Goal: Find contact information: Find contact information

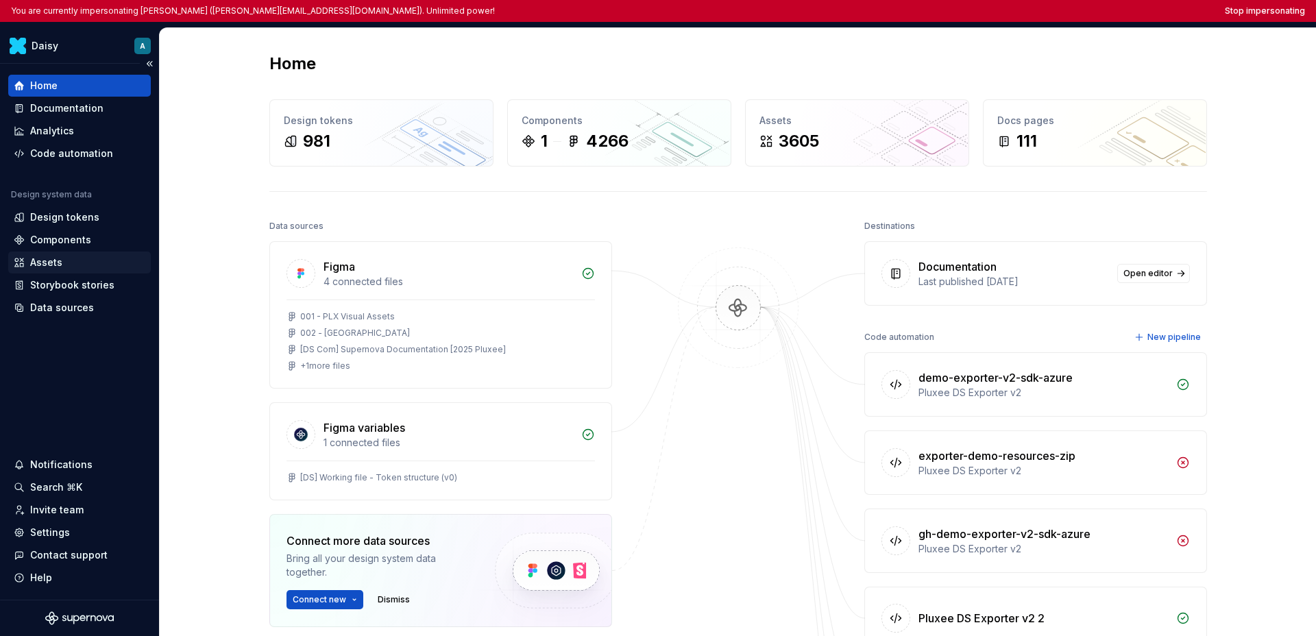
click at [56, 261] on div "Assets" at bounding box center [46, 263] width 32 height 14
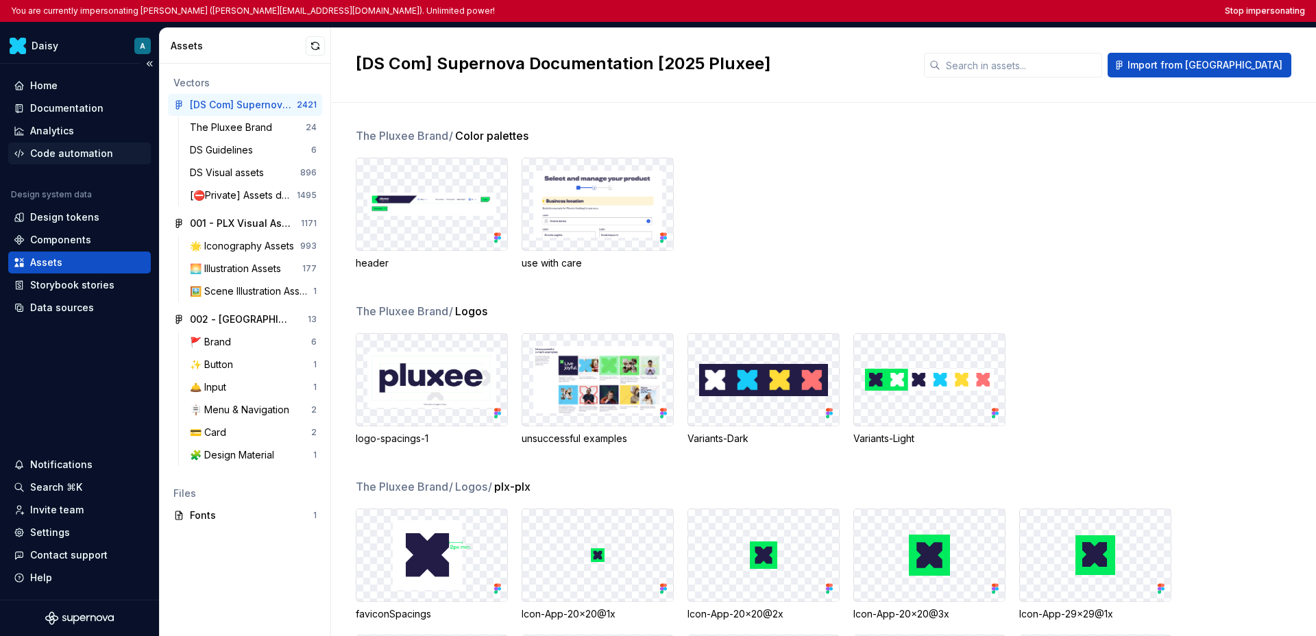
click at [82, 154] on div "Code automation" at bounding box center [71, 154] width 83 height 14
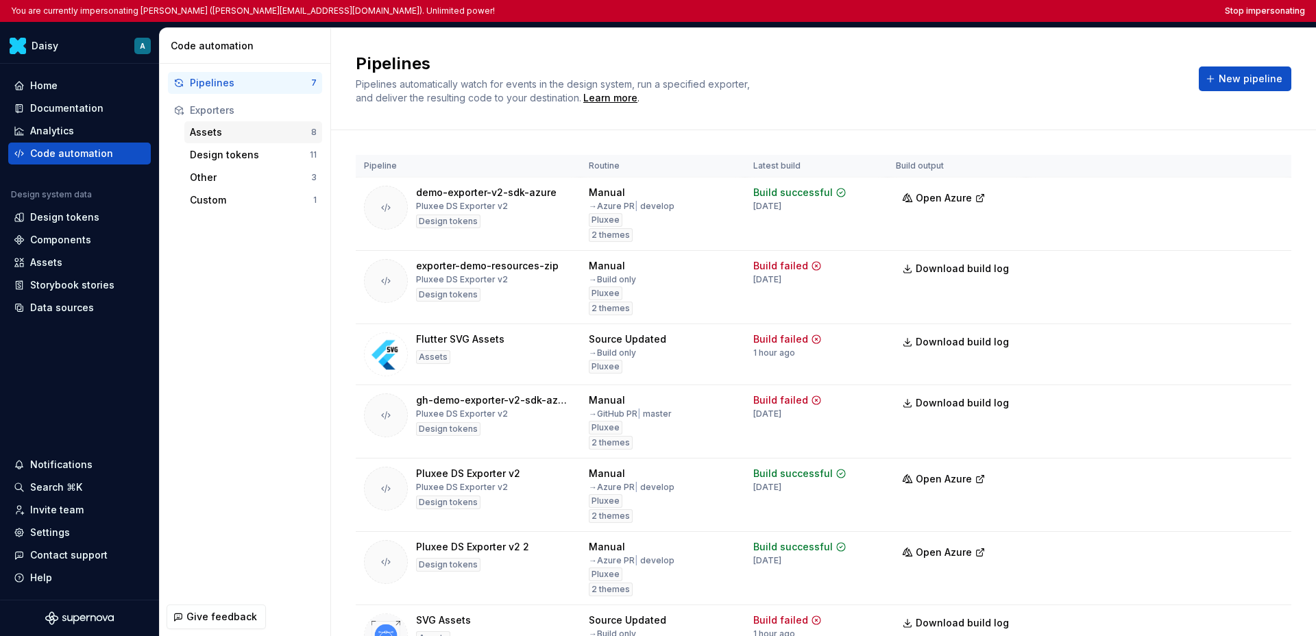
click at [226, 142] on div "Assets 8" at bounding box center [253, 132] width 138 height 22
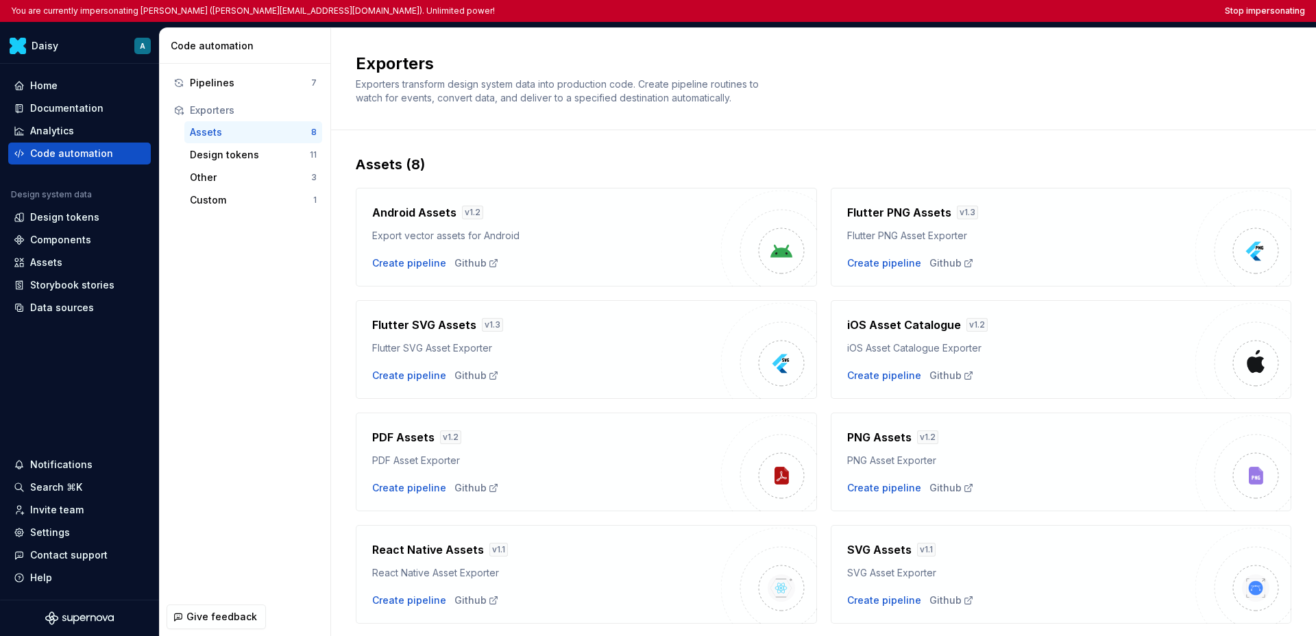
scroll to position [40, 0]
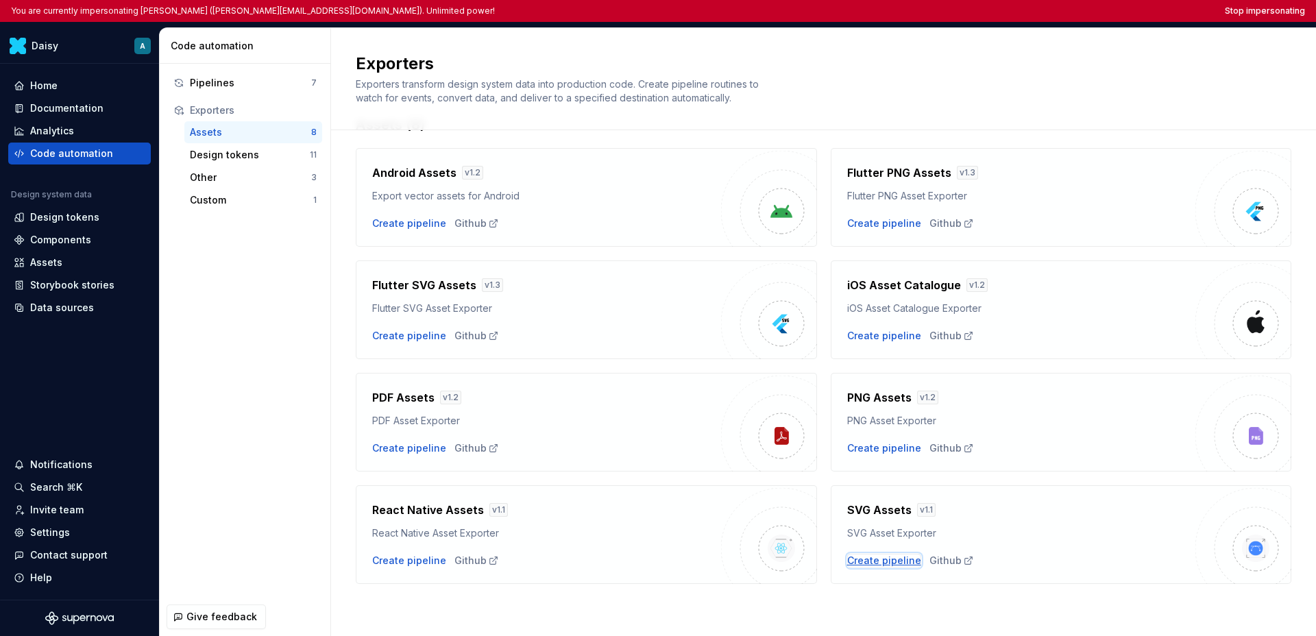
click at [891, 560] on div "Create pipeline" at bounding box center [884, 561] width 74 height 14
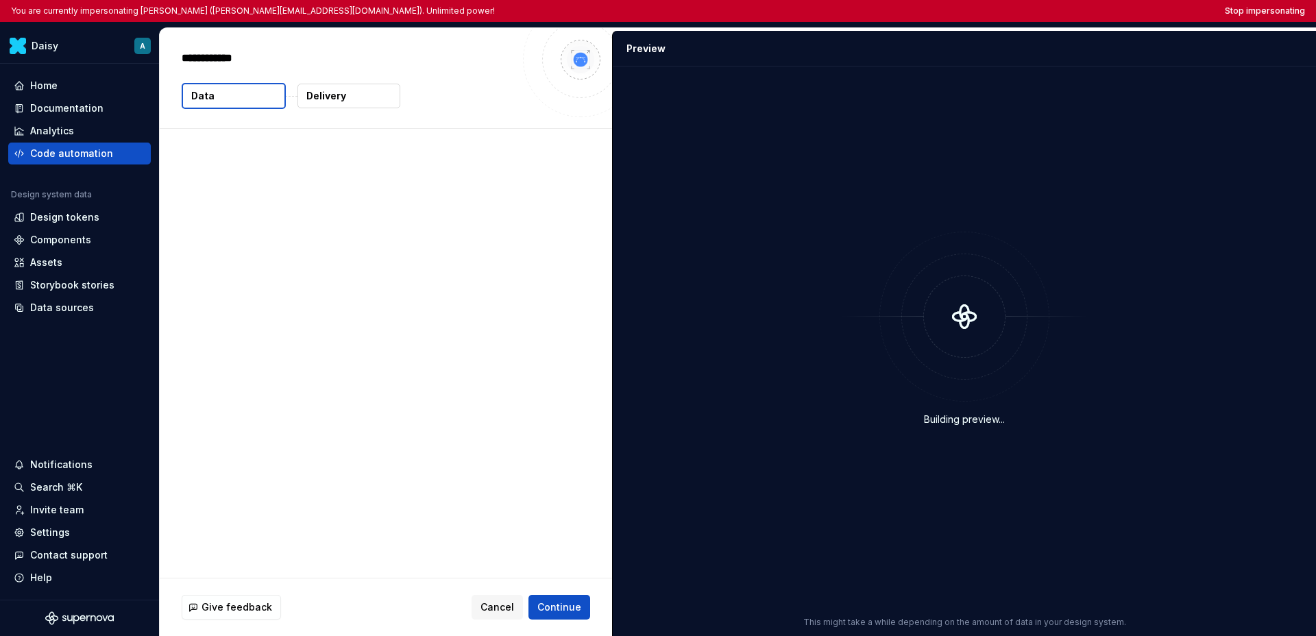
type textarea "*"
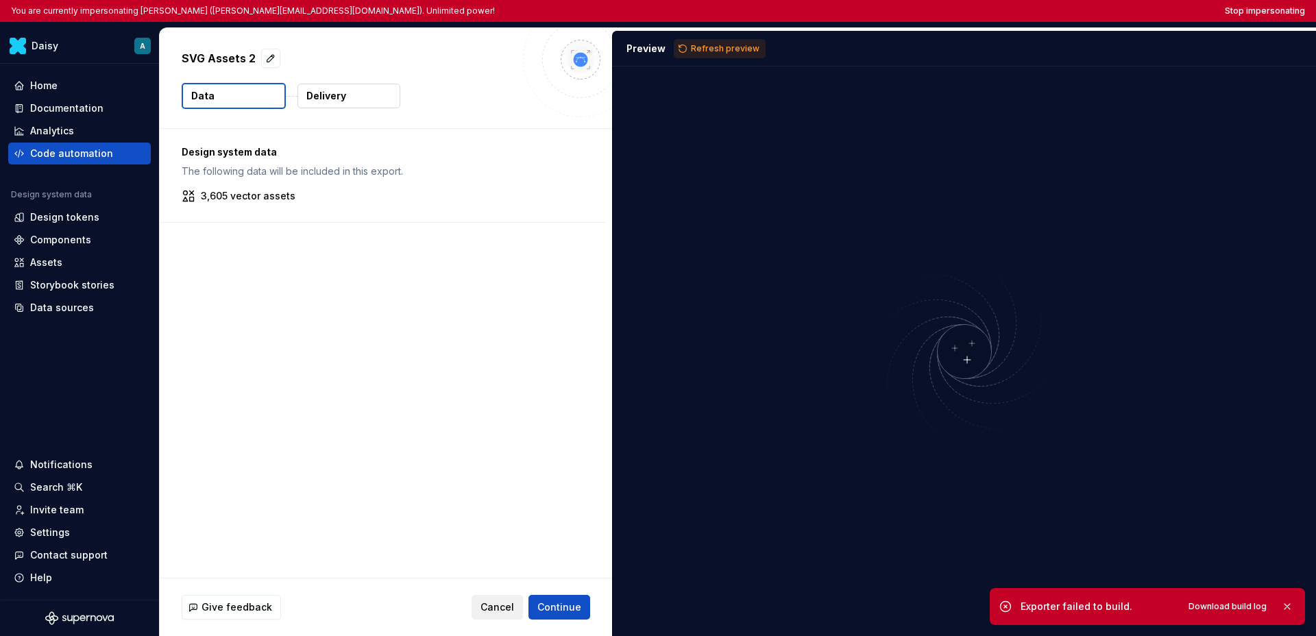
click at [493, 603] on span "Cancel" at bounding box center [498, 608] width 34 height 14
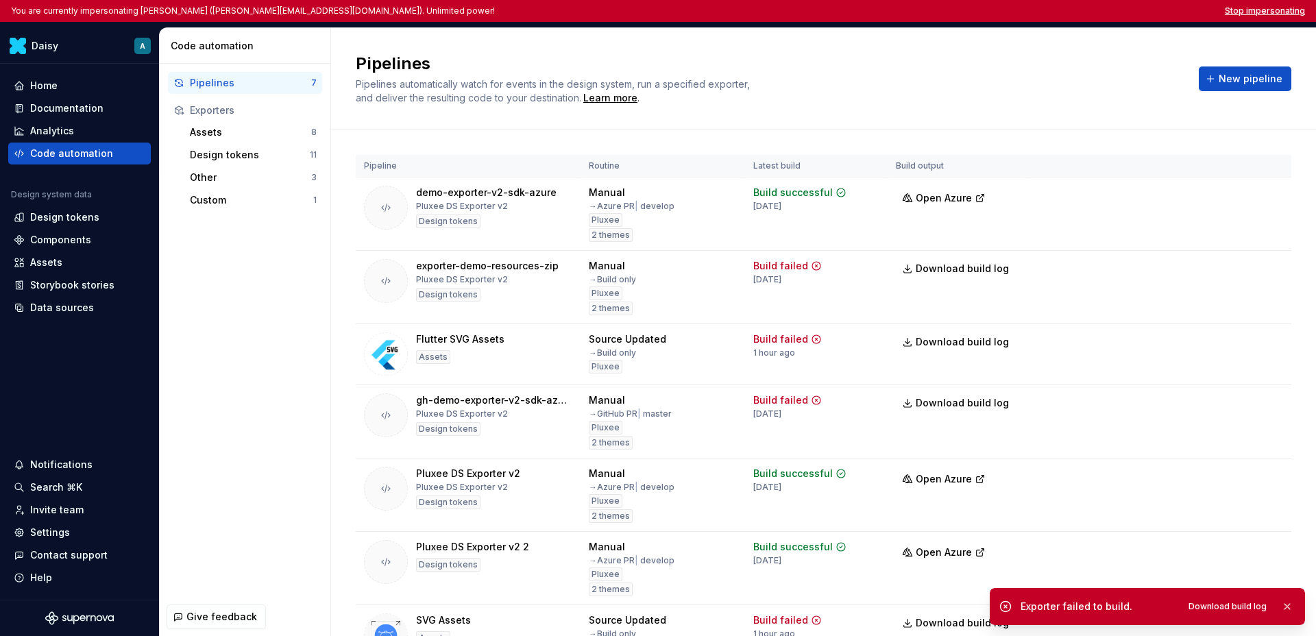
click at [1244, 12] on button "Stop impersonating" at bounding box center [1265, 10] width 80 height 11
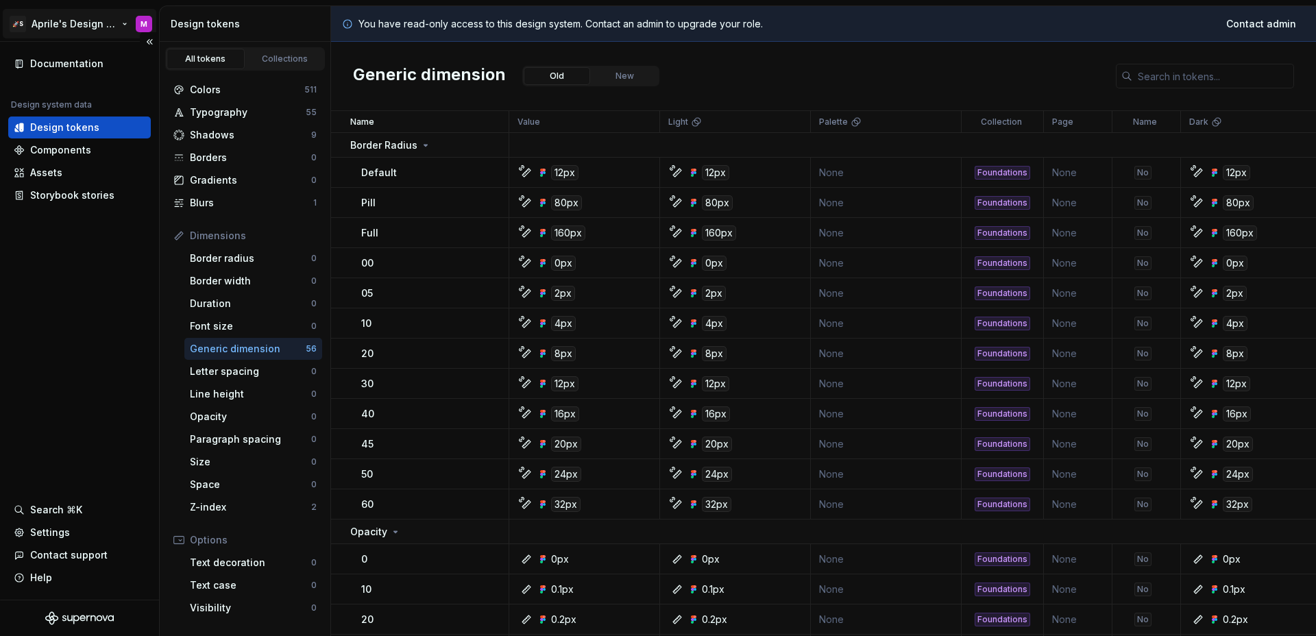
click at [74, 29] on html "🚀S Aprile's Design System M Documentation Design system data Design tokens Comp…" at bounding box center [658, 318] width 1316 height 636
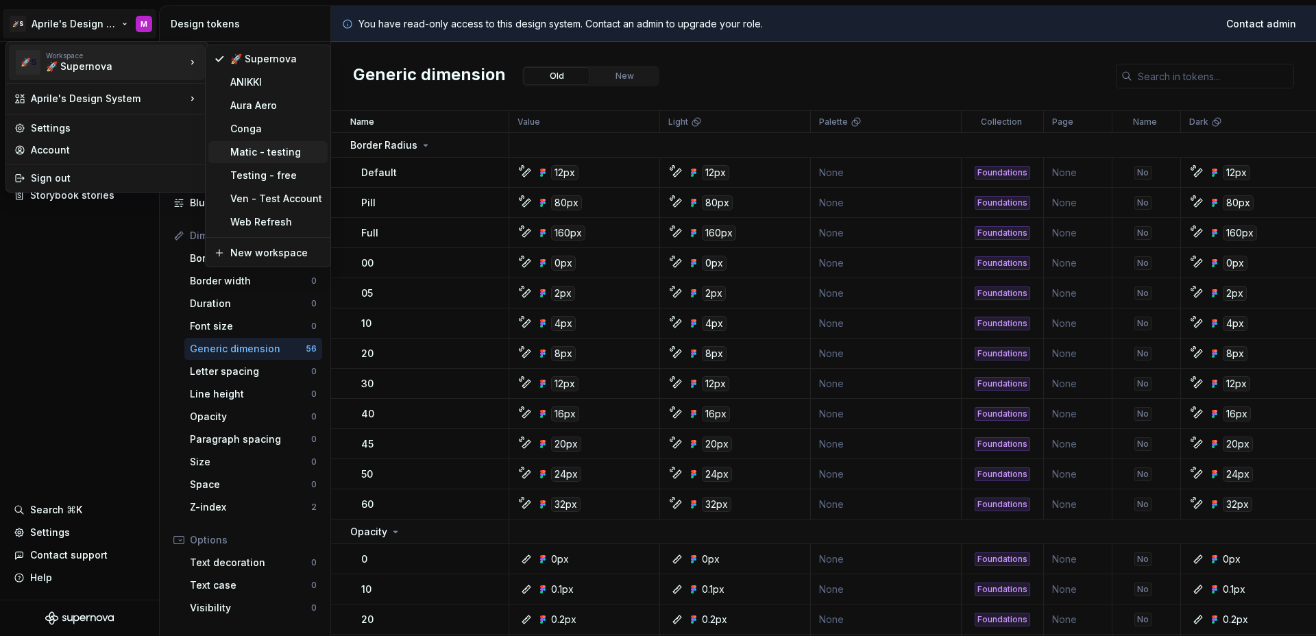
click at [254, 154] on div "Matic - testing" at bounding box center [276, 152] width 92 height 14
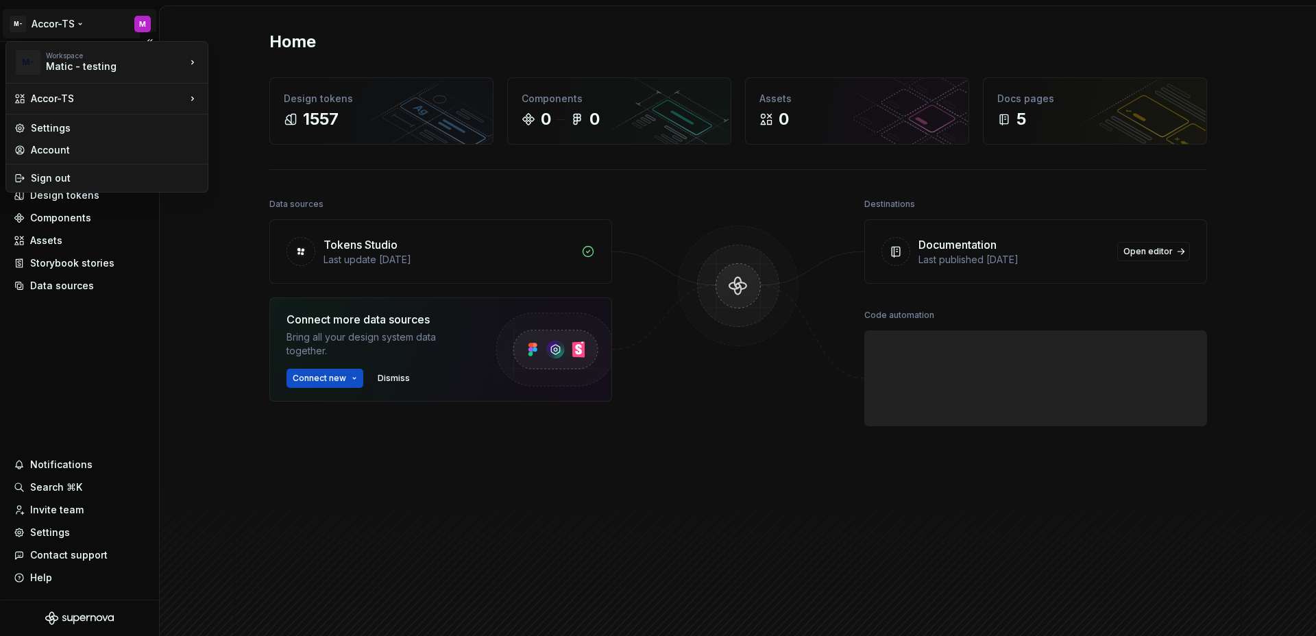
click at [57, 21] on html "M- Accor-TS M Home Documentation Analytics Code automation Design system data D…" at bounding box center [658, 318] width 1316 height 636
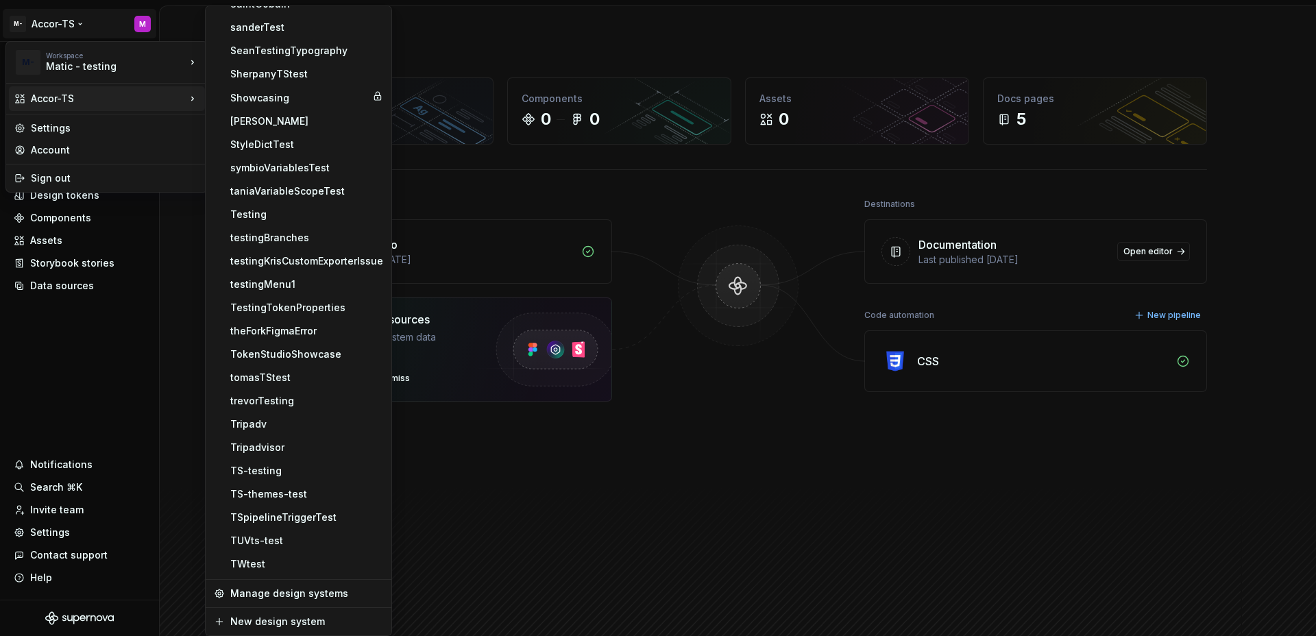
scroll to position [989, 0]
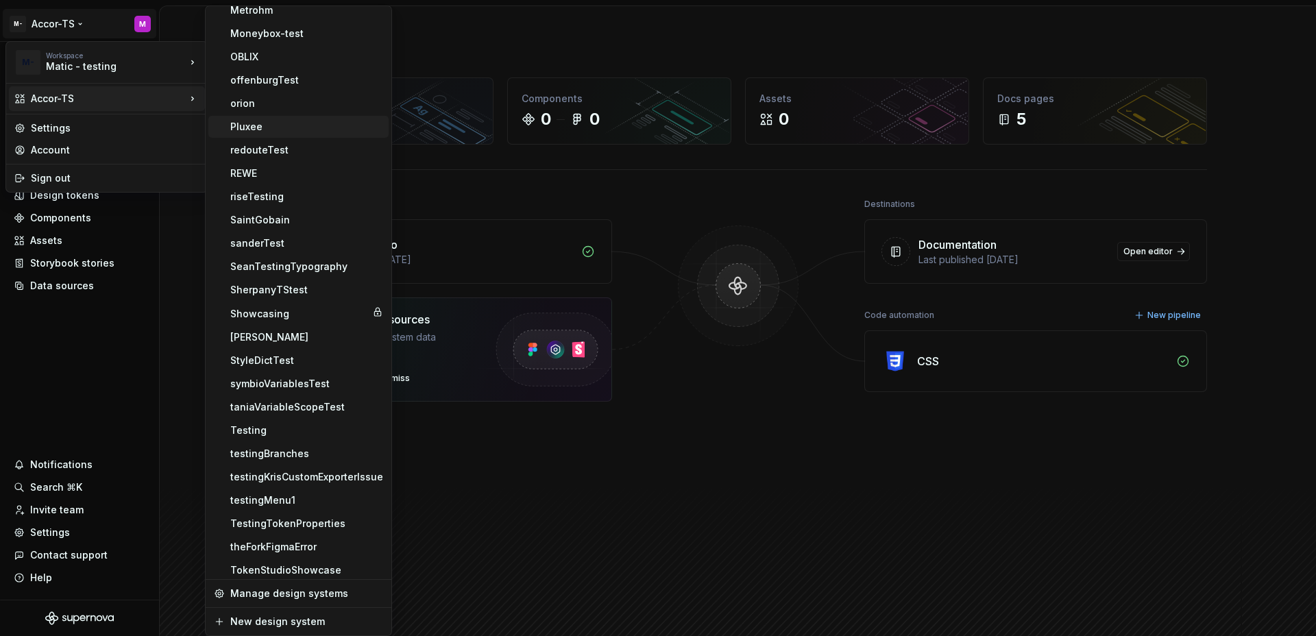
click at [278, 117] on div "Pluxee" at bounding box center [298, 127] width 180 height 22
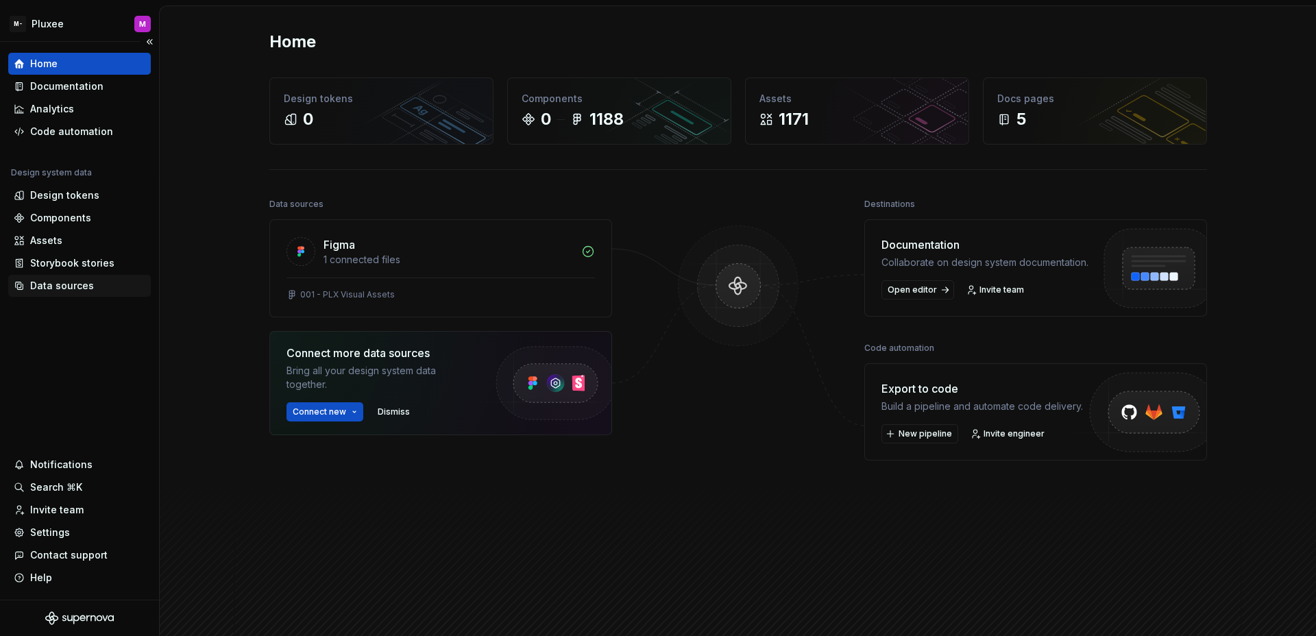
click at [69, 283] on div "Data sources" at bounding box center [62, 286] width 64 height 14
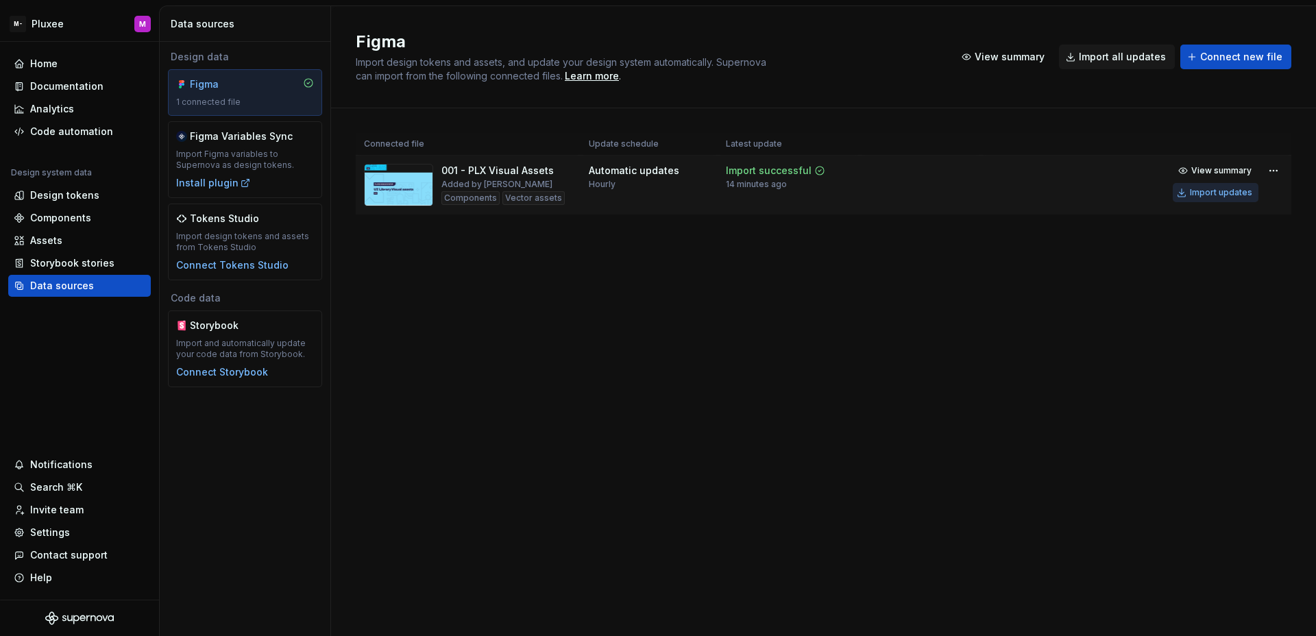
click at [1237, 190] on div "Import updates" at bounding box center [1221, 192] width 62 height 11
click at [1274, 168] on html "M- Pluxee M Home Documentation Analytics Code automation Design system data Des…" at bounding box center [658, 318] width 1316 height 636
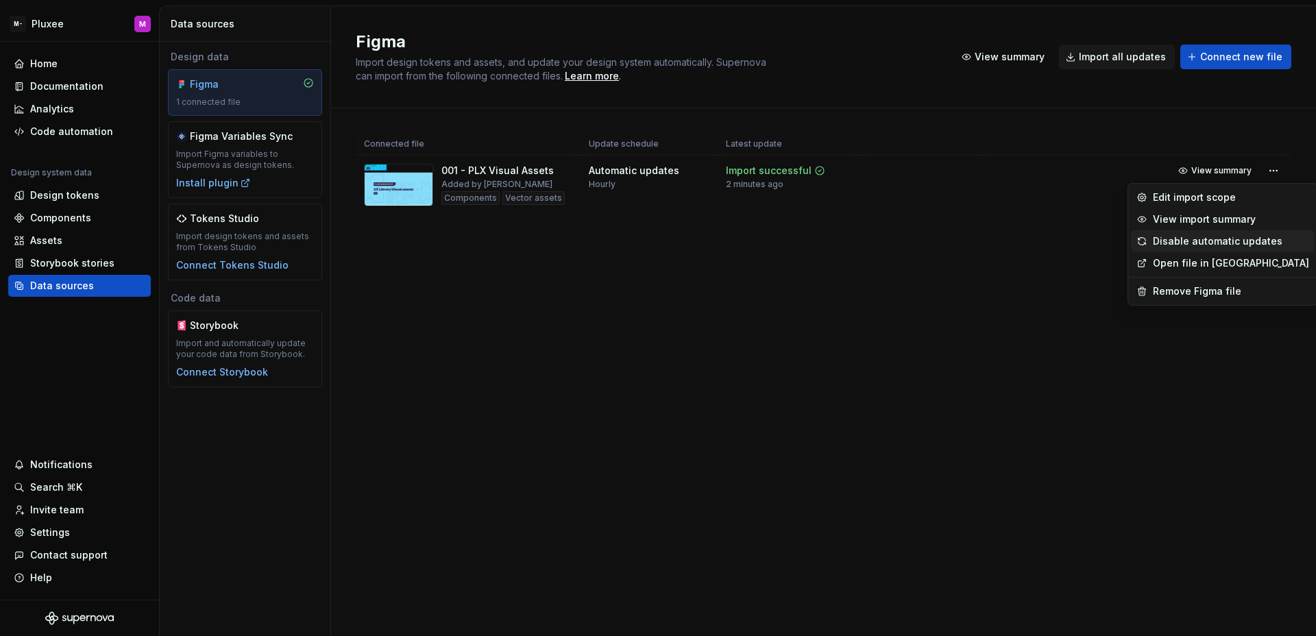
click at [1216, 241] on div "Disable automatic updates" at bounding box center [1231, 241] width 156 height 14
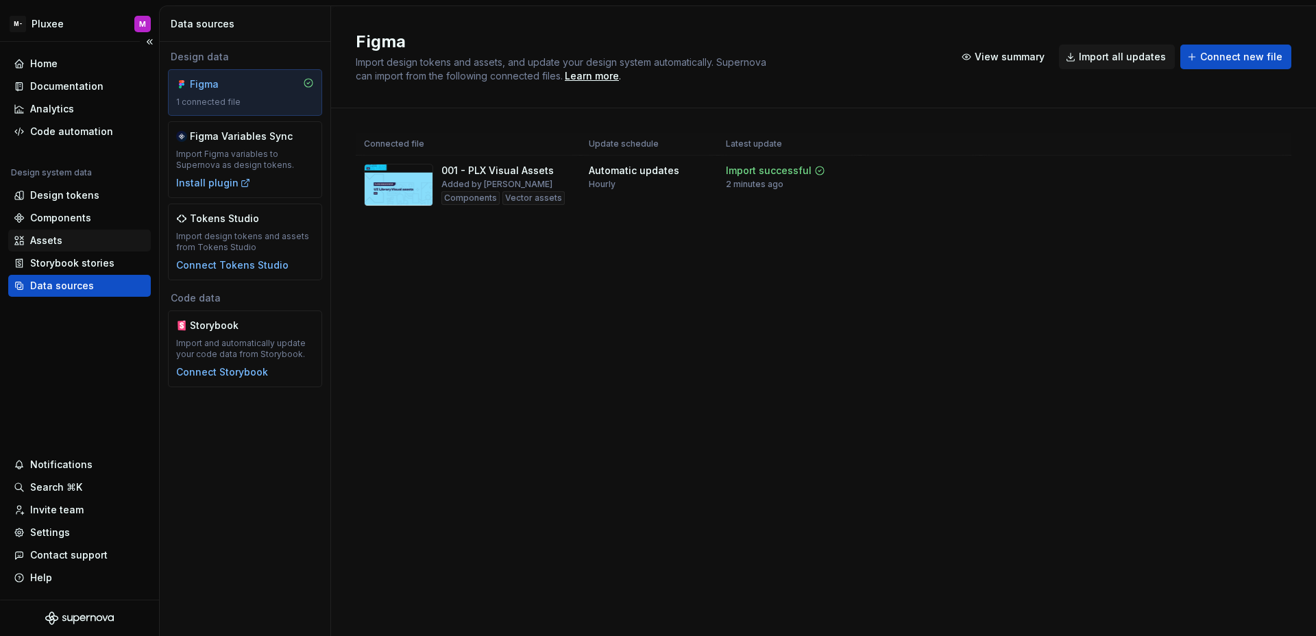
click at [70, 241] on div "Assets" at bounding box center [80, 241] width 132 height 14
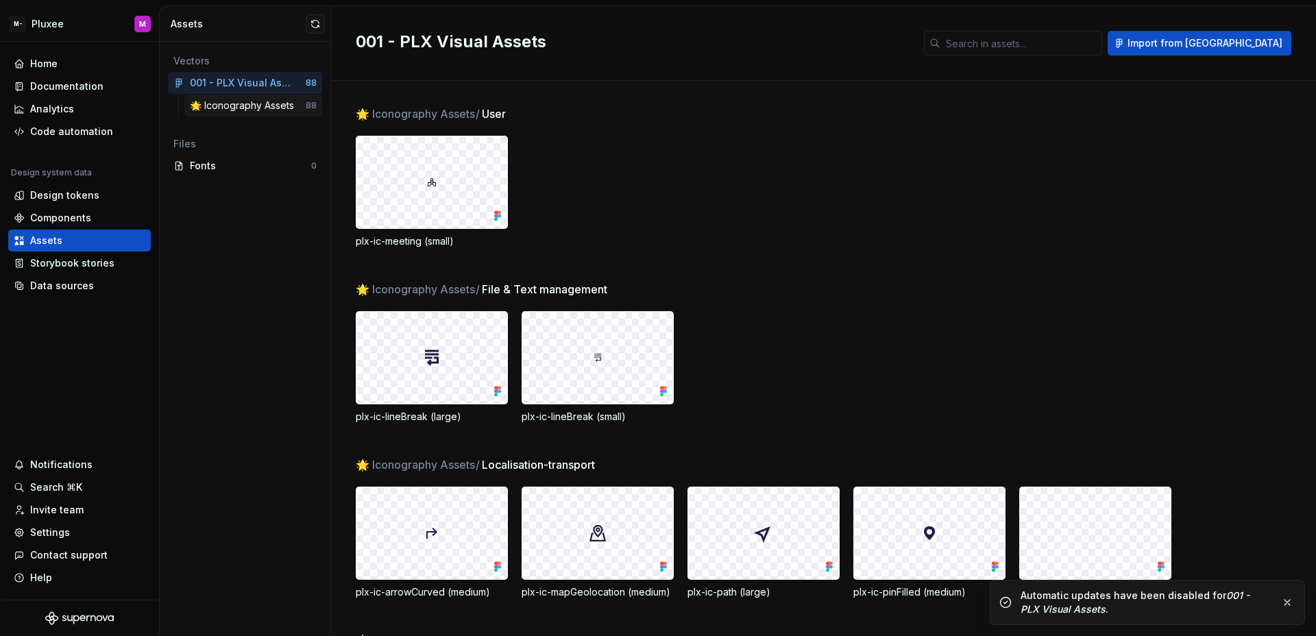
click at [252, 99] on div "🌟 Iconography Assets" at bounding box center [245, 106] width 110 height 14
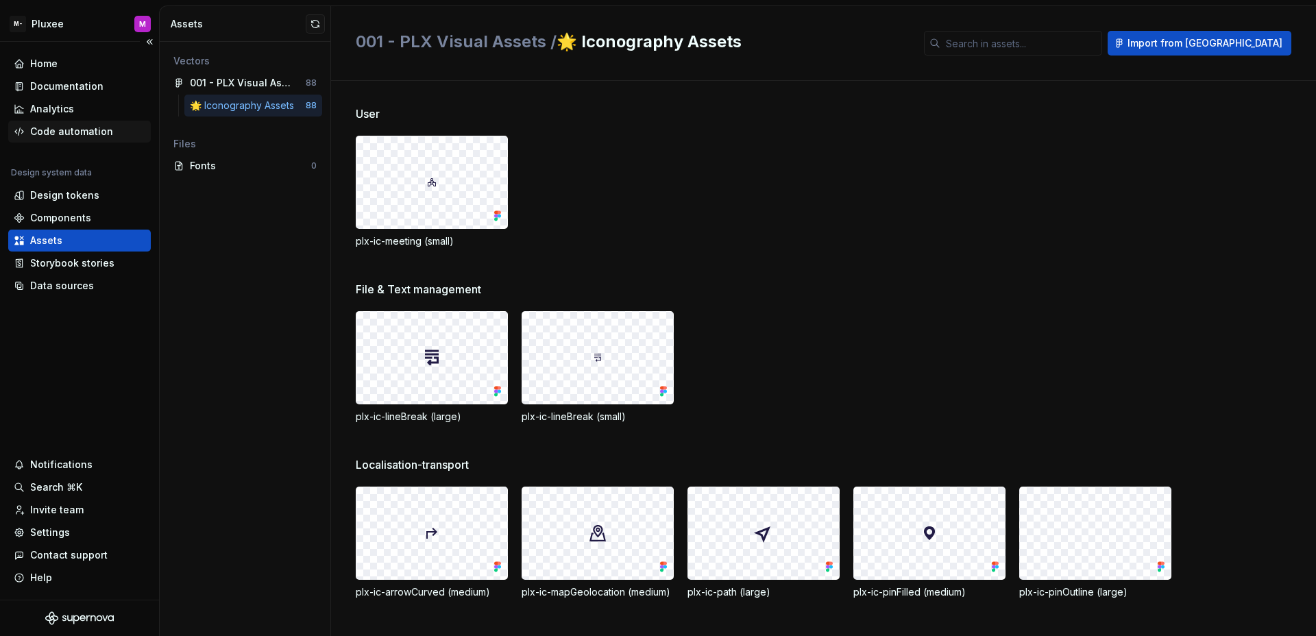
click at [63, 128] on div "Code automation" at bounding box center [71, 132] width 83 height 14
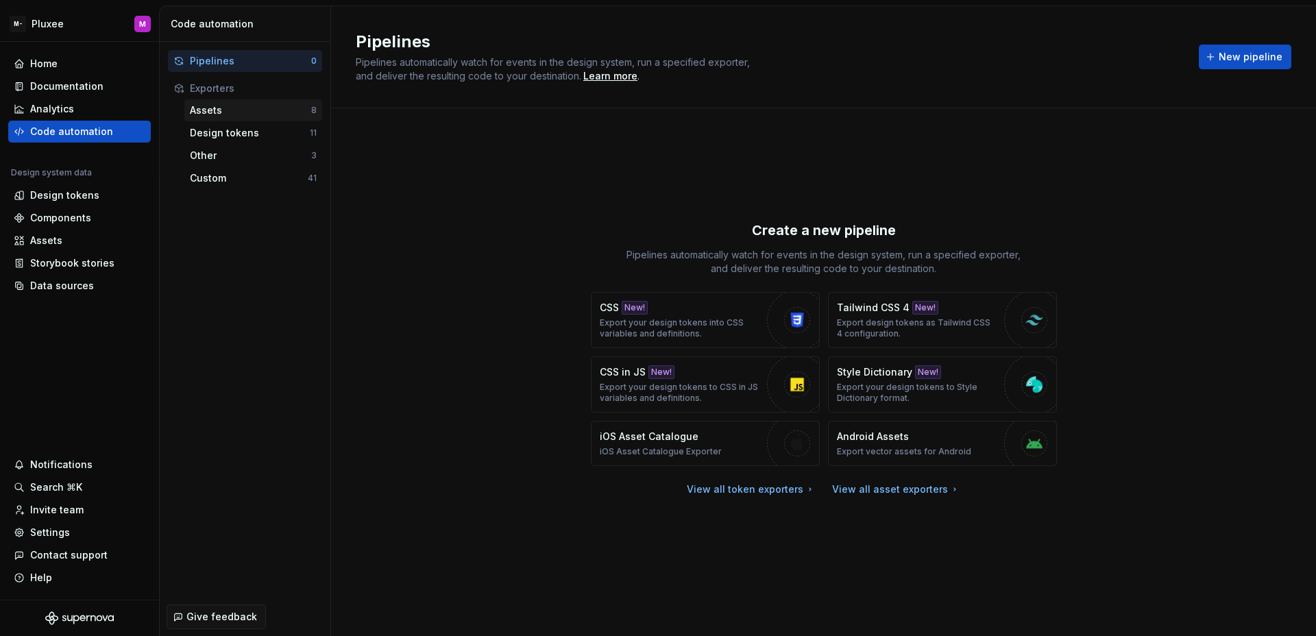
click at [262, 112] on div "Assets" at bounding box center [250, 111] width 121 height 14
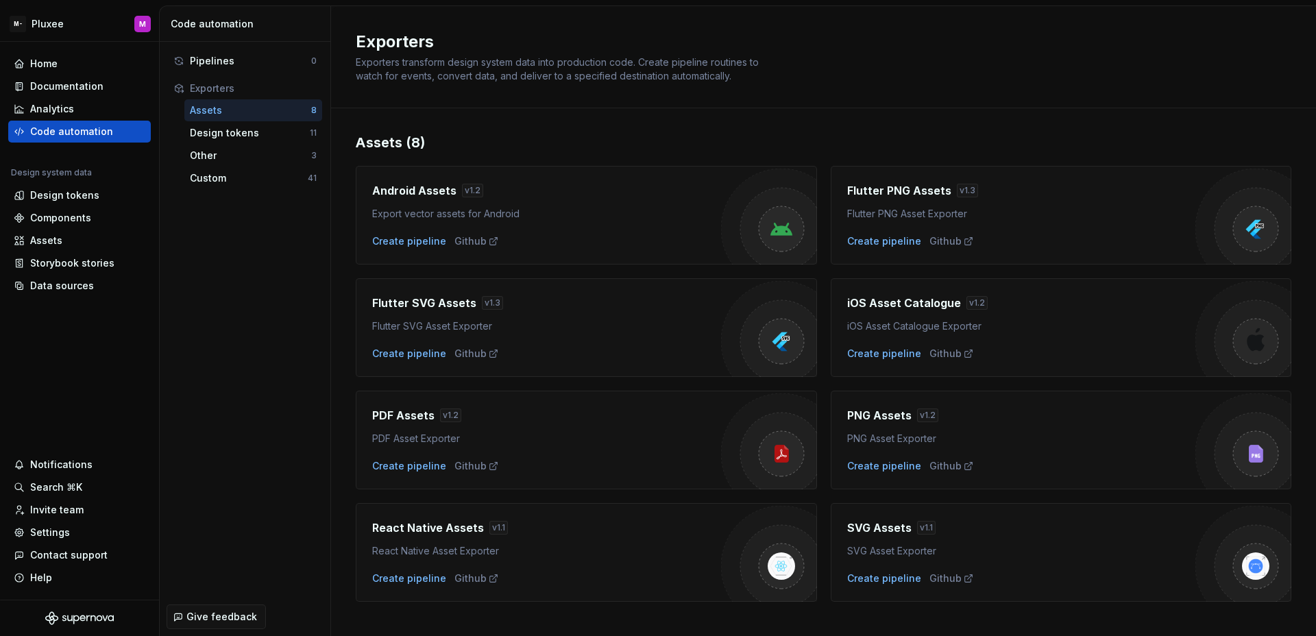
scroll to position [18, 0]
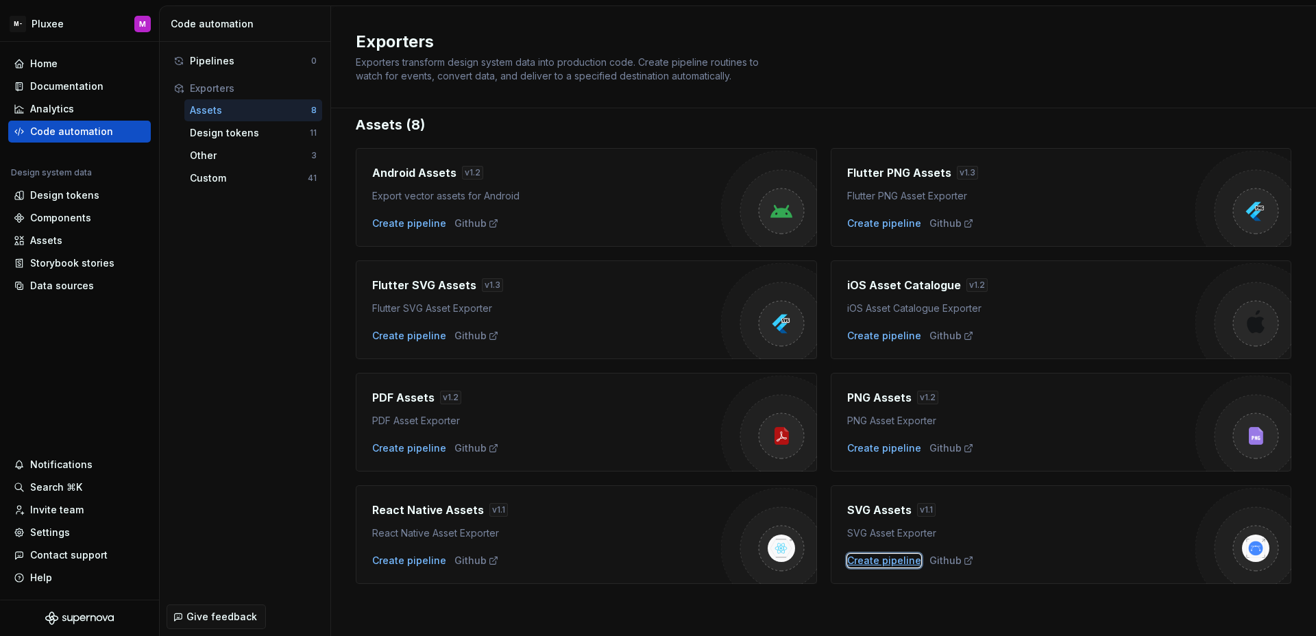
click at [889, 555] on div "Create pipeline" at bounding box center [884, 561] width 74 height 14
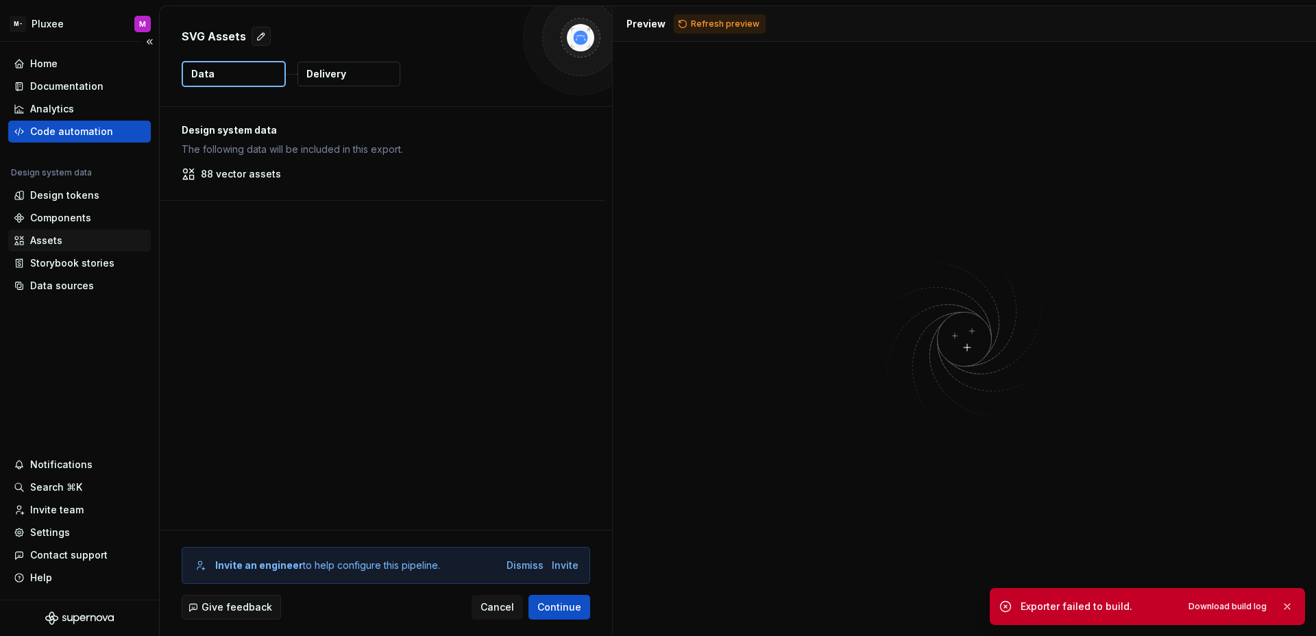
click at [63, 234] on div "Assets" at bounding box center [80, 241] width 132 height 14
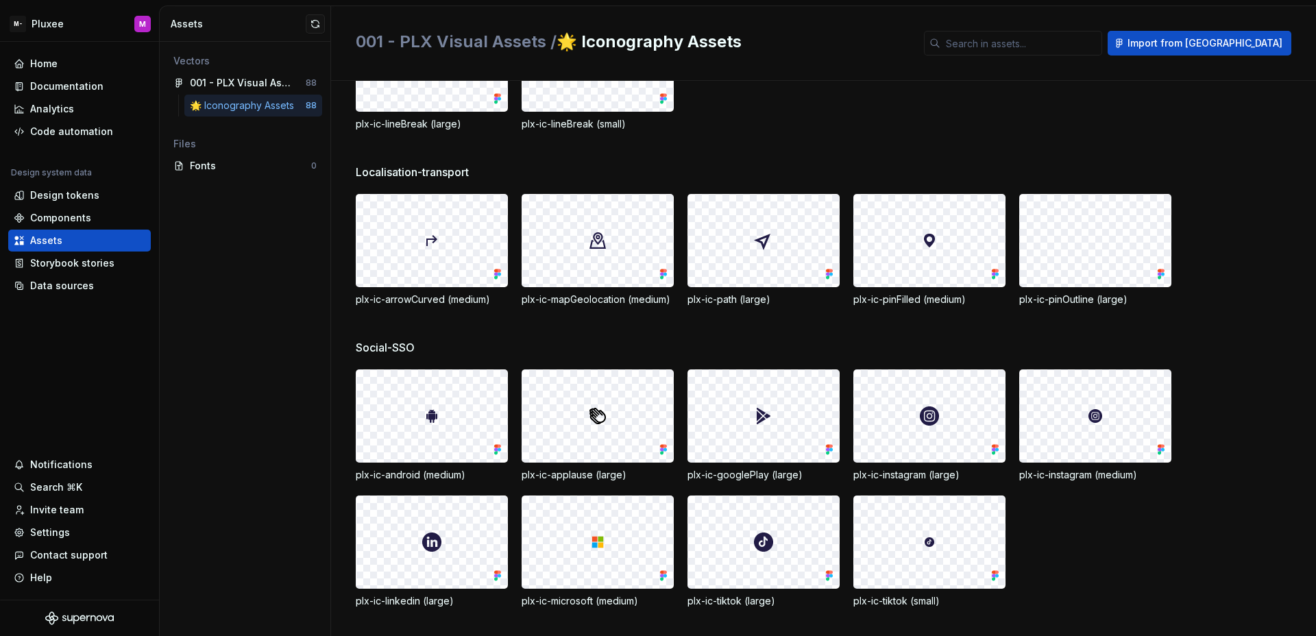
scroll to position [363, 0]
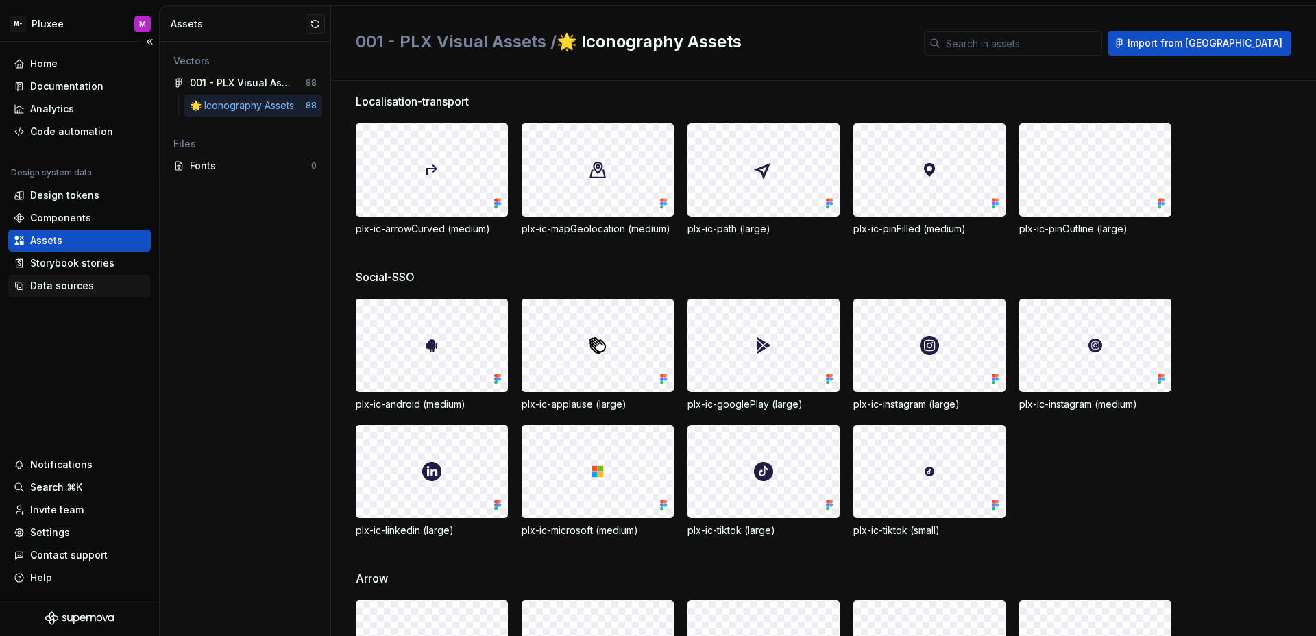
click at [41, 283] on div "Data sources" at bounding box center [62, 286] width 64 height 14
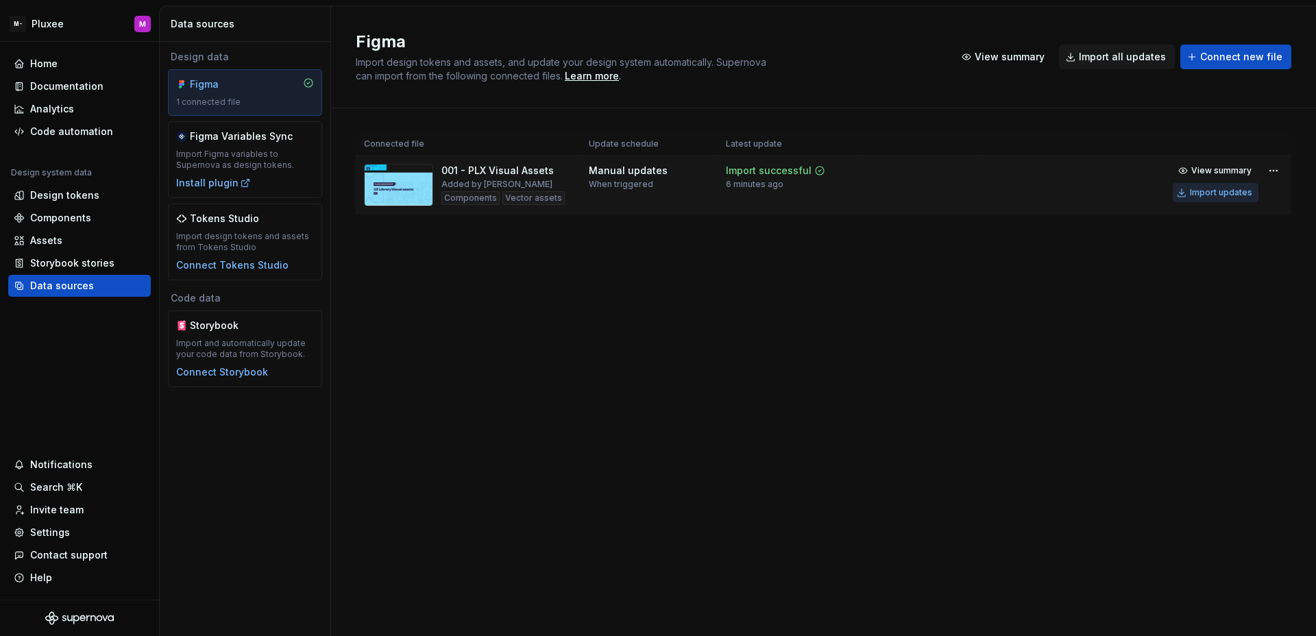
click at [1201, 191] on div "Import updates" at bounding box center [1221, 192] width 62 height 11
click at [88, 240] on div "Assets" at bounding box center [80, 241] width 132 height 14
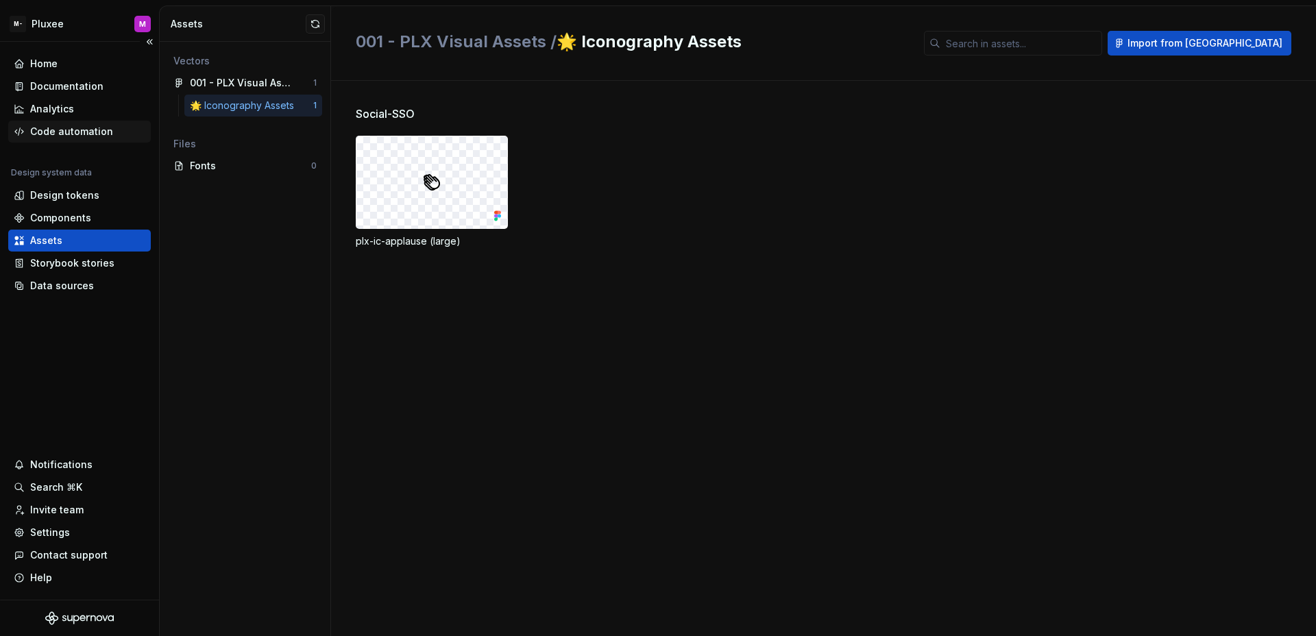
click at [53, 125] on div "Code automation" at bounding box center [71, 132] width 83 height 14
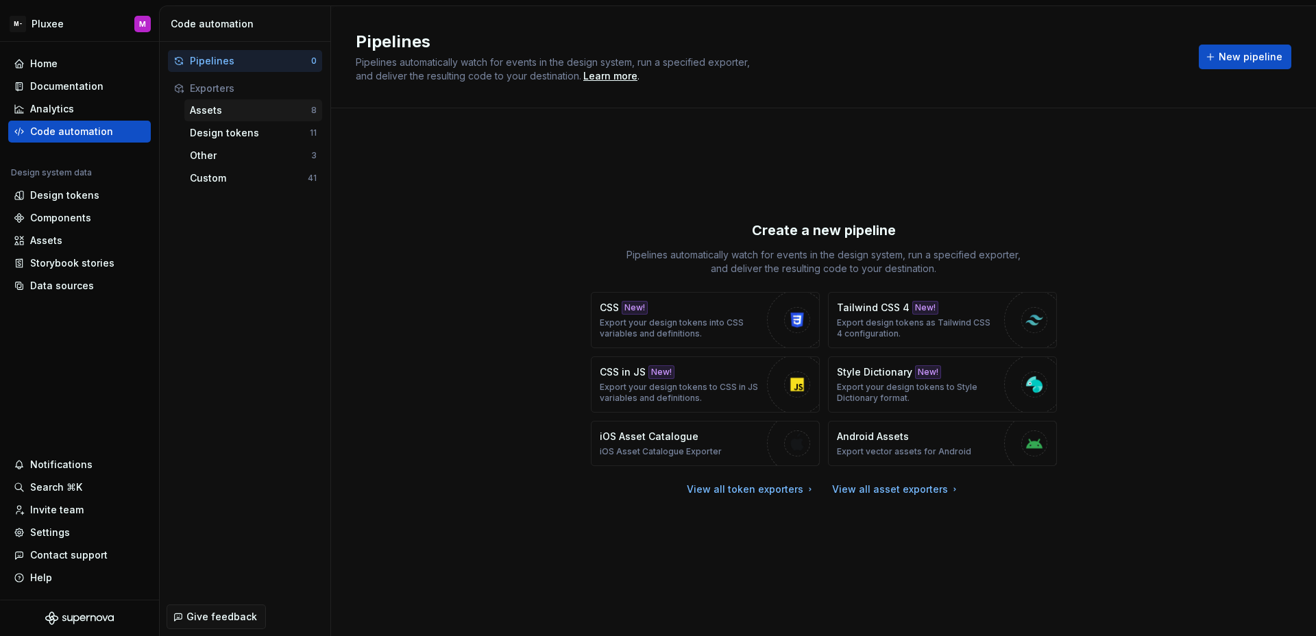
click at [256, 106] on div "Assets" at bounding box center [250, 111] width 121 height 14
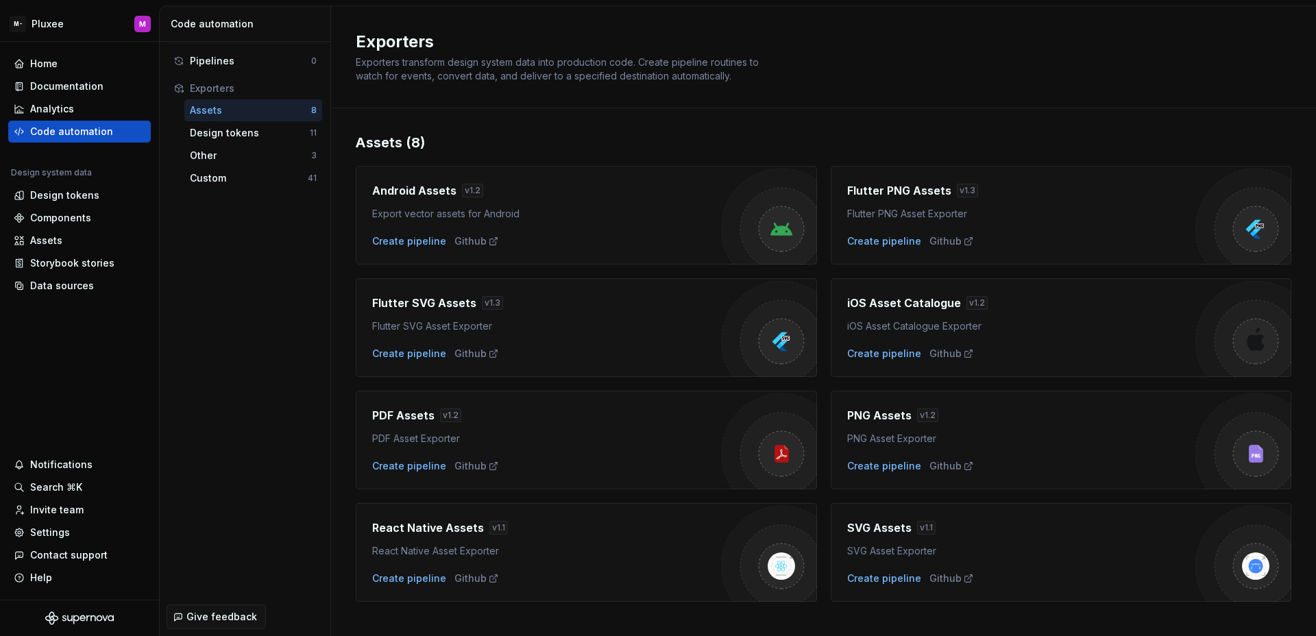
scroll to position [18, 0]
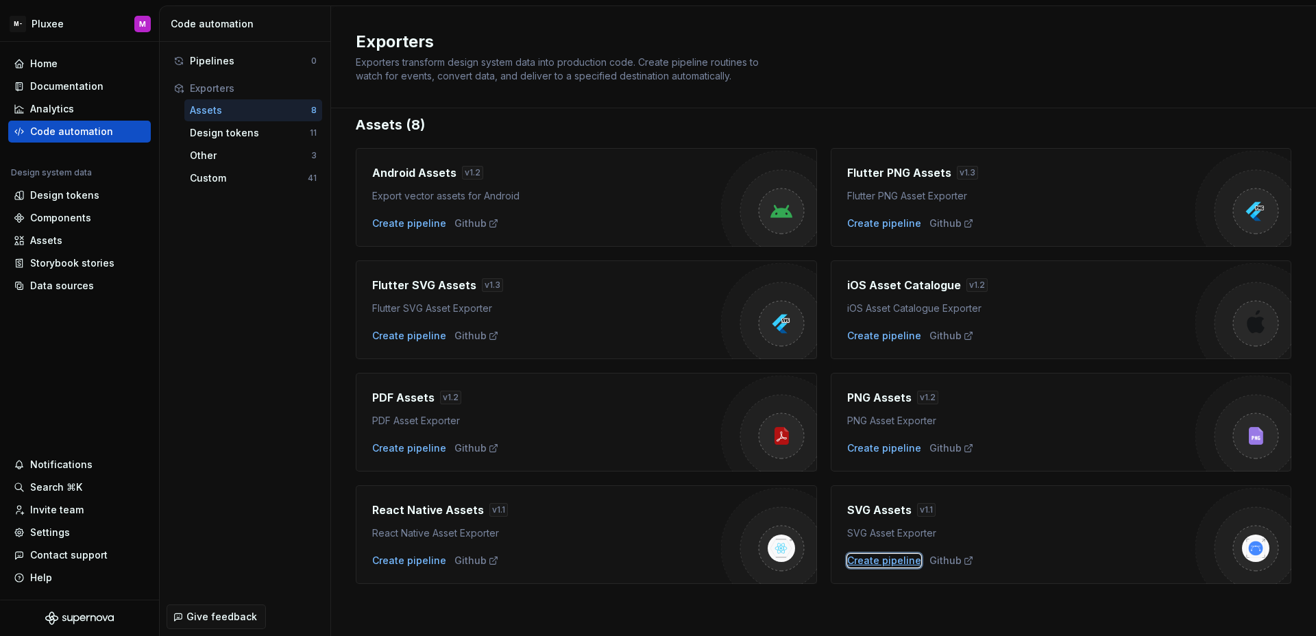
click at [871, 562] on div "Create pipeline" at bounding box center [884, 561] width 74 height 14
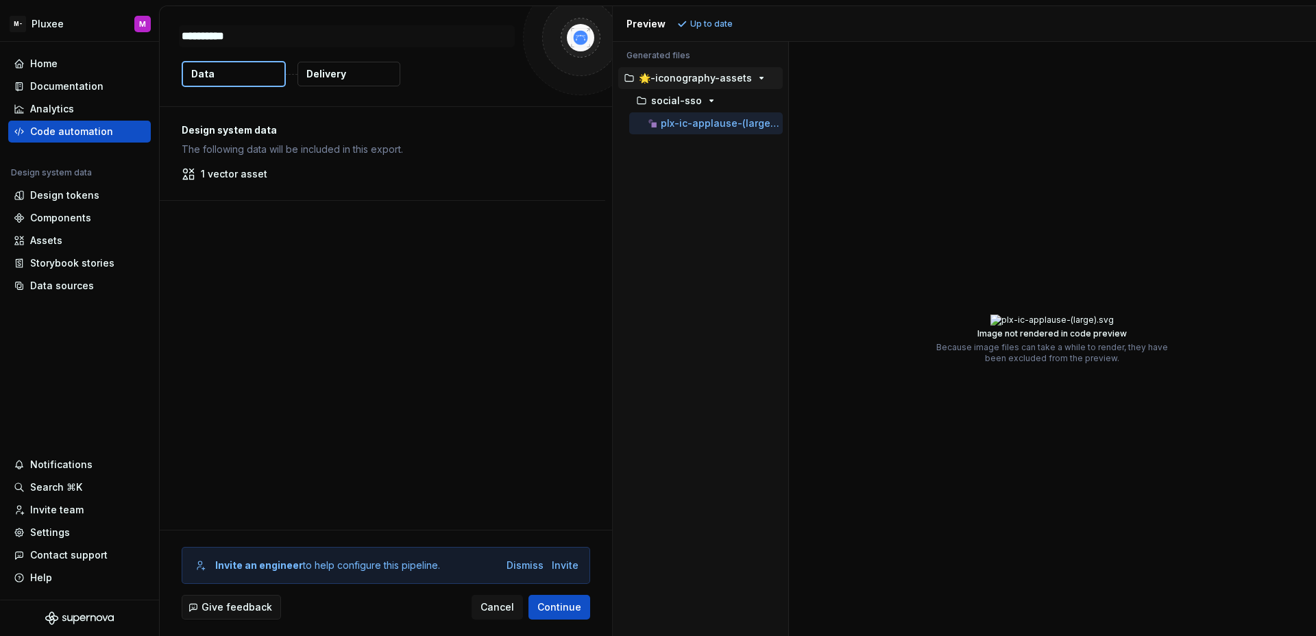
click at [723, 127] on p "plx-ic-applause-(large).svg" at bounding box center [722, 123] width 122 height 11
click at [865, 213] on div "Image not rendered in code preview Because image files can take a while to rend…" at bounding box center [1053, 339] width 528 height 594
click at [557, 611] on span "Continue" at bounding box center [559, 608] width 44 height 14
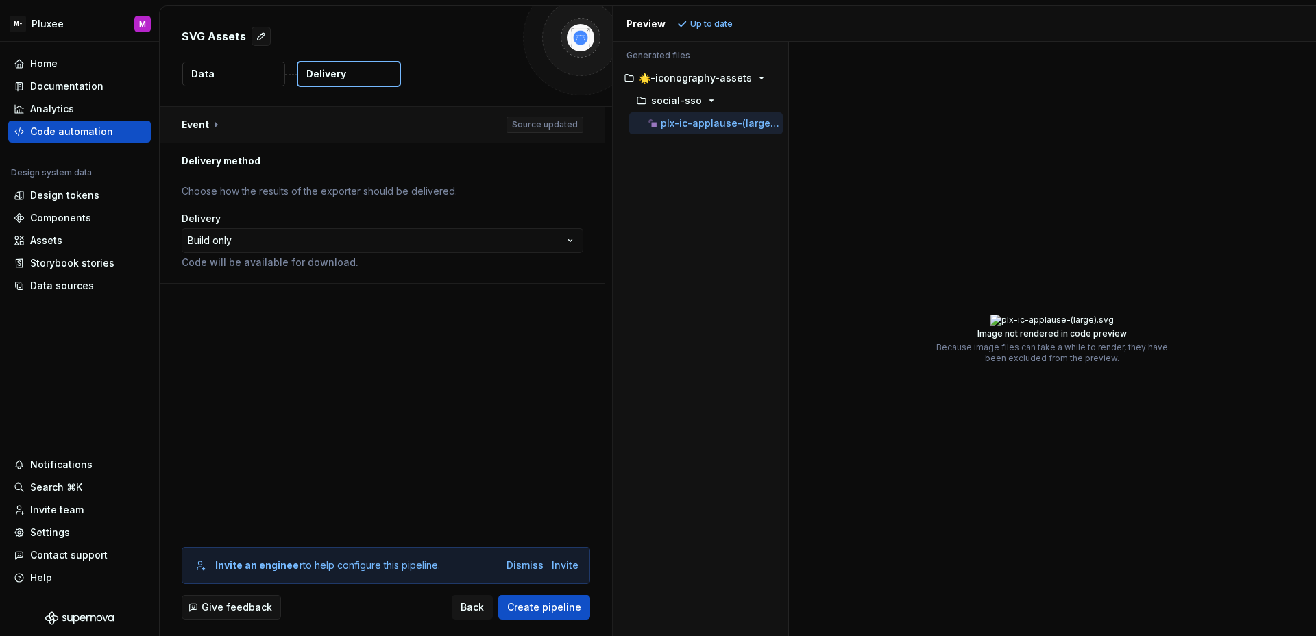
click at [228, 130] on button "button" at bounding box center [383, 125] width 446 height 36
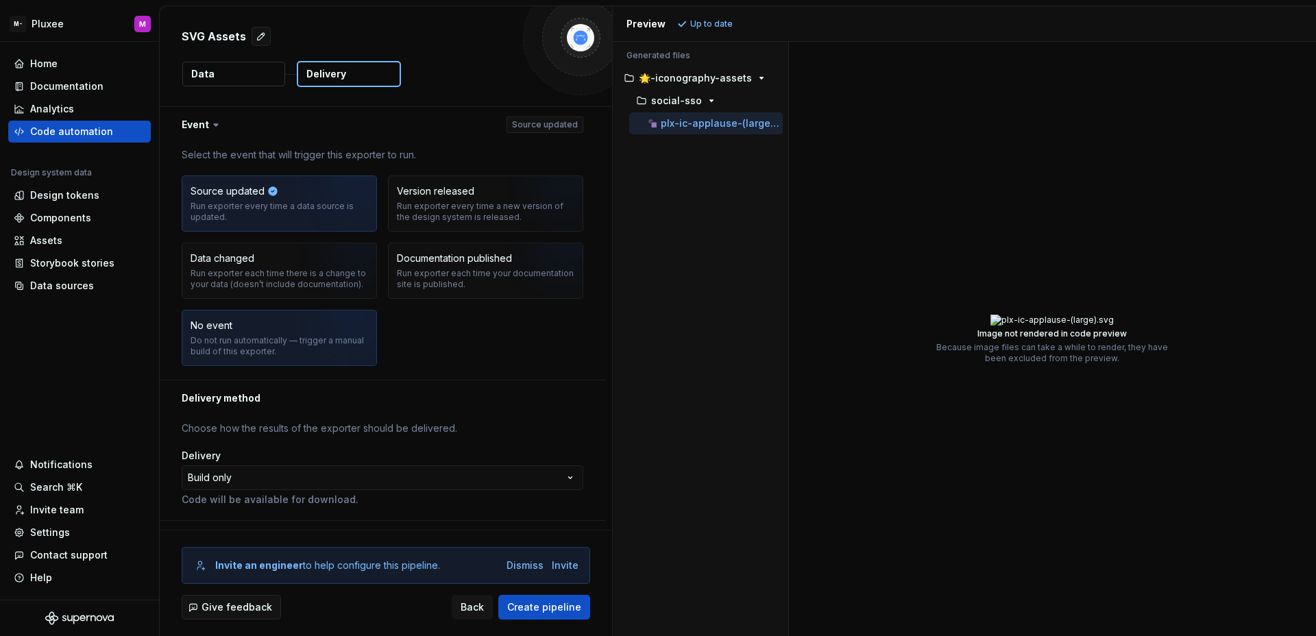
click at [223, 356] on div "Do not run automatically — trigger a manual build of this exporter." at bounding box center [280, 346] width 178 height 22
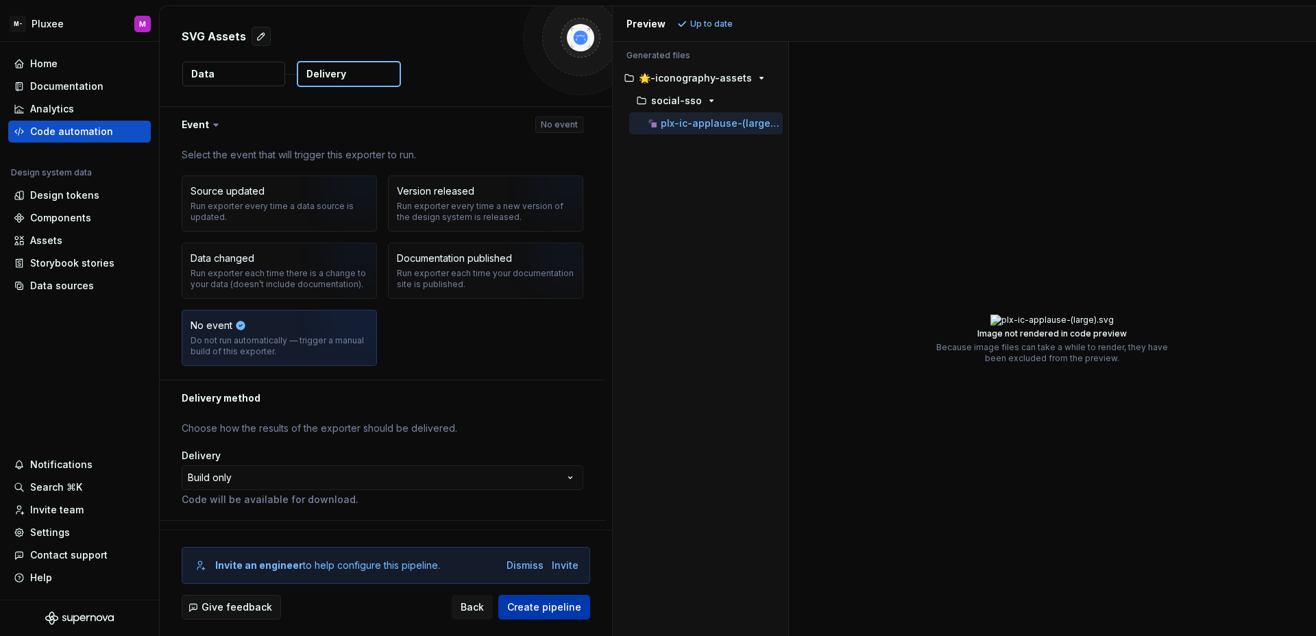
click at [562, 617] on button "Create pipeline" at bounding box center [544, 607] width 92 height 25
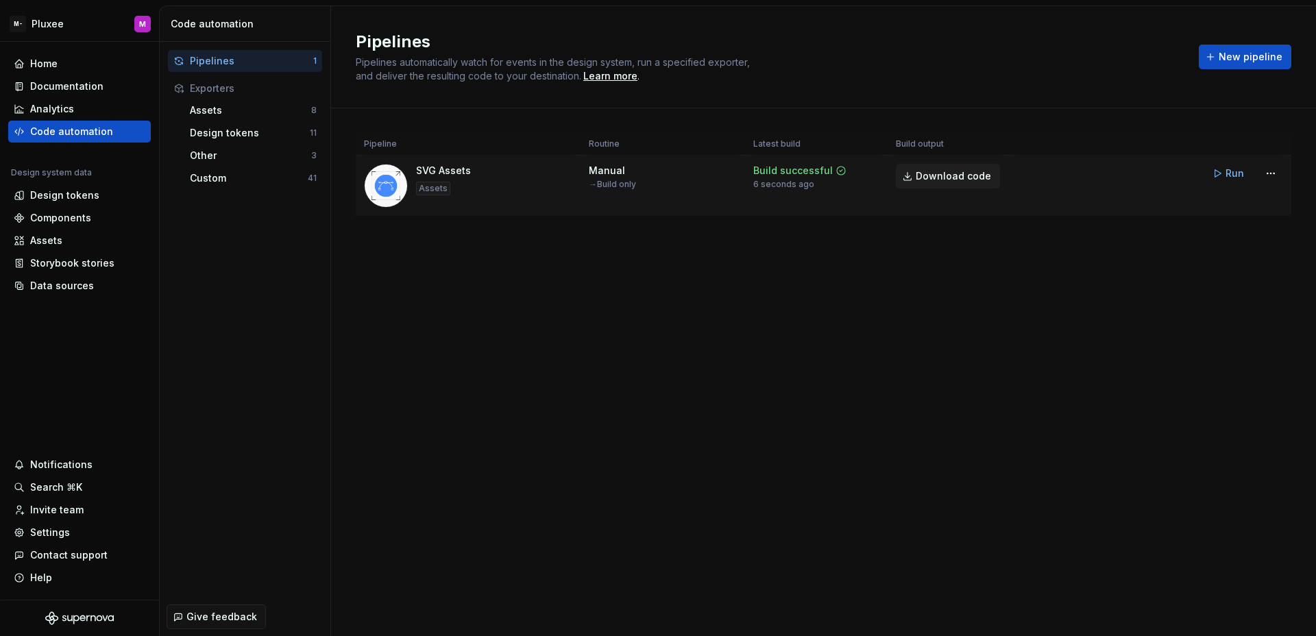
click at [976, 179] on span "Download code" at bounding box center [953, 176] width 75 height 14
click at [50, 245] on div "Assets" at bounding box center [46, 241] width 32 height 14
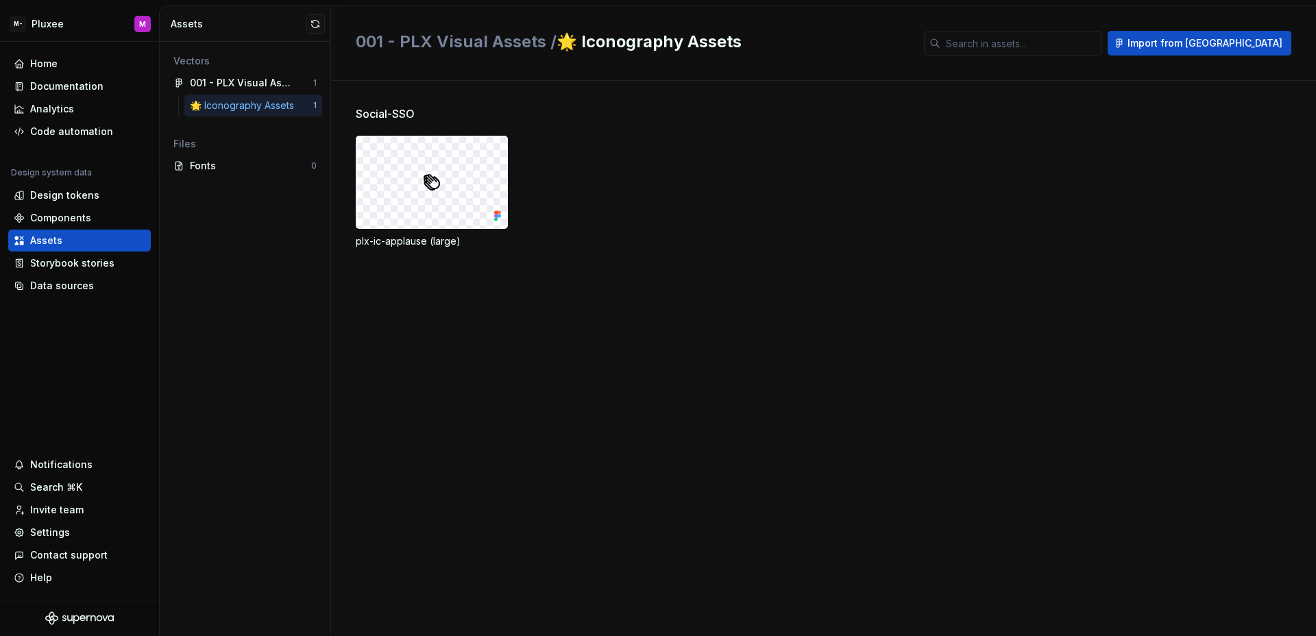
click at [276, 105] on div "🌟 Iconography Assets" at bounding box center [245, 106] width 110 height 14
click at [393, 183] on div at bounding box center [431, 182] width 151 height 92
click at [394, 183] on div at bounding box center [431, 182] width 151 height 92
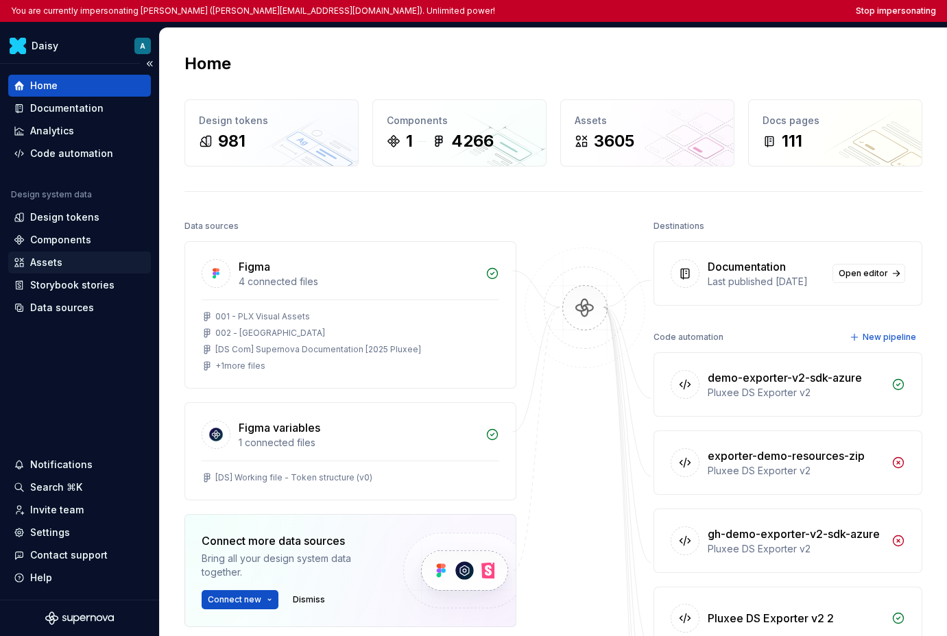
click at [55, 271] on div "Assets" at bounding box center [79, 263] width 143 height 22
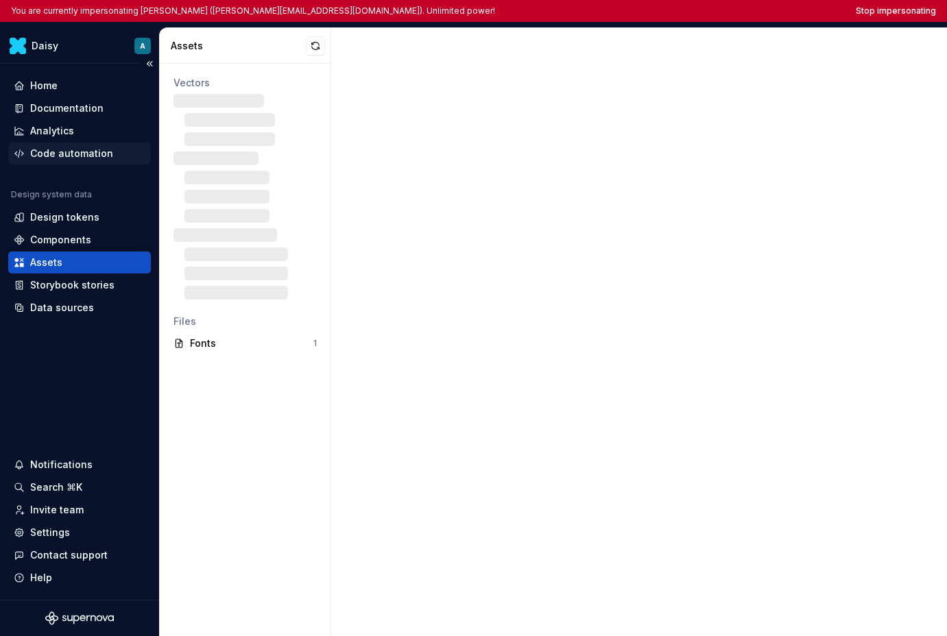
click at [64, 152] on div "Code automation" at bounding box center [71, 154] width 83 height 14
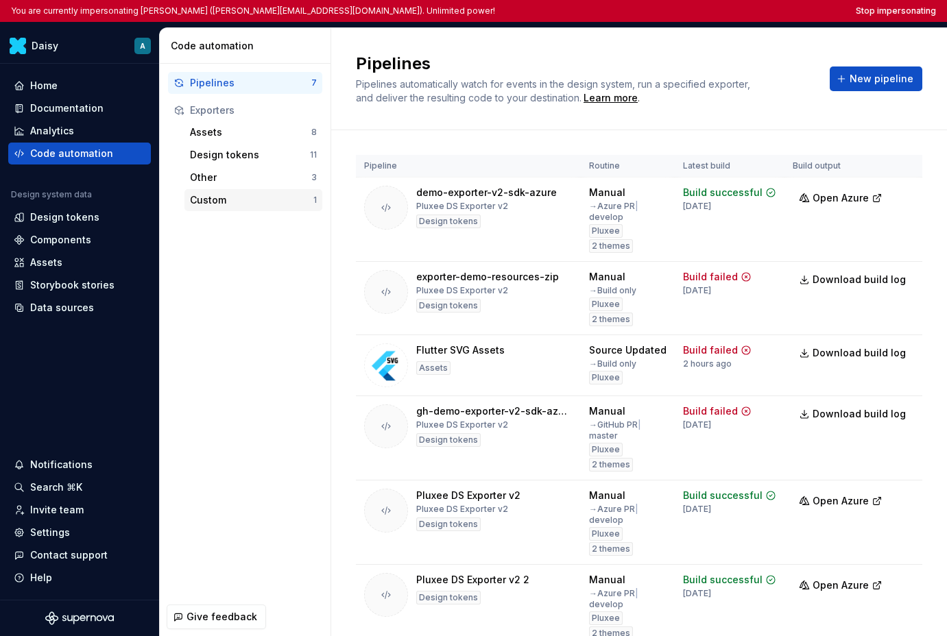
click at [218, 193] on div "Custom" at bounding box center [251, 200] width 123 height 14
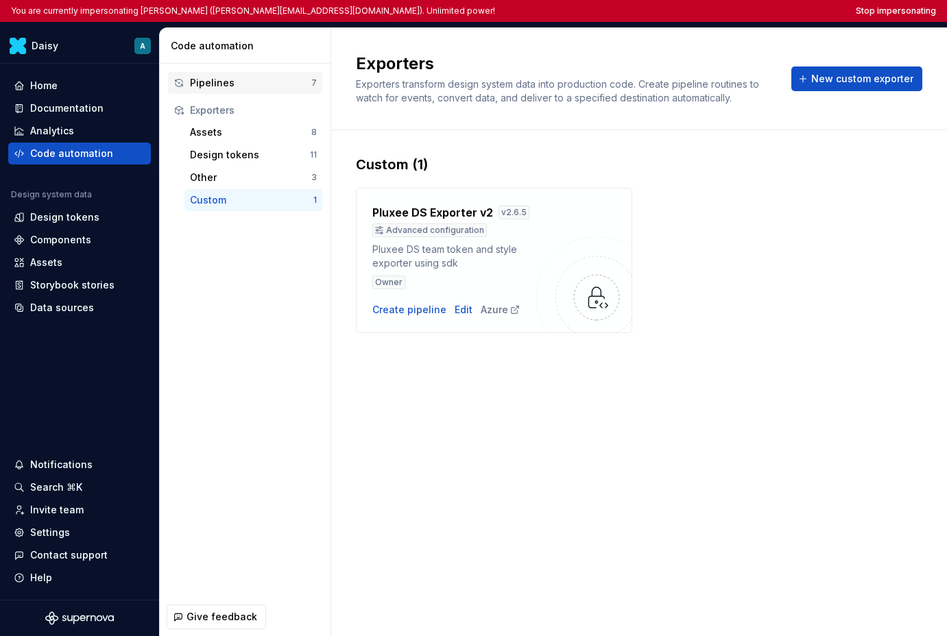
click at [247, 84] on div "Pipelines" at bounding box center [250, 83] width 121 height 14
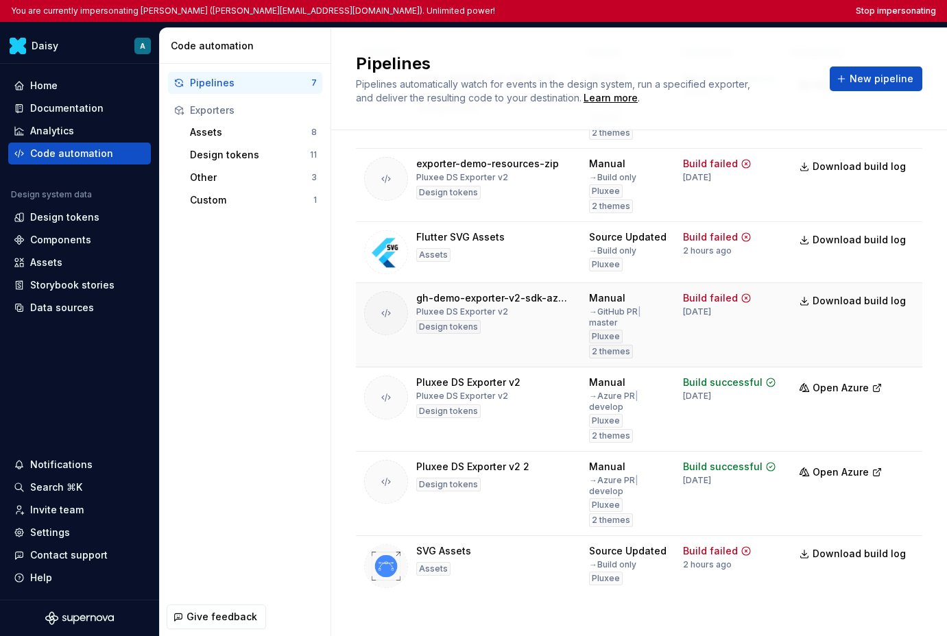
scroll to position [136, 0]
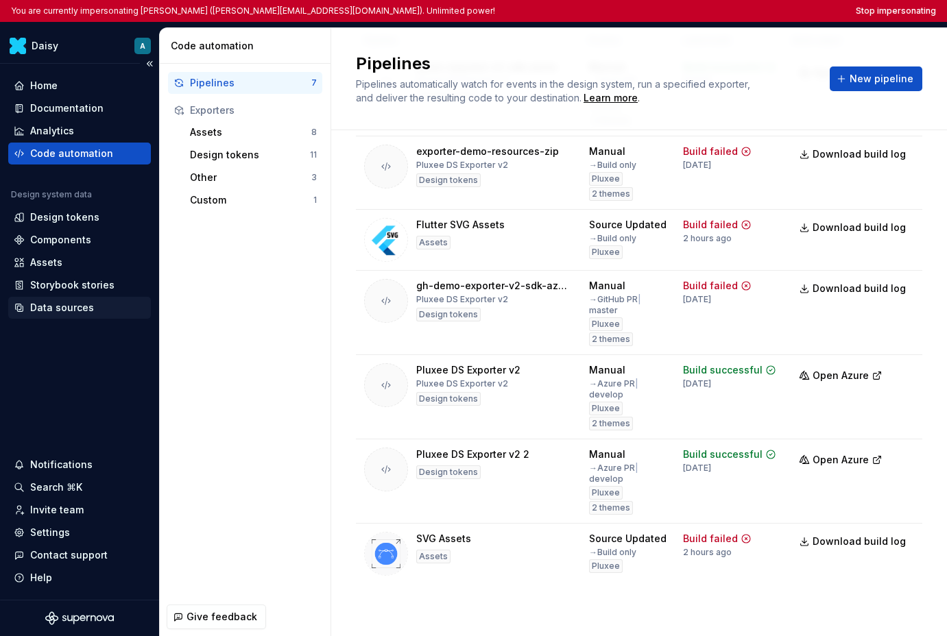
click at [74, 303] on div "Data sources" at bounding box center [62, 308] width 64 height 14
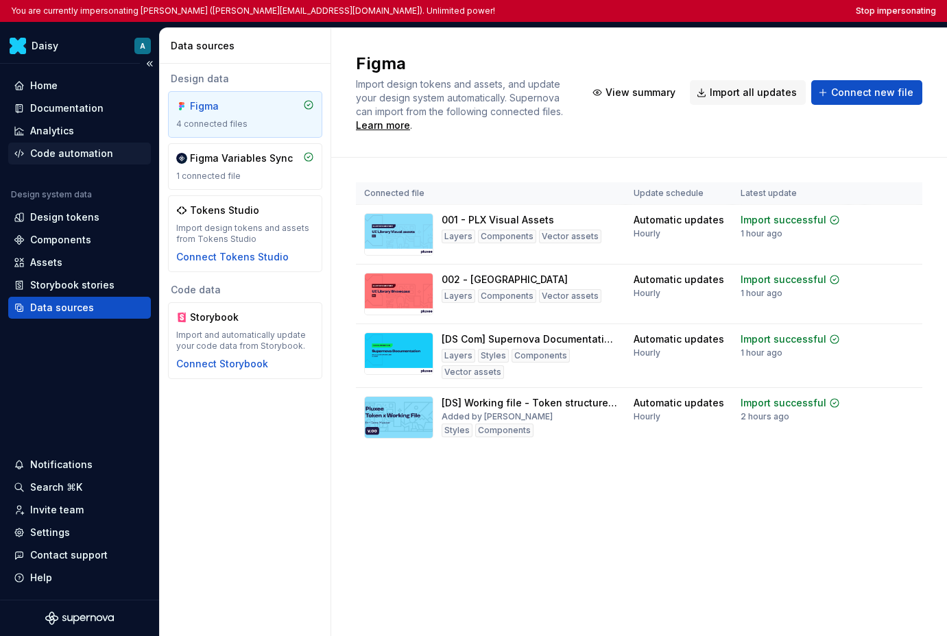
click at [58, 156] on div "Code automation" at bounding box center [71, 154] width 83 height 14
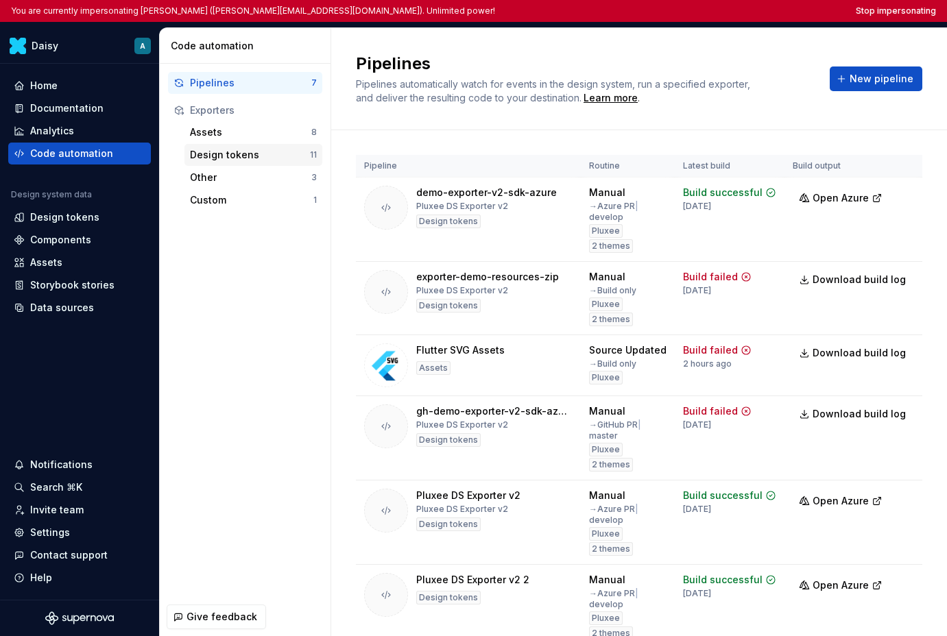
click at [253, 154] on div "Design tokens" at bounding box center [250, 155] width 120 height 14
click at [261, 137] on div "Assets" at bounding box center [250, 132] width 121 height 14
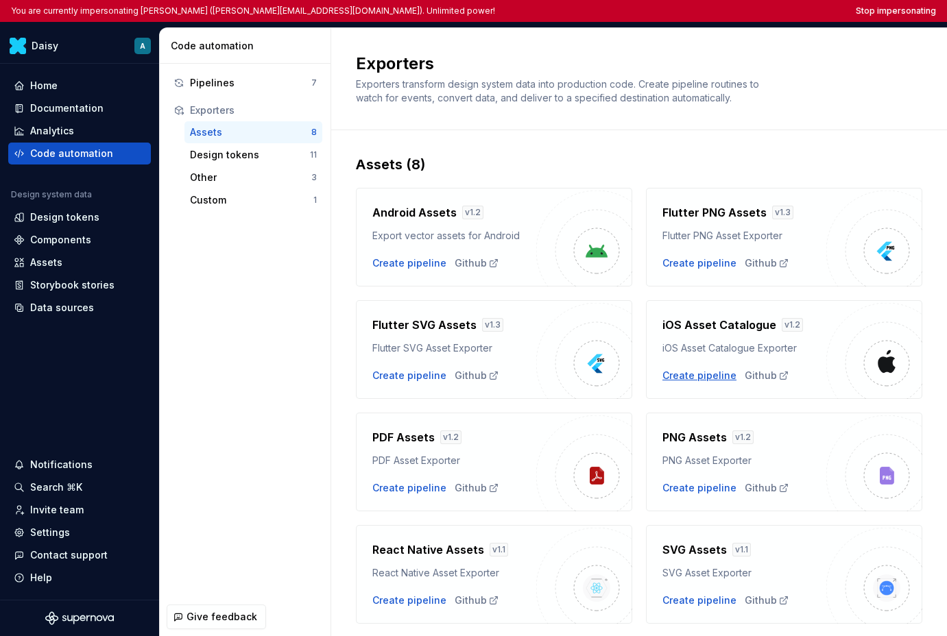
scroll to position [40, 0]
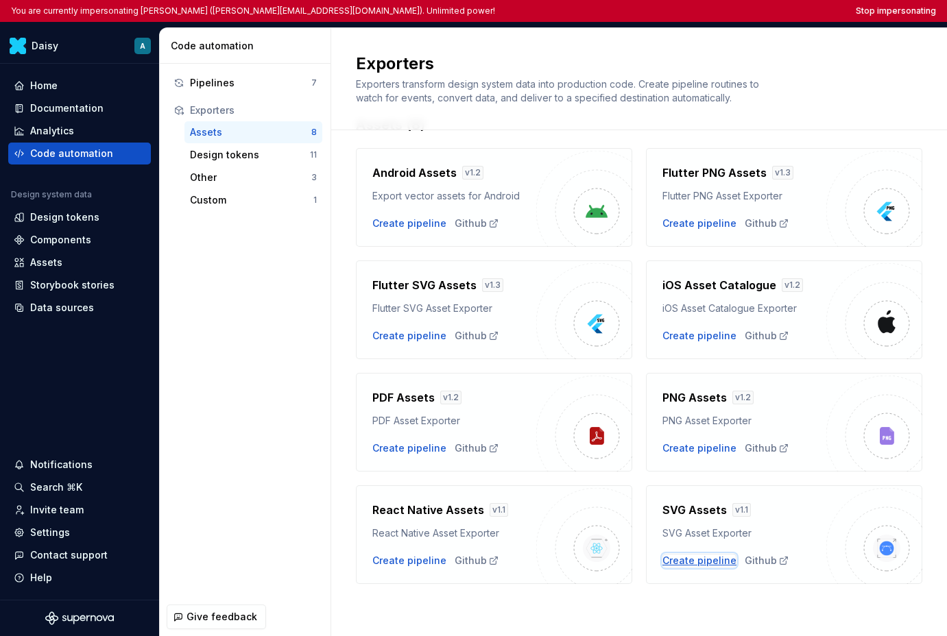
click at [697, 562] on div "Create pipeline" at bounding box center [699, 561] width 74 height 14
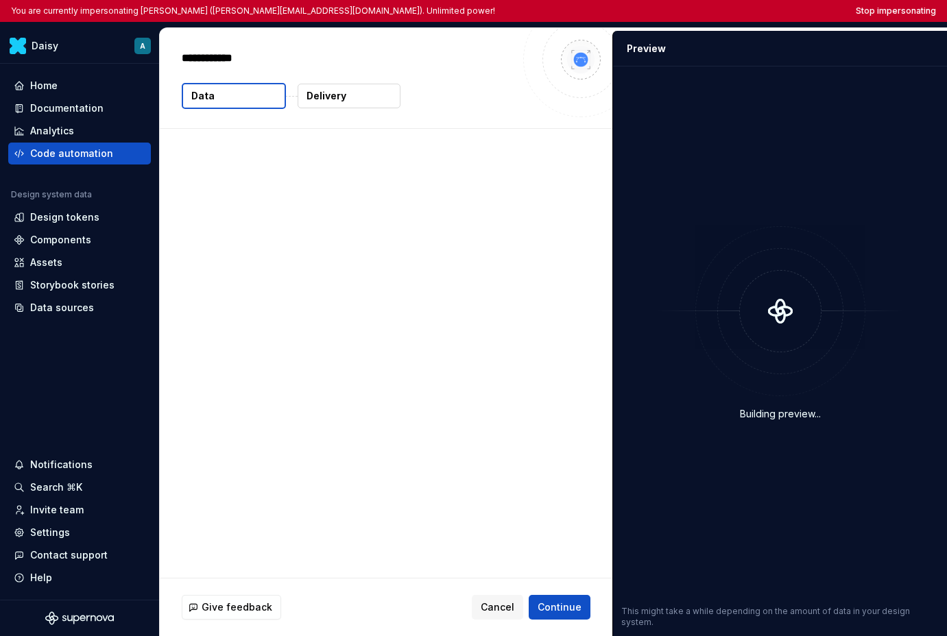
type textarea "*"
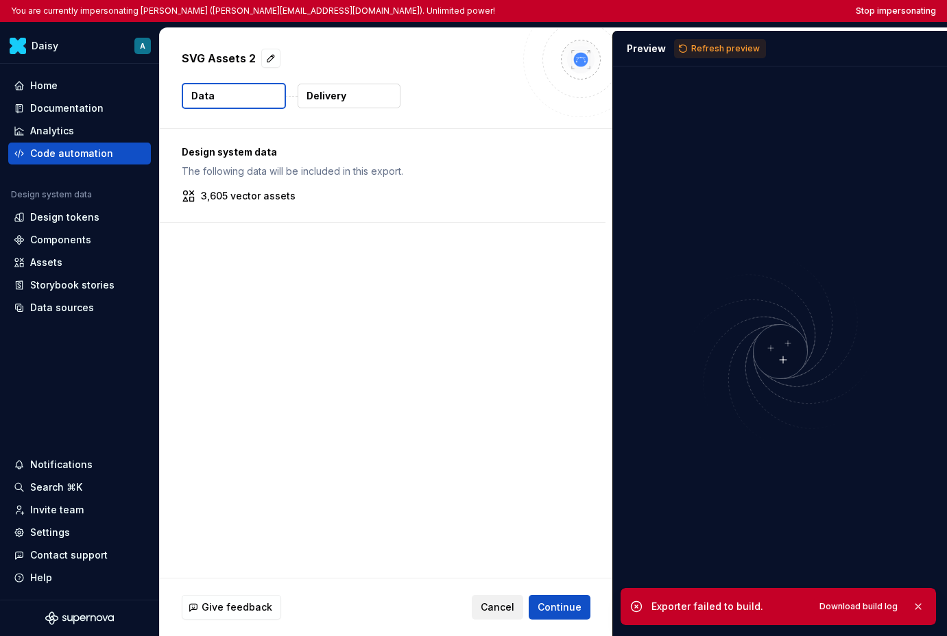
click at [499, 604] on span "Cancel" at bounding box center [498, 608] width 34 height 14
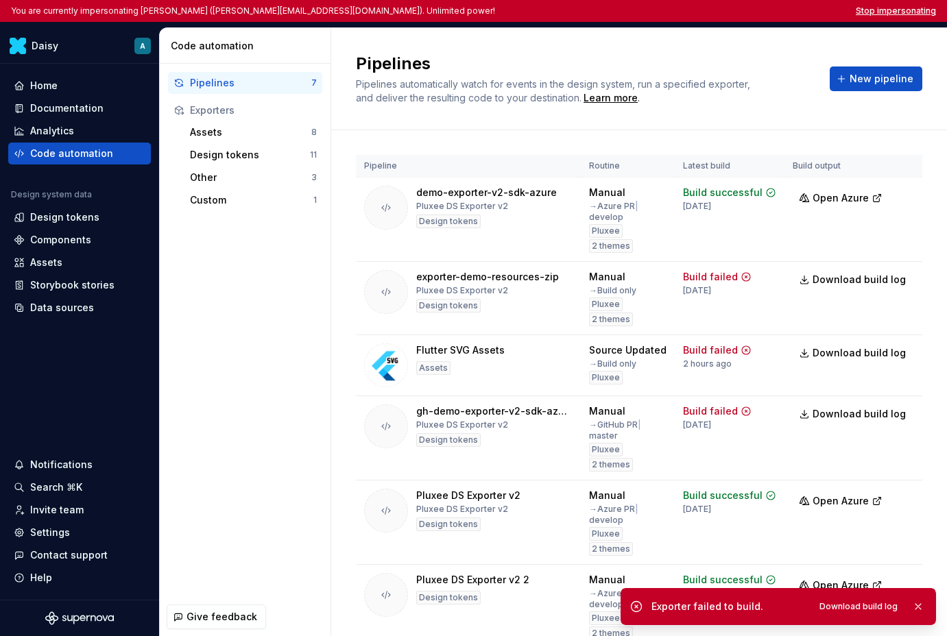
click at [738, 13] on button "Stop impersonating" at bounding box center [896, 10] width 80 height 11
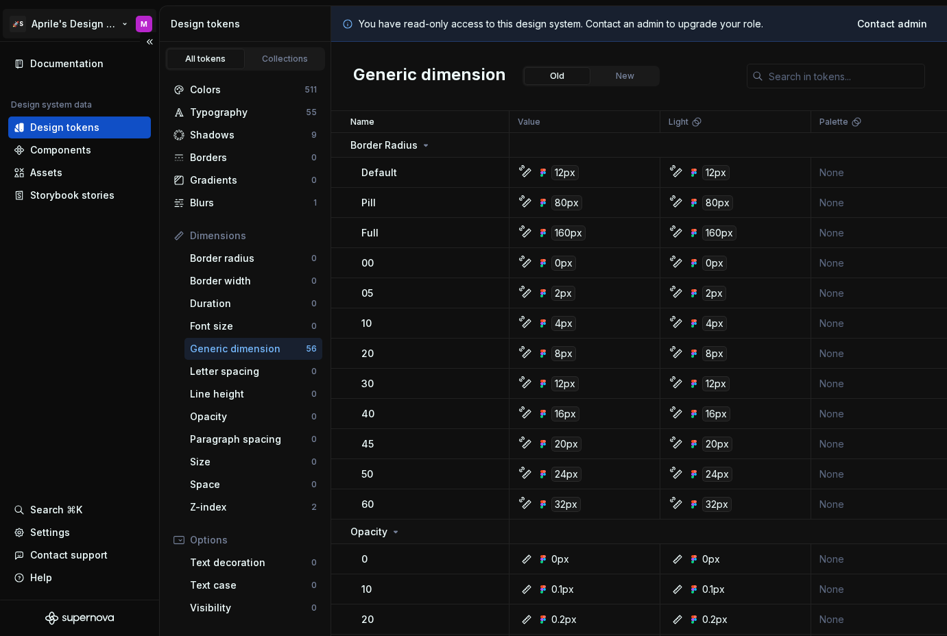
click at [62, 21] on html "🚀S Aprile's Design System M Documentation Design system data Design tokens Comp…" at bounding box center [473, 318] width 947 height 636
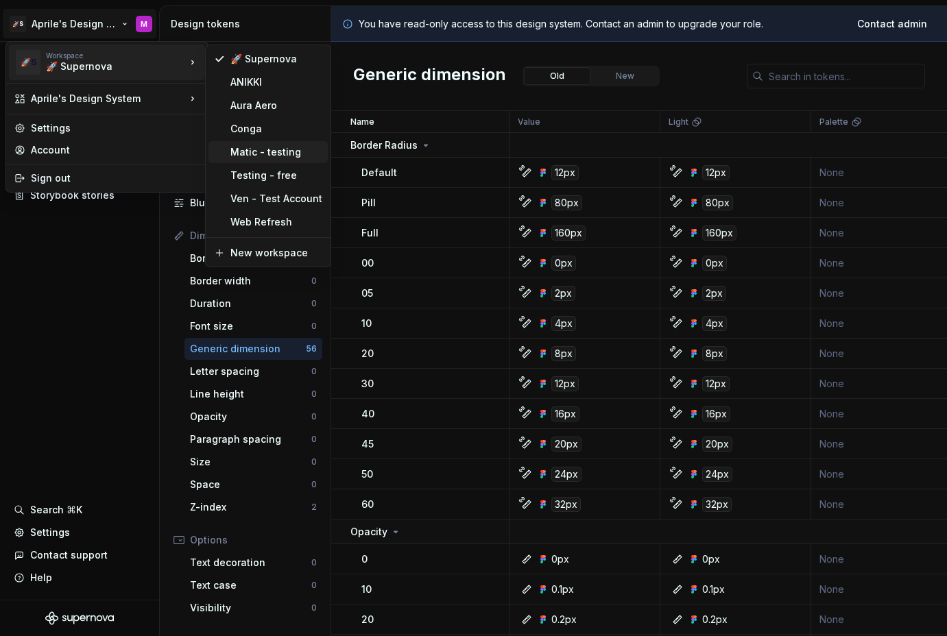
click at [250, 152] on div "Matic - testing" at bounding box center [276, 152] width 92 height 14
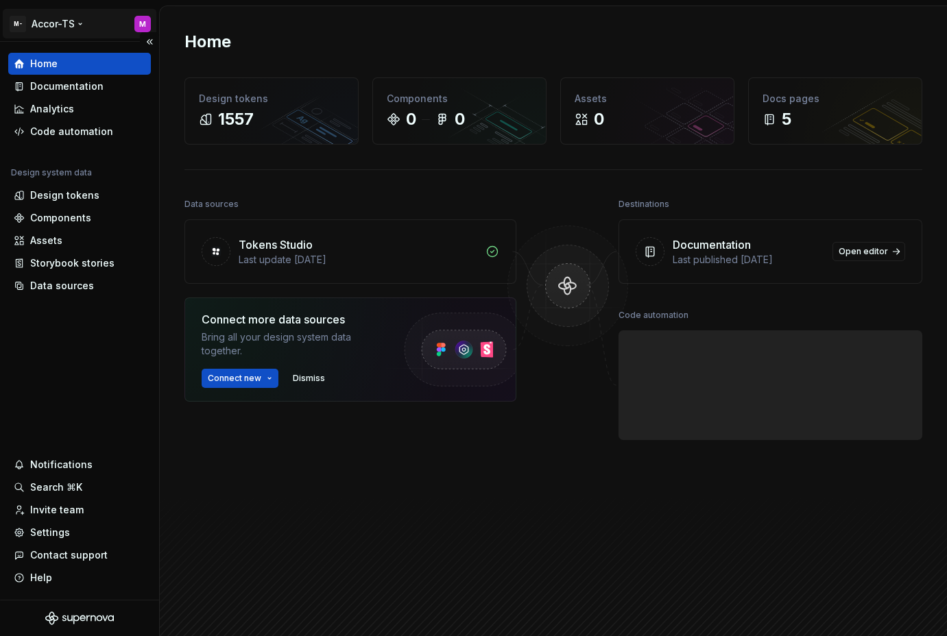
click at [51, 27] on html "M- Accor-TS M Home Documentation Analytics Code automation Design system data D…" at bounding box center [473, 318] width 947 height 636
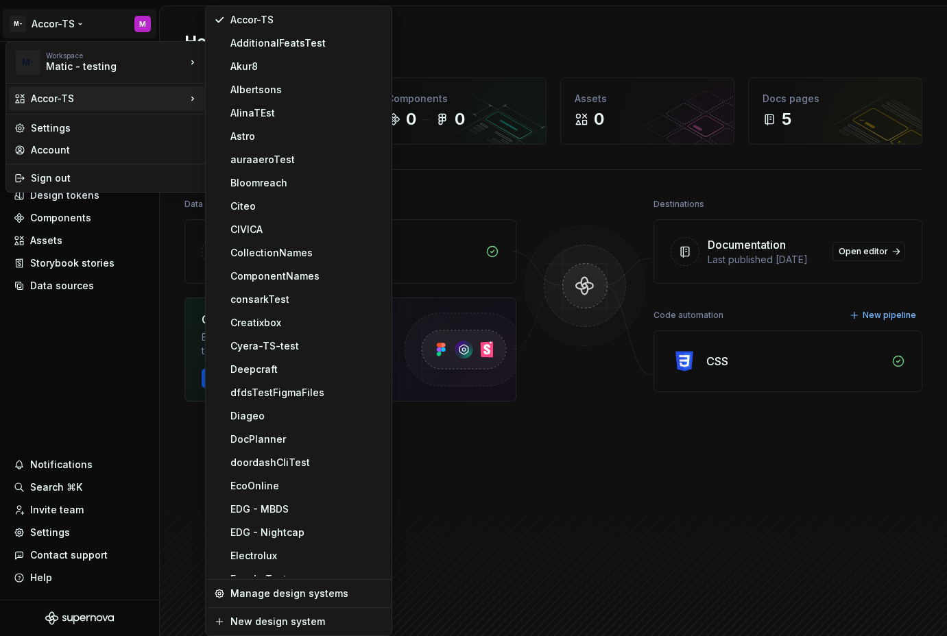
scroll to position [1205, 0]
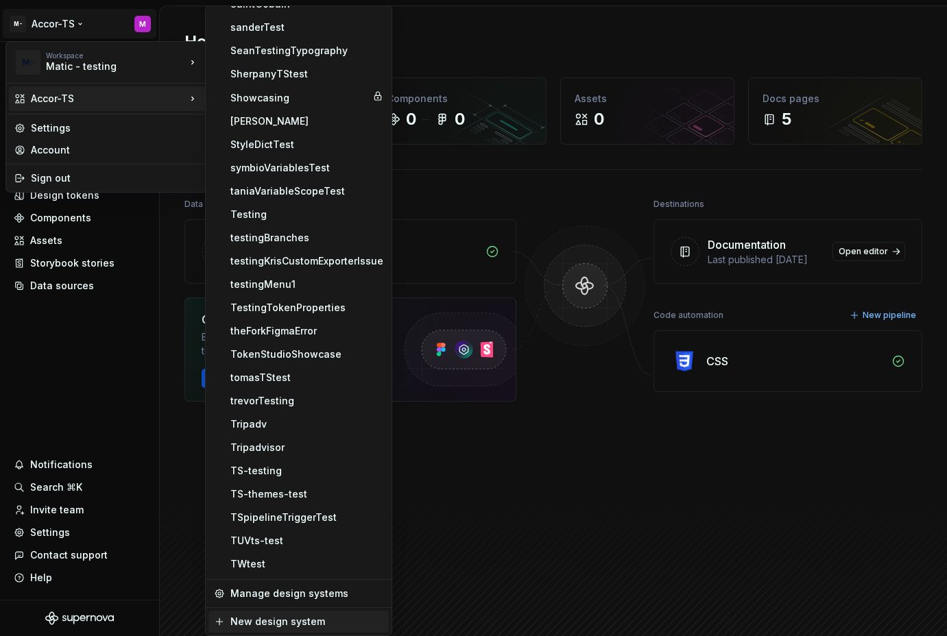
click at [308, 624] on div "New design system" at bounding box center [306, 622] width 153 height 14
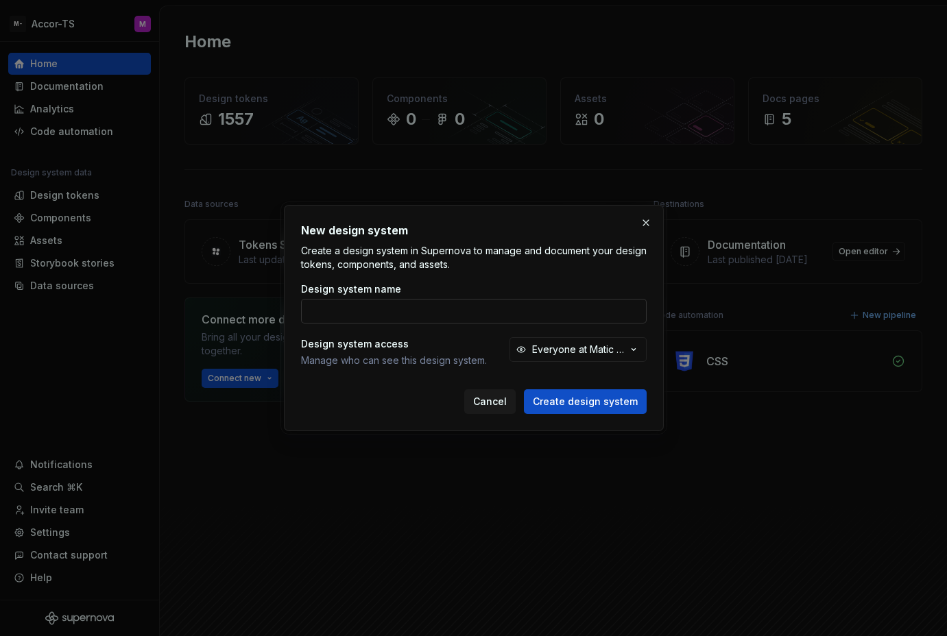
click at [446, 315] on input "Design system name" at bounding box center [474, 311] width 346 height 25
type input "depoty"
type input "Deputy"
click at [524, 389] on button "Create design system" at bounding box center [585, 401] width 123 height 25
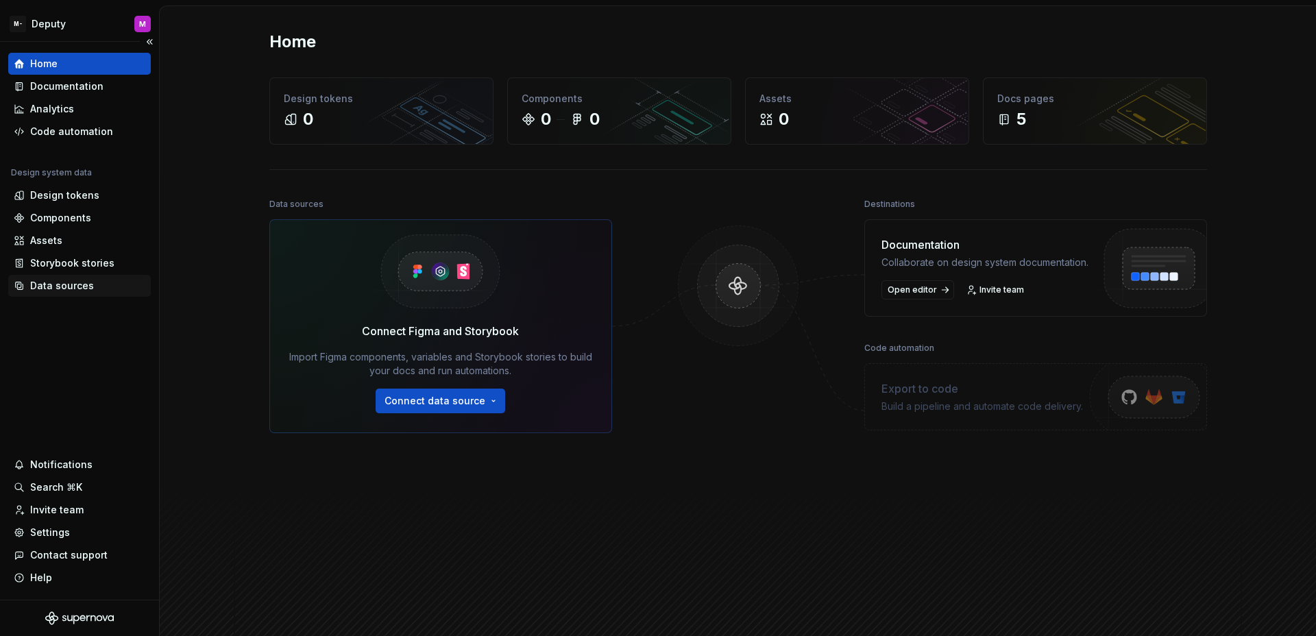
click at [43, 291] on div "Data sources" at bounding box center [62, 286] width 64 height 14
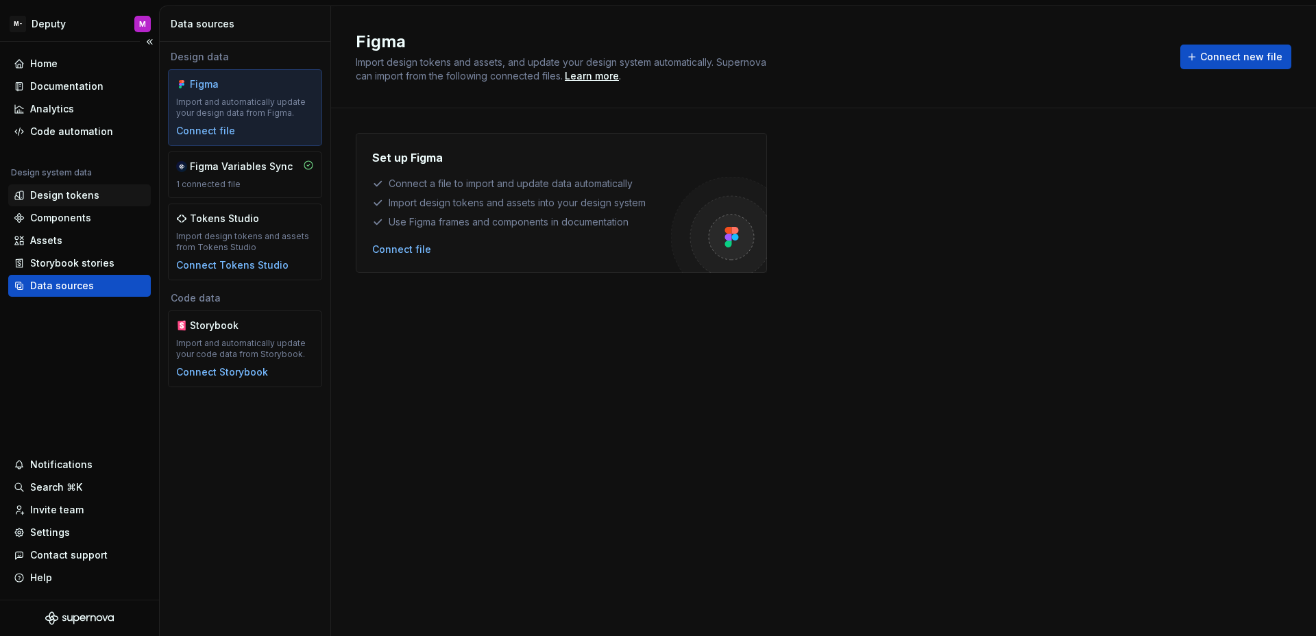
click at [75, 191] on div "Design tokens" at bounding box center [64, 196] width 69 height 14
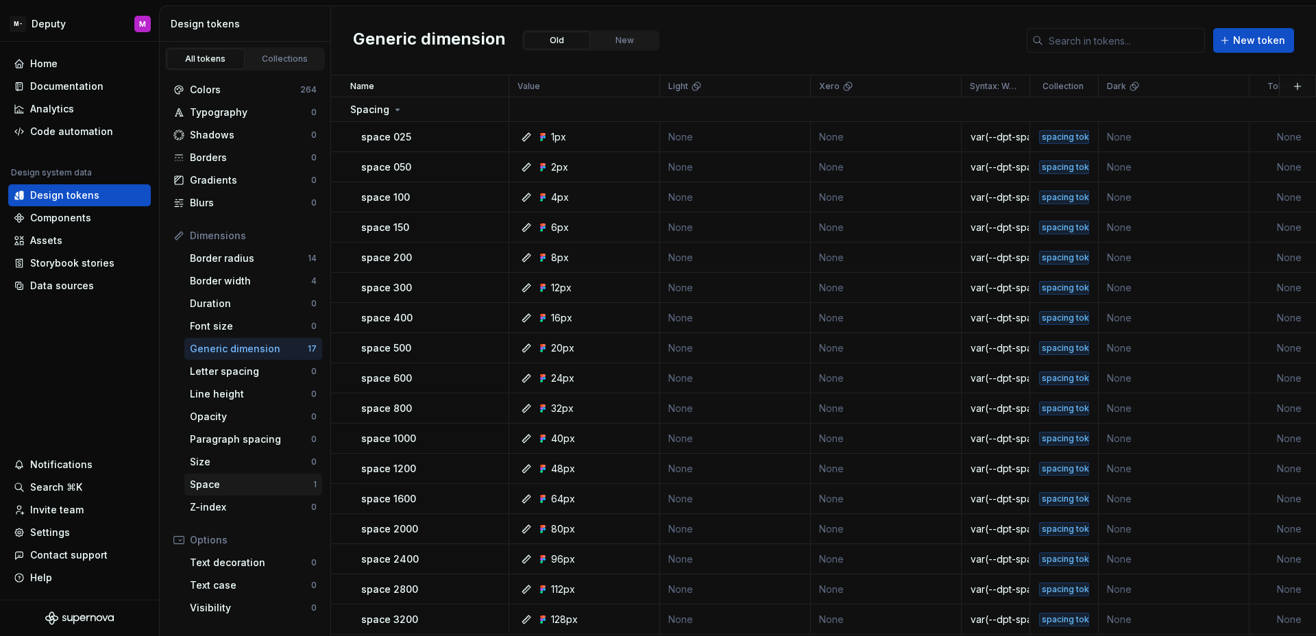
click at [258, 476] on div "Space 1" at bounding box center [253, 485] width 138 height 22
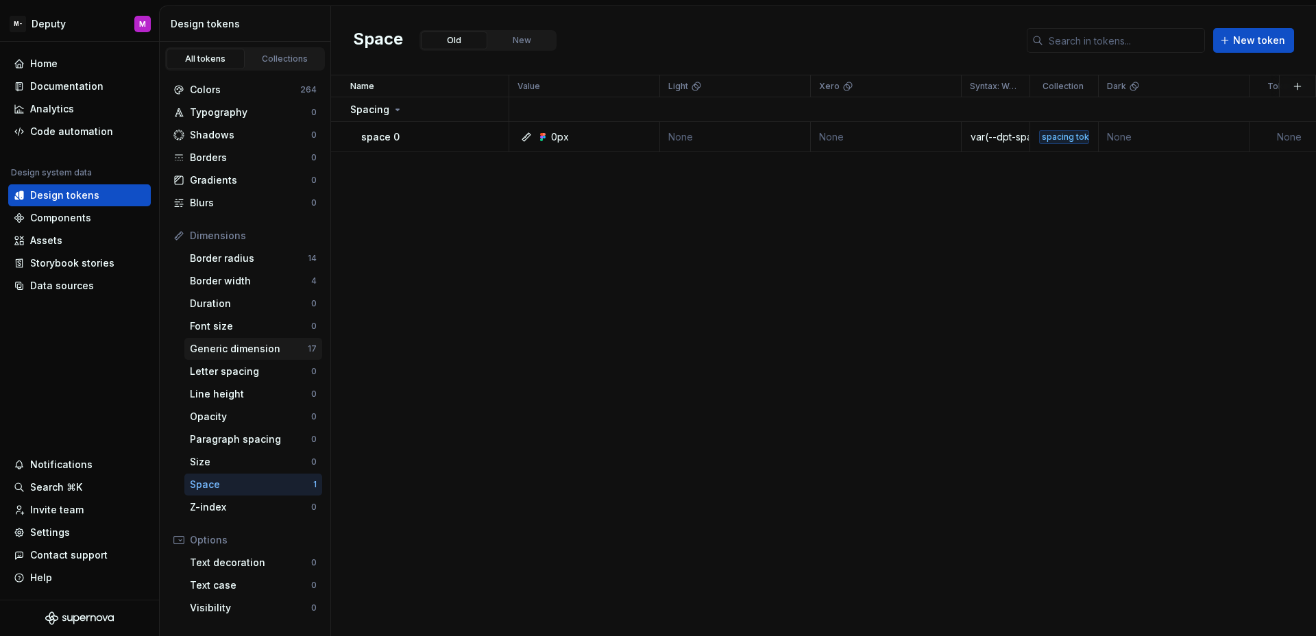
click at [265, 351] on div "Generic dimension" at bounding box center [249, 349] width 118 height 14
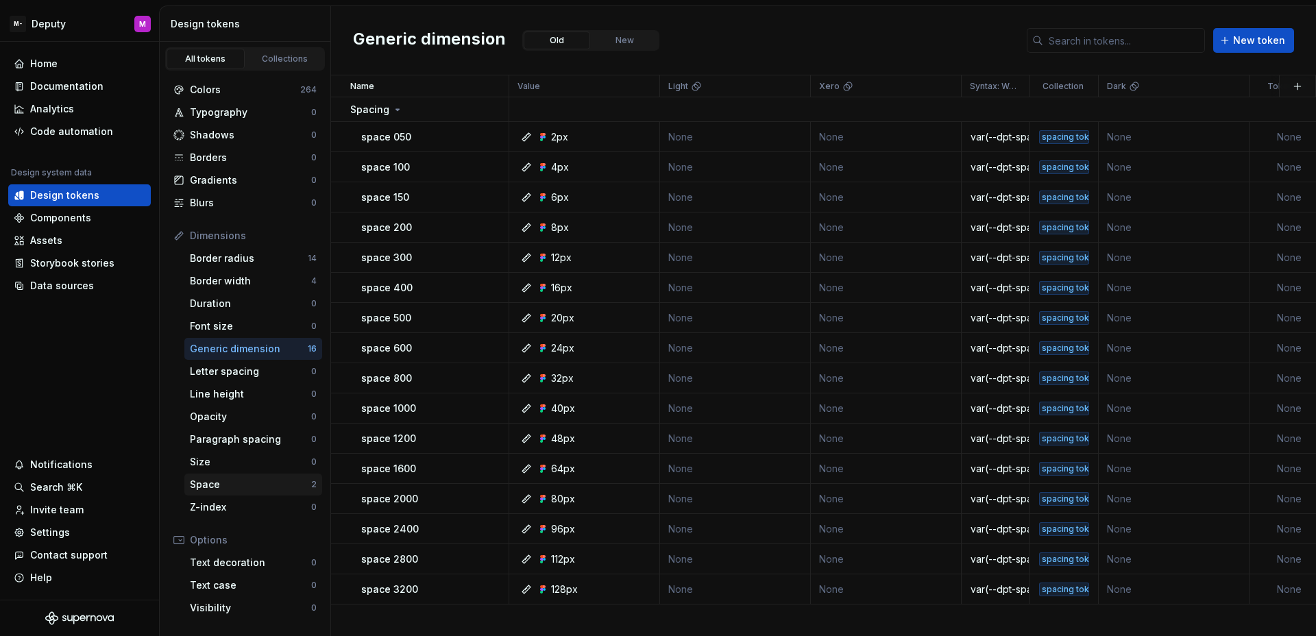
click at [271, 486] on div "Space" at bounding box center [250, 485] width 121 height 14
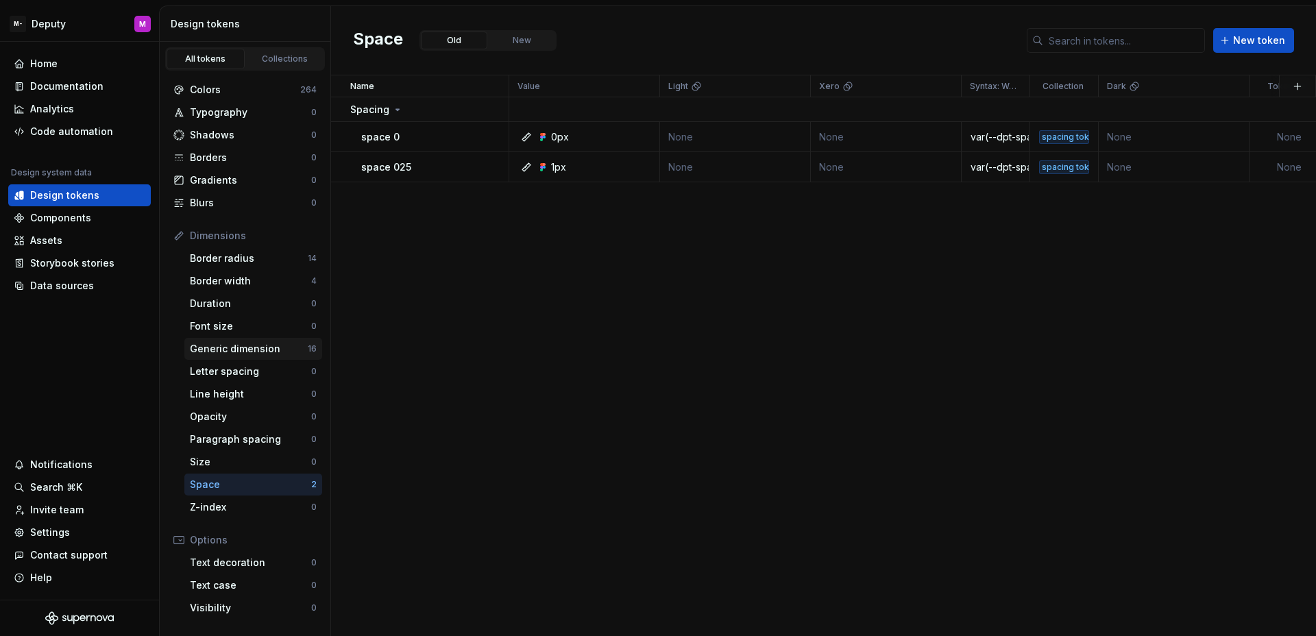
click at [256, 346] on div "Generic dimension" at bounding box center [249, 349] width 118 height 14
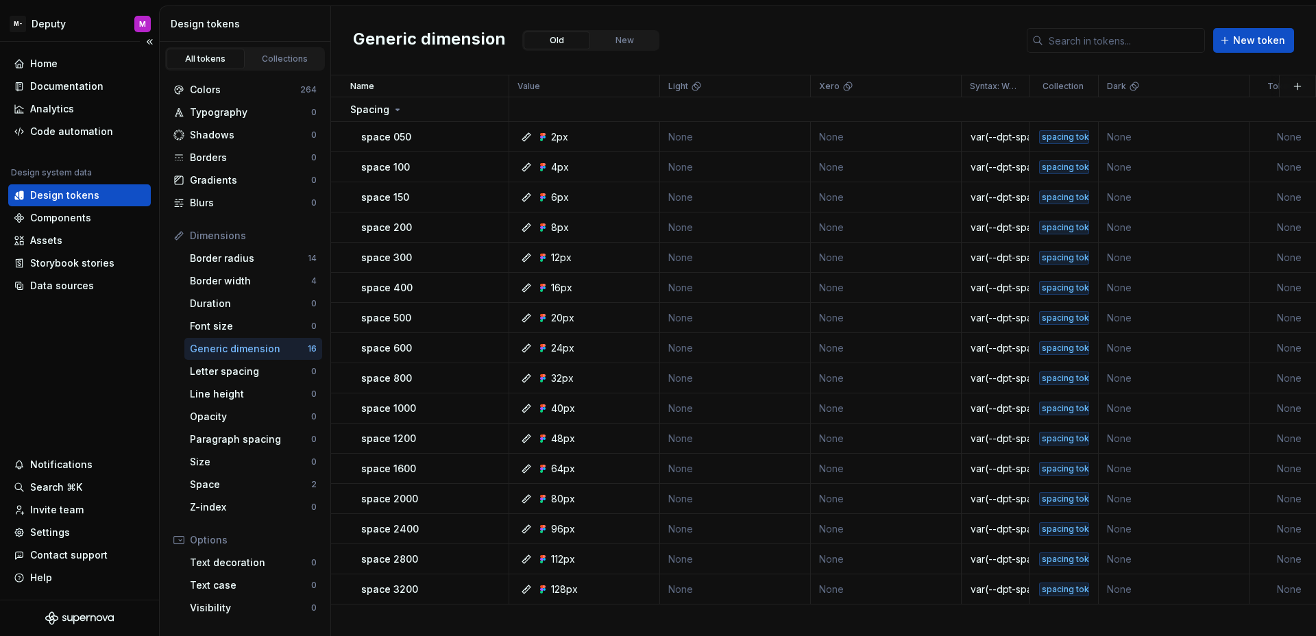
click at [117, 350] on div "Home Documentation Analytics Code automation Design system data Design tokens C…" at bounding box center [79, 321] width 159 height 558
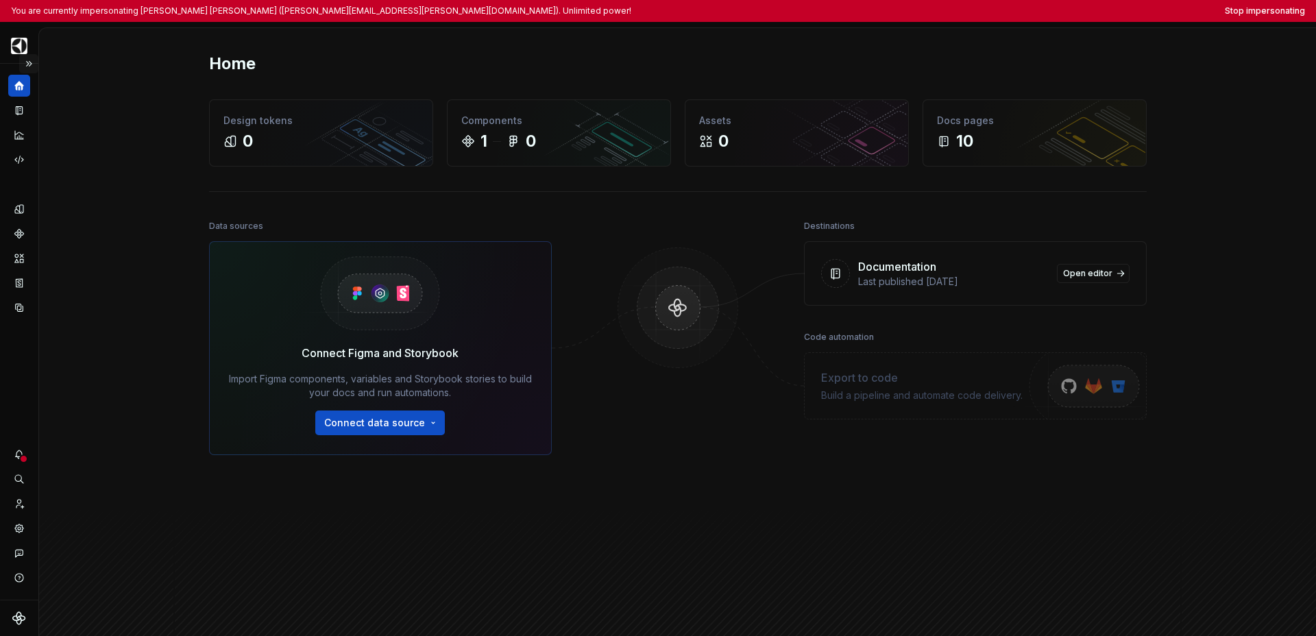
click at [27, 64] on button "Expand sidebar" at bounding box center [28, 63] width 19 height 19
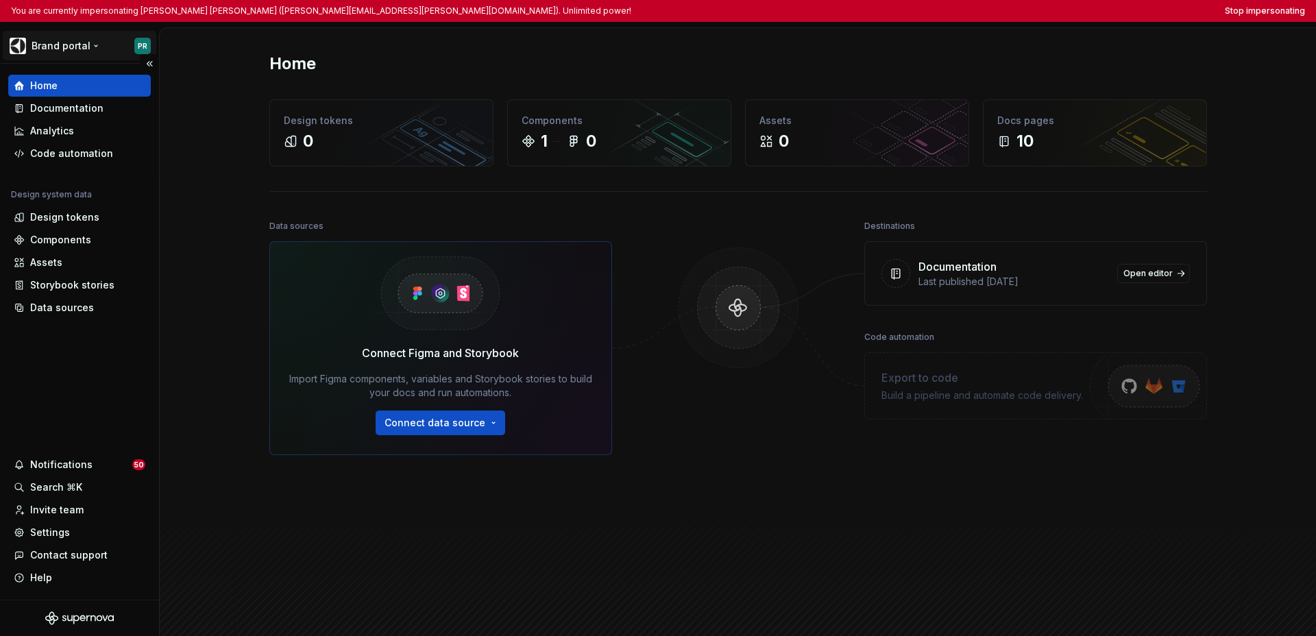
click at [47, 50] on html "You are currently impersonating [PERSON_NAME] [PERSON_NAME] ([PERSON_NAME][EMAI…" at bounding box center [658, 318] width 1316 height 636
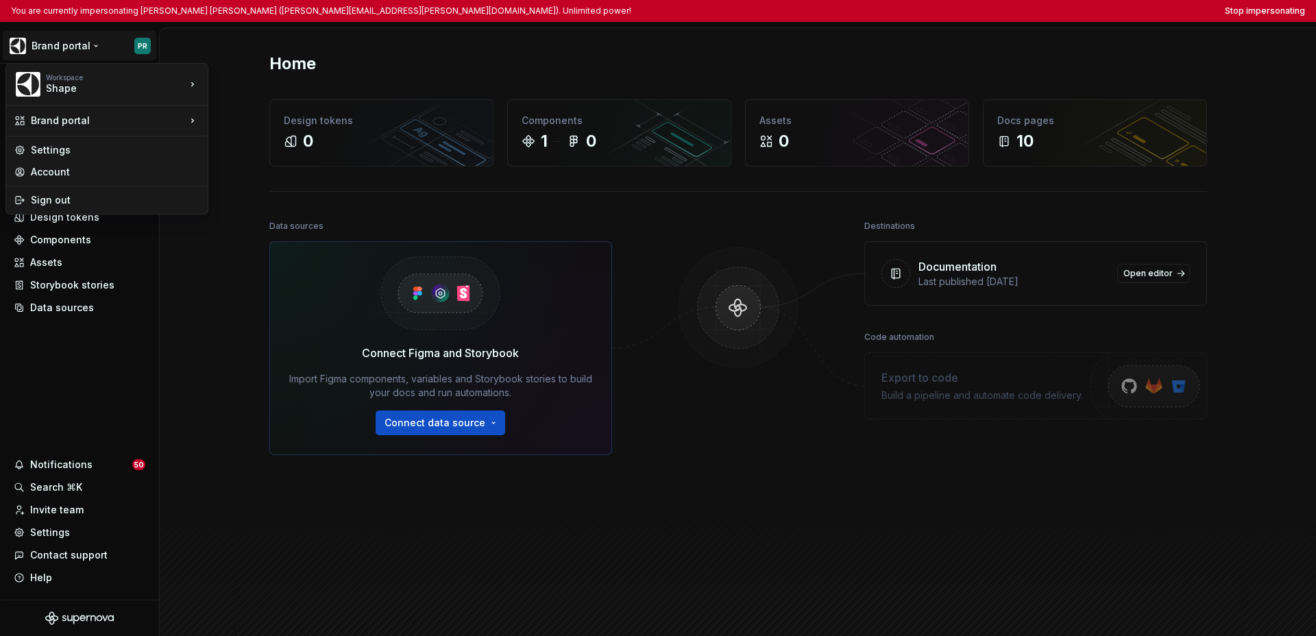
click at [90, 380] on html "You are currently impersonating [PERSON_NAME] [PERSON_NAME] ([PERSON_NAME][EMAI…" at bounding box center [658, 318] width 1316 height 636
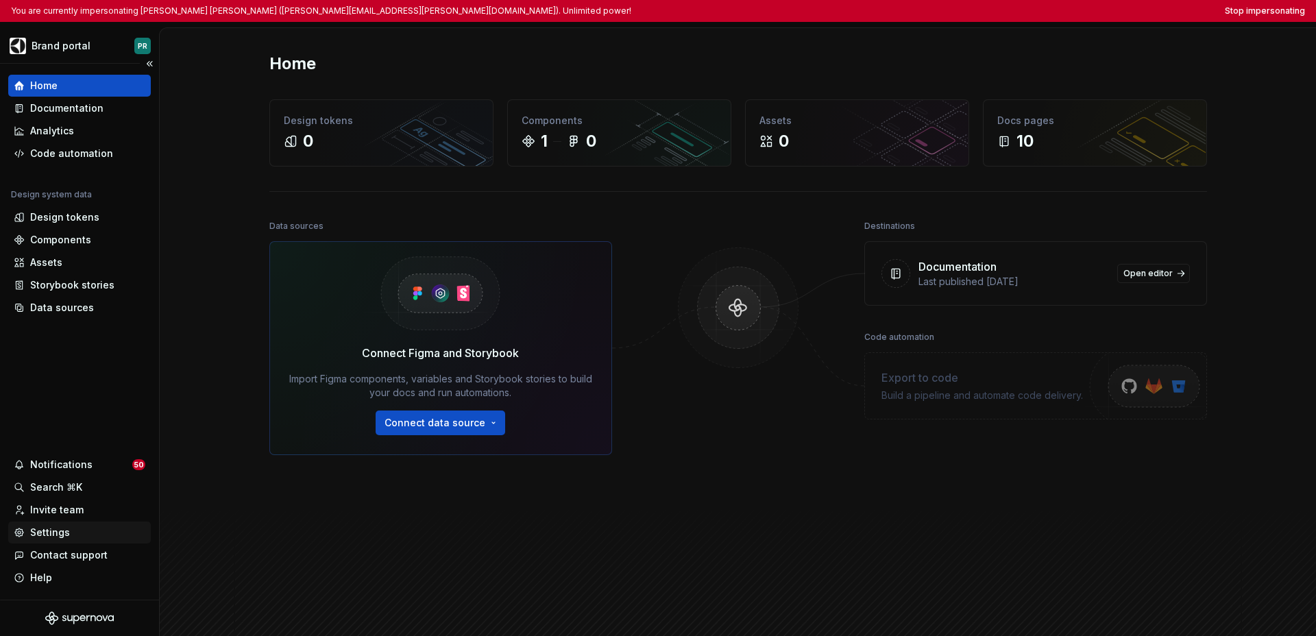
click at [56, 529] on div "Settings" at bounding box center [50, 533] width 40 height 14
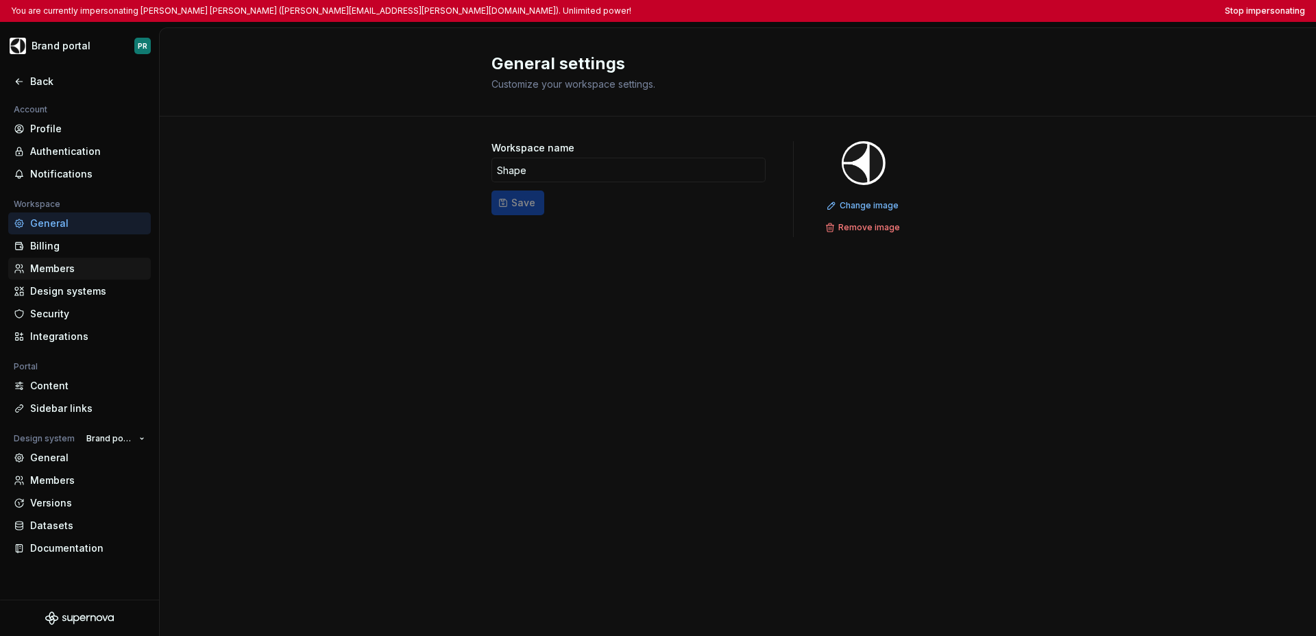
click at [49, 270] on div "Members" at bounding box center [87, 269] width 115 height 14
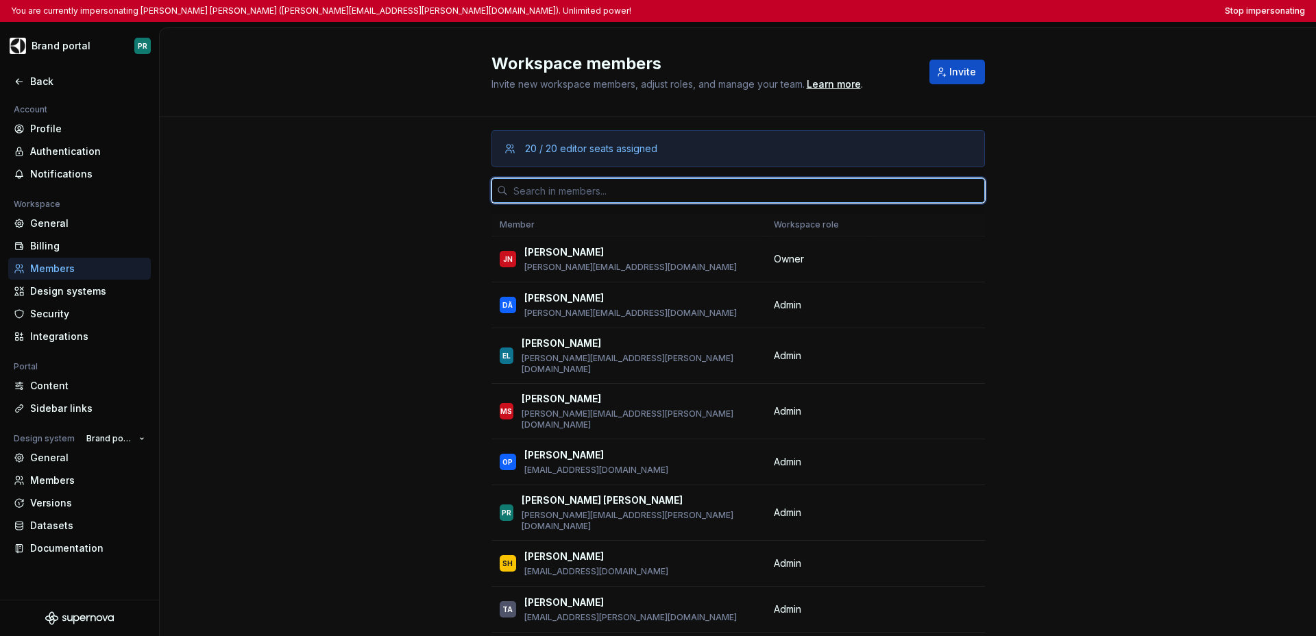
click at [771, 190] on input "text" at bounding box center [746, 190] width 477 height 25
click at [825, 186] on input "text" at bounding box center [746, 190] width 477 height 25
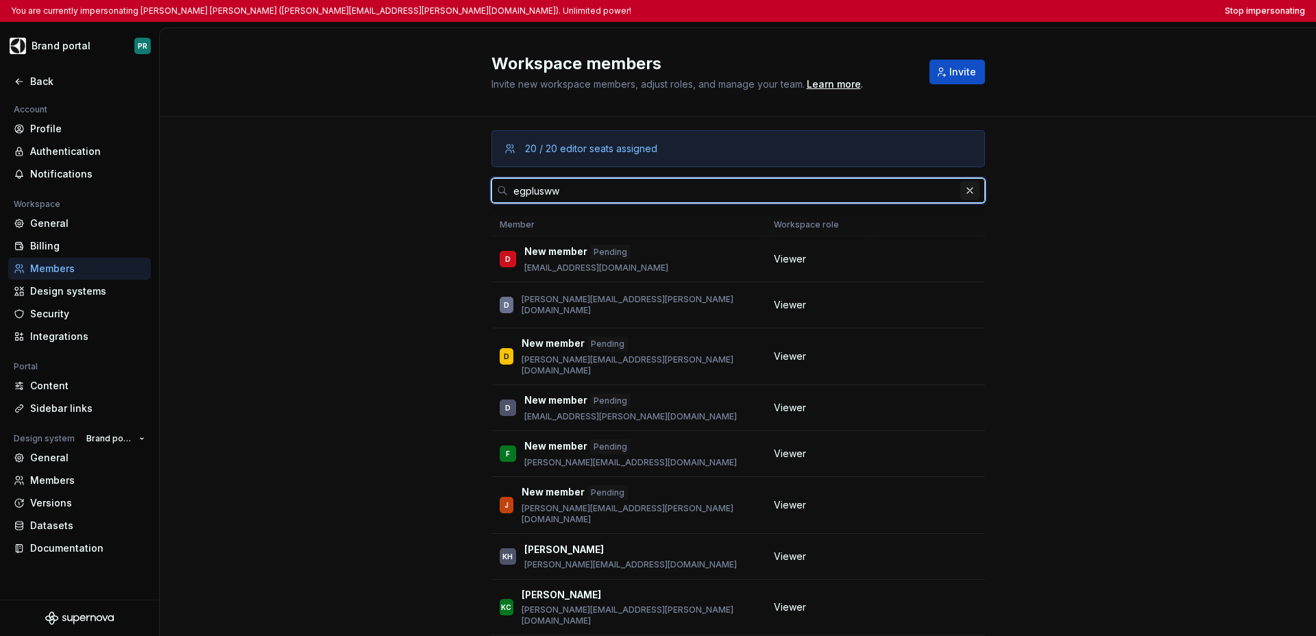
type input "egplusww"
click at [946, 192] on button "button" at bounding box center [969, 190] width 19 height 19
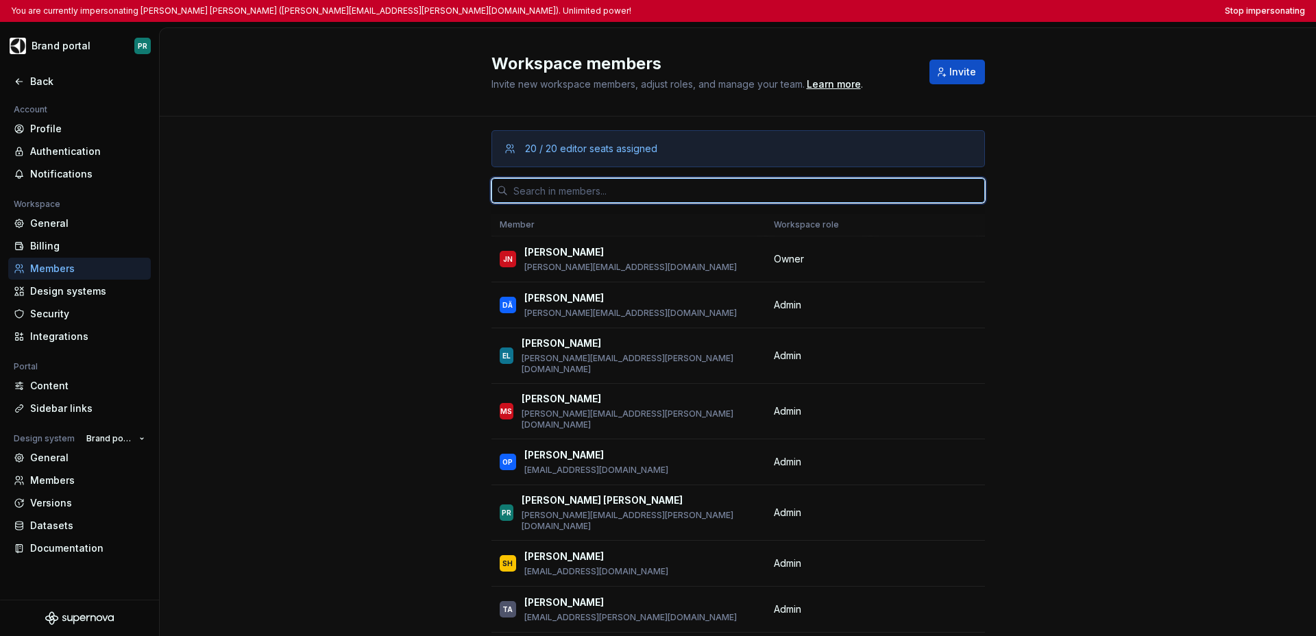
click at [798, 186] on input "text" at bounding box center [746, 190] width 477 height 25
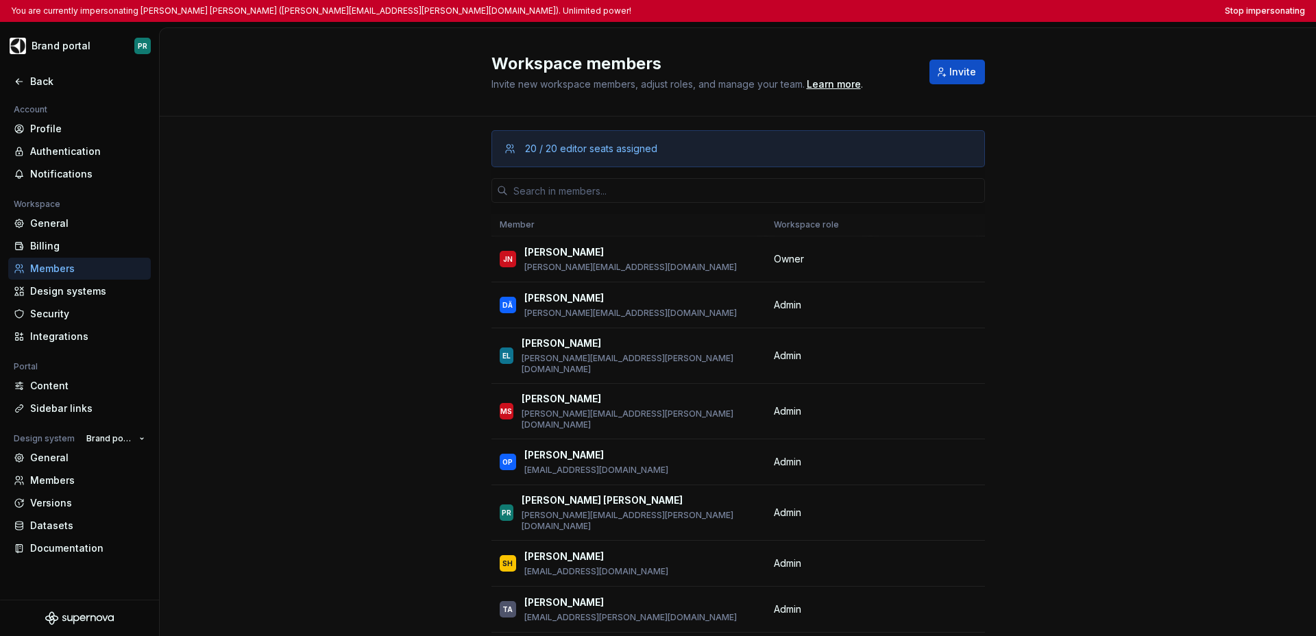
click at [802, 188] on input "text" at bounding box center [746, 190] width 477 height 25
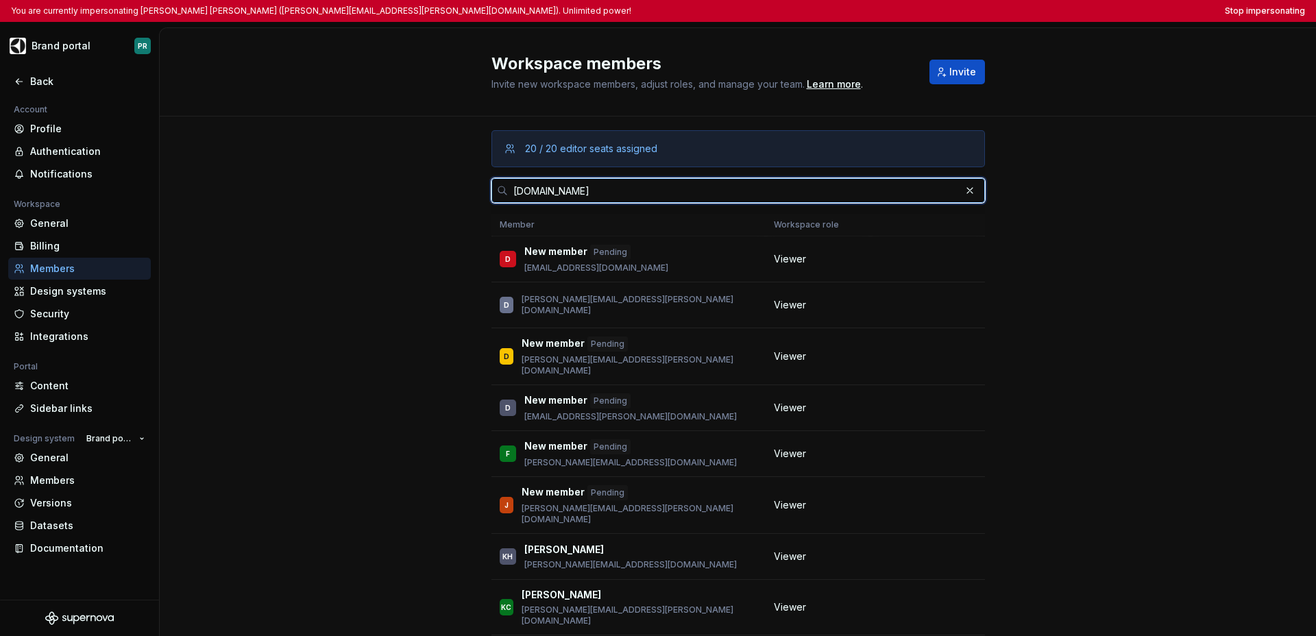
type input "egplusww.com"
click at [946, 191] on button "button" at bounding box center [969, 190] width 19 height 19
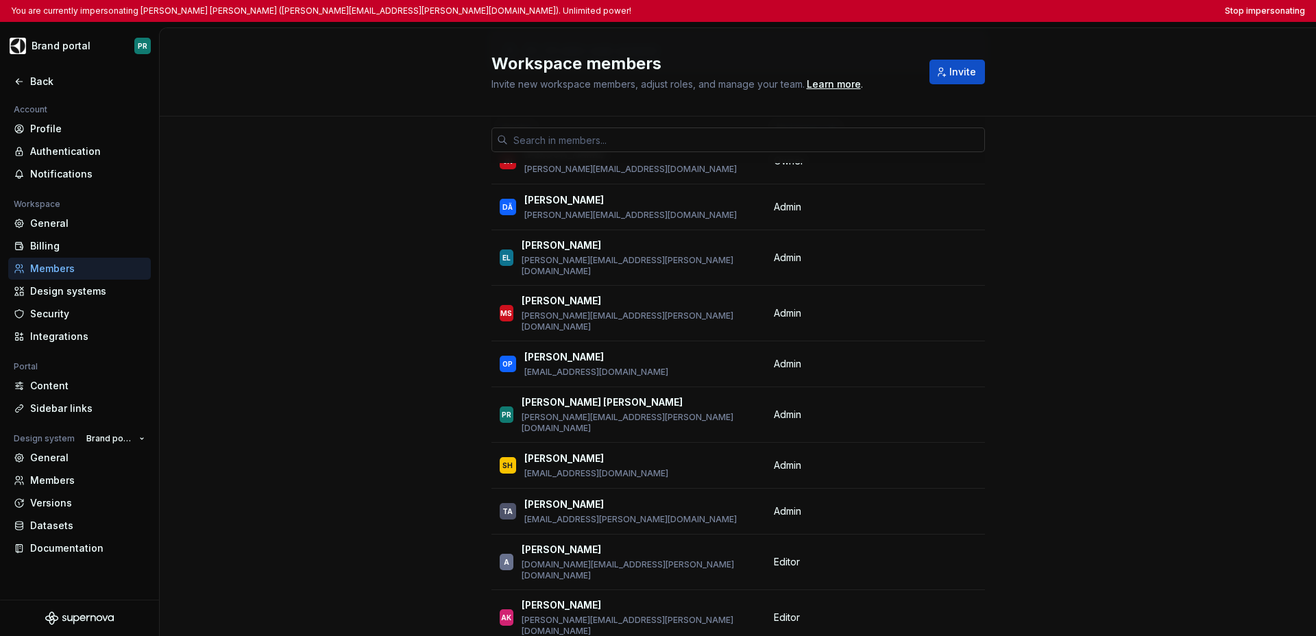
scroll to position [81, 0]
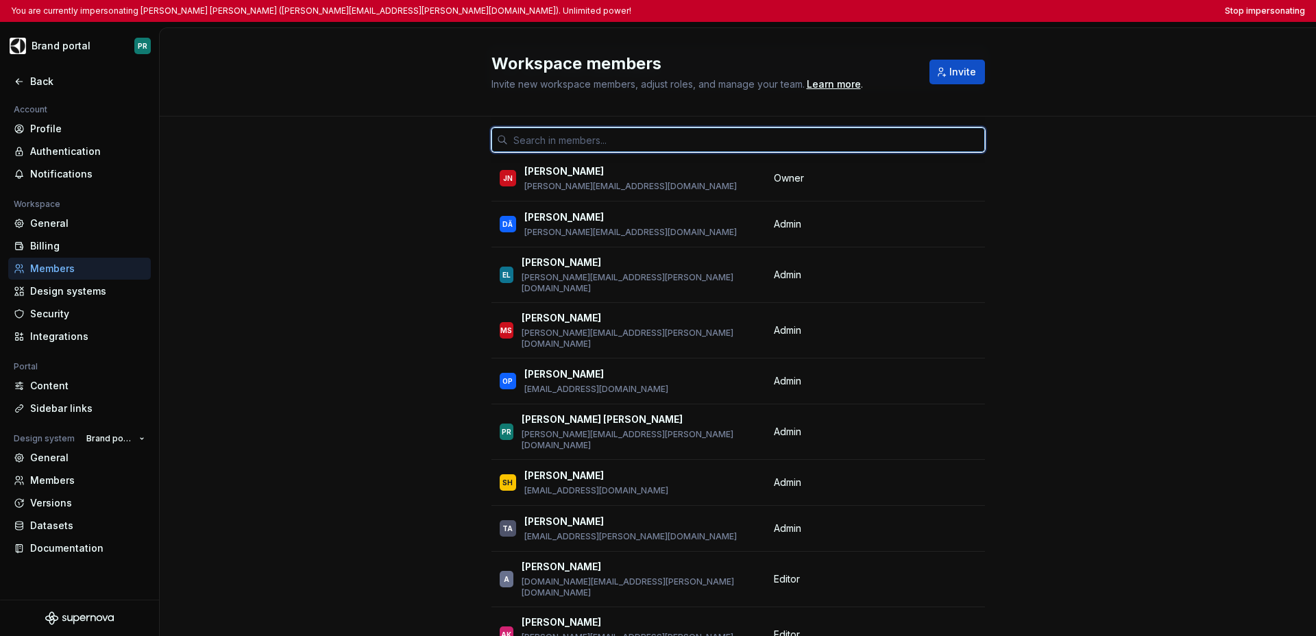
click at [601, 140] on input "text" at bounding box center [746, 140] width 477 height 25
click at [688, 138] on input "text" at bounding box center [746, 140] width 477 height 25
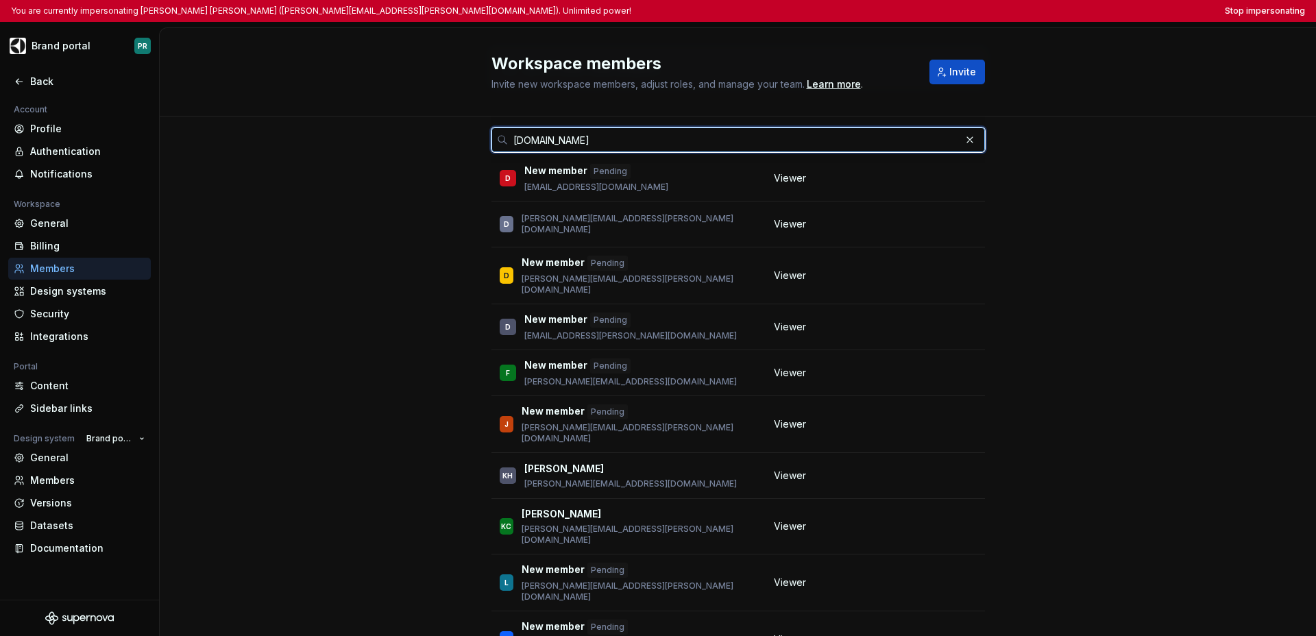
type input "egplusww.com"
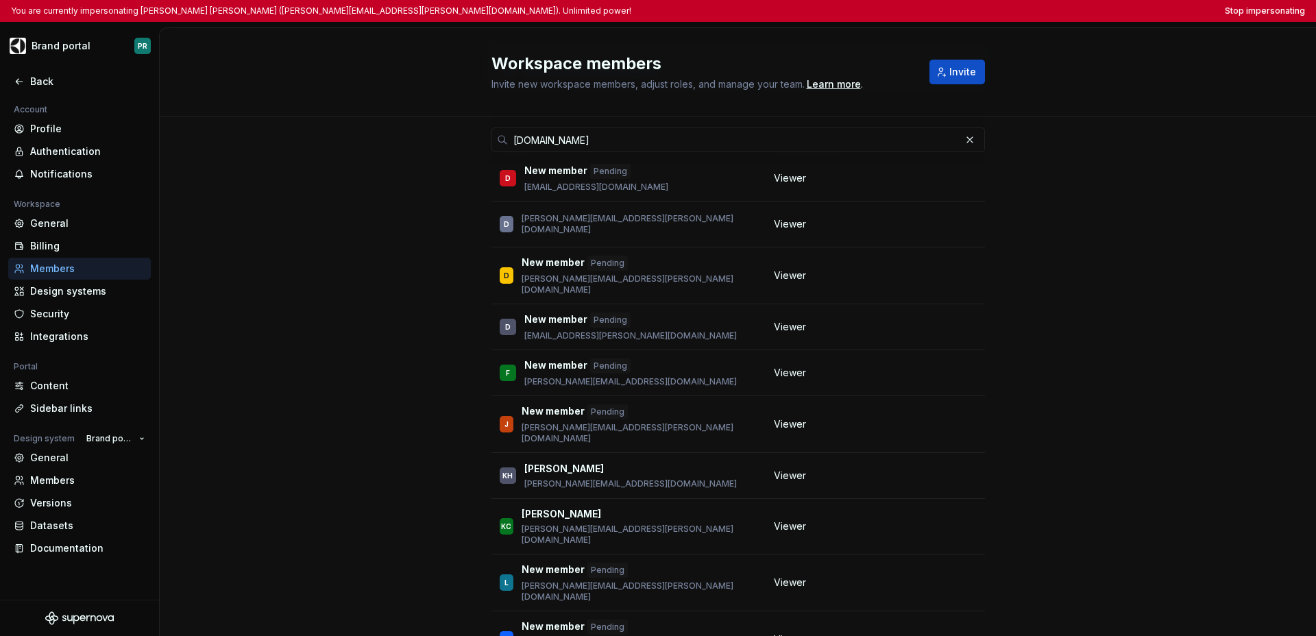
click at [946, 194] on div "20 / 20 editor seats assigned egplusww.com Member Workspace role D New member P…" at bounding box center [738, 588] width 1157 height 1105
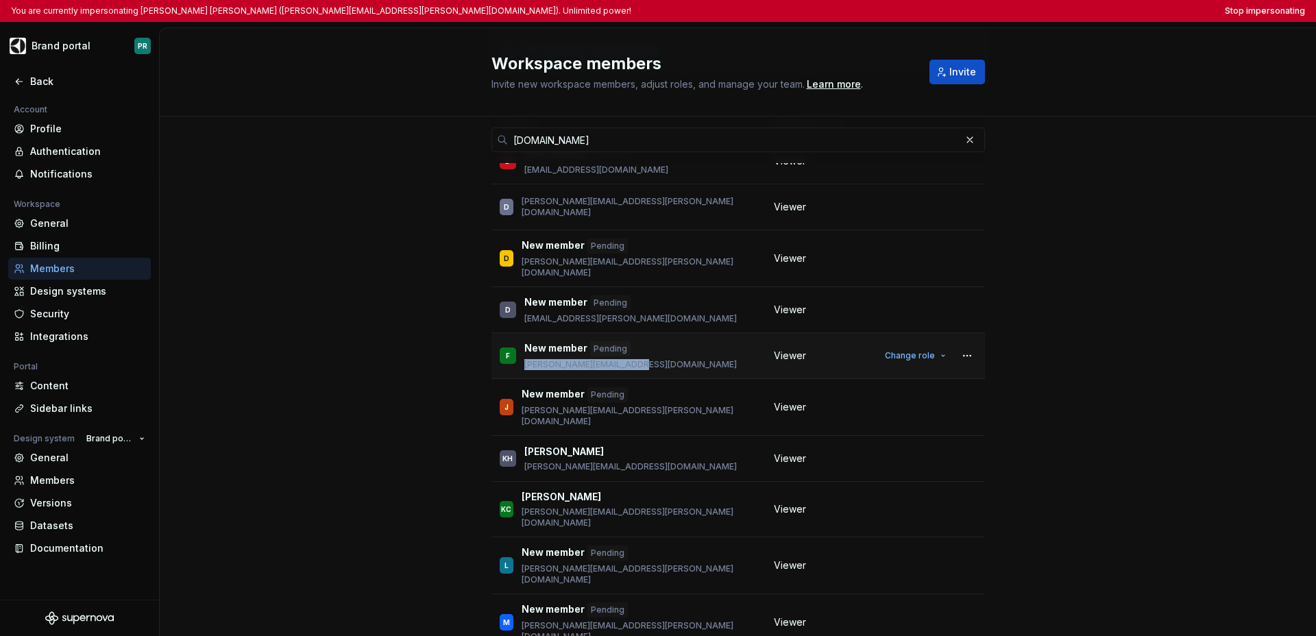
drag, startPoint x: 641, startPoint y: 352, endPoint x: 518, endPoint y: 353, distance: 123.4
click at [518, 353] on div "F New member Pending filip.krupa@egplusww.com" at bounding box center [629, 355] width 258 height 29
copy p "filip.krupa@egplusww.com"
click at [663, 401] on div "J New member Pending joanna.andrejczuk@egplusww.com" at bounding box center [629, 407] width 258 height 40
drag, startPoint x: 663, startPoint y: 400, endPoint x: 518, endPoint y: 398, distance: 144.7
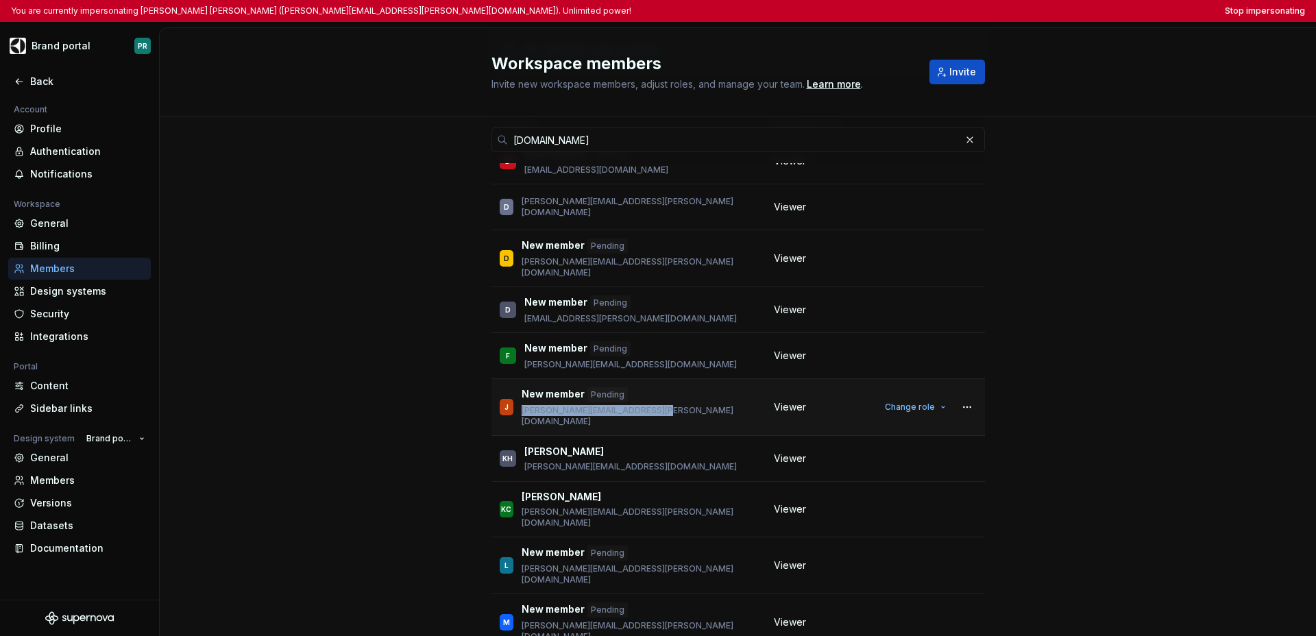
click at [518, 398] on div "J New member Pending joanna.andrejczuk@egplusww.com" at bounding box center [629, 407] width 258 height 40
copy p "joanna.andrejczuk@egplusww.com"
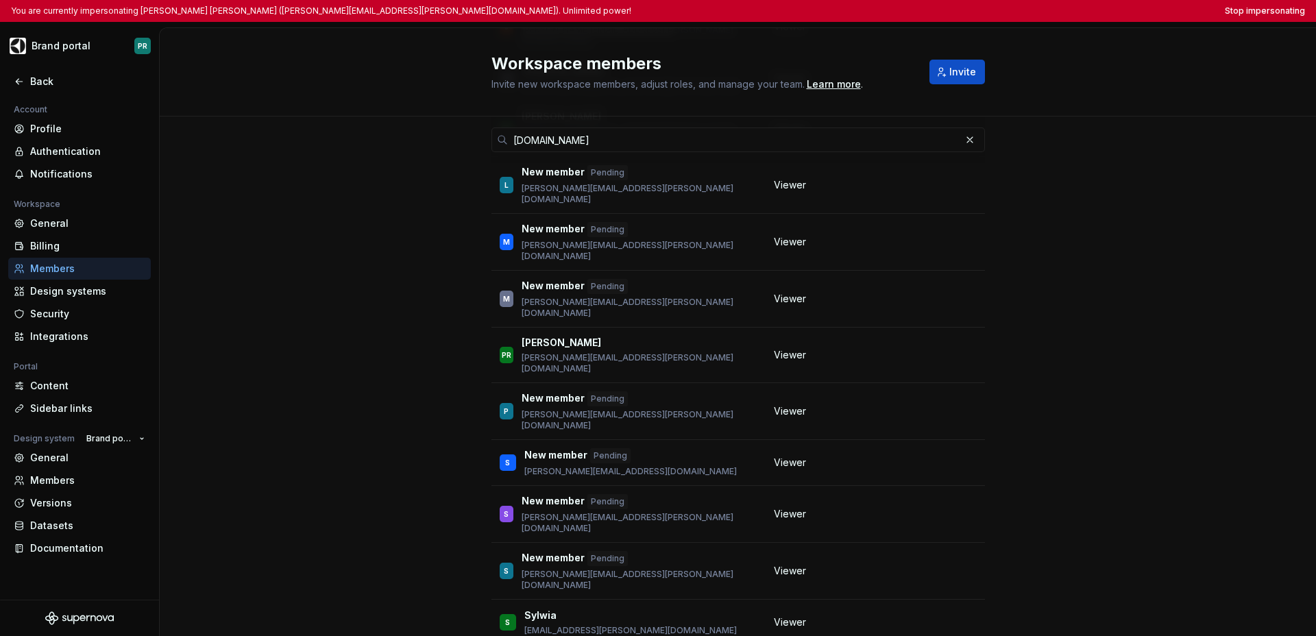
scroll to position [189, 0]
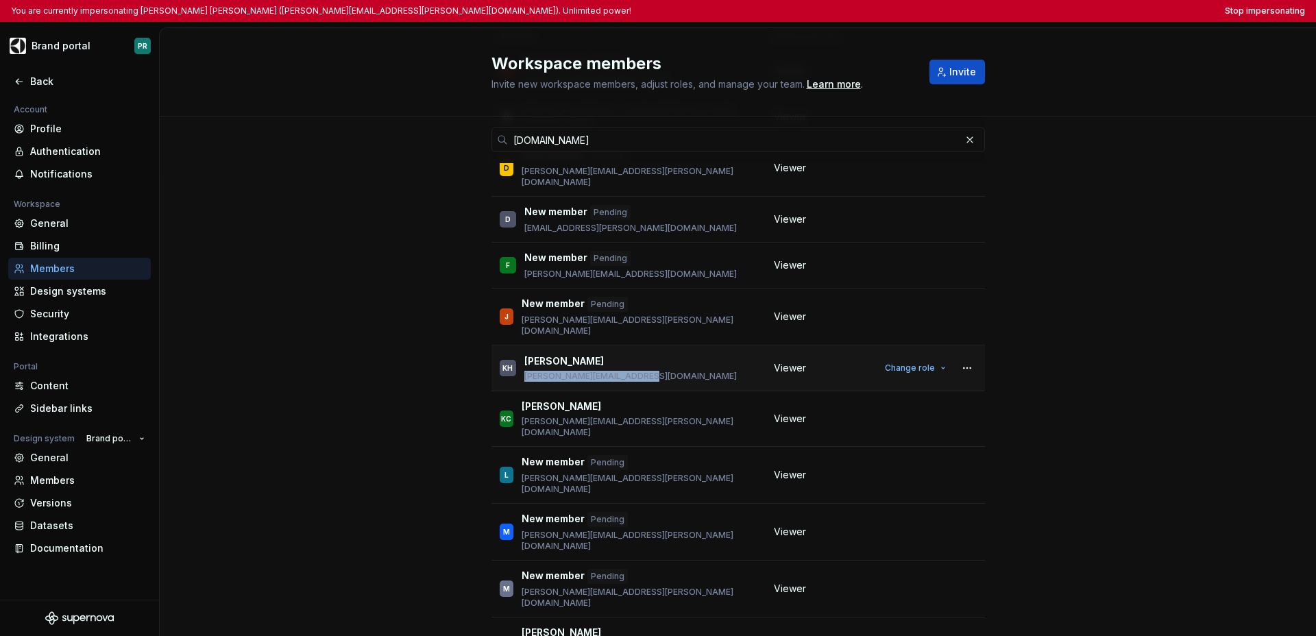
drag, startPoint x: 649, startPoint y: 354, endPoint x: 516, endPoint y: 356, distance: 132.3
click at [516, 356] on div "KH Kate Hemmings kate.hemmings@egplusww.com" at bounding box center [629, 368] width 258 height 29
copy p "kate.hemmings@egplusww.com"
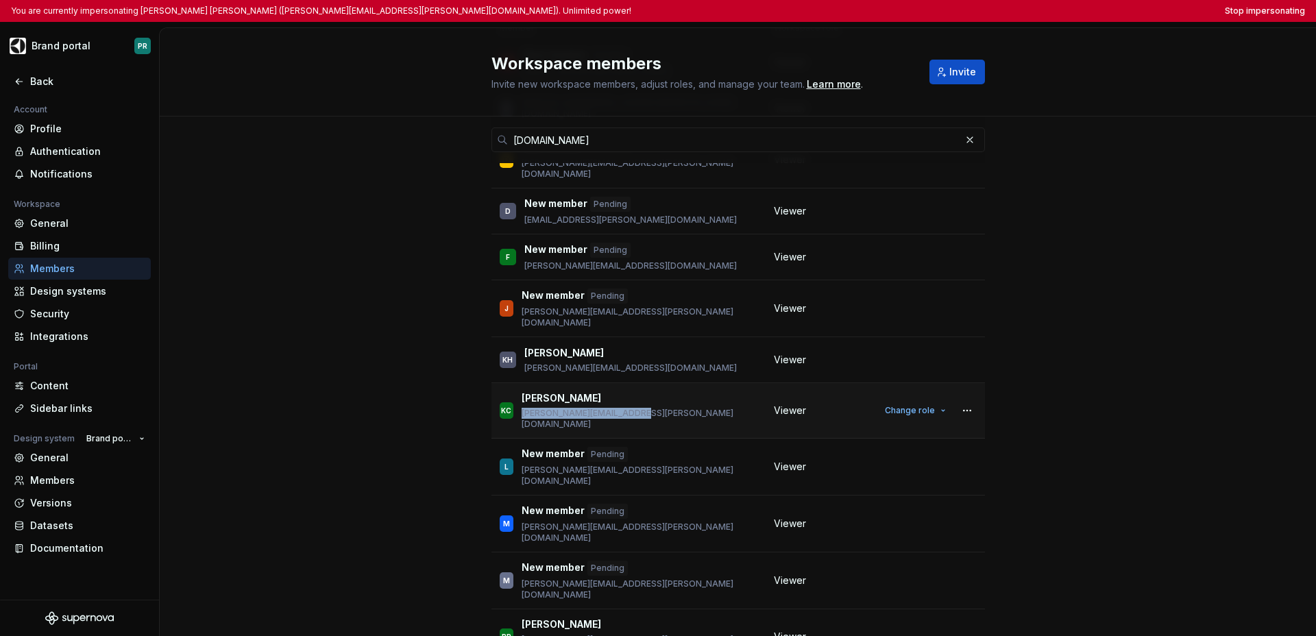
drag, startPoint x: 637, startPoint y: 391, endPoint x: 518, endPoint y: 396, distance: 119.4
click at [518, 396] on div "KC Katie Cooper katie.cooper@egplusww.com" at bounding box center [629, 410] width 258 height 38
copy p "katie.cooper@egplusww.com"
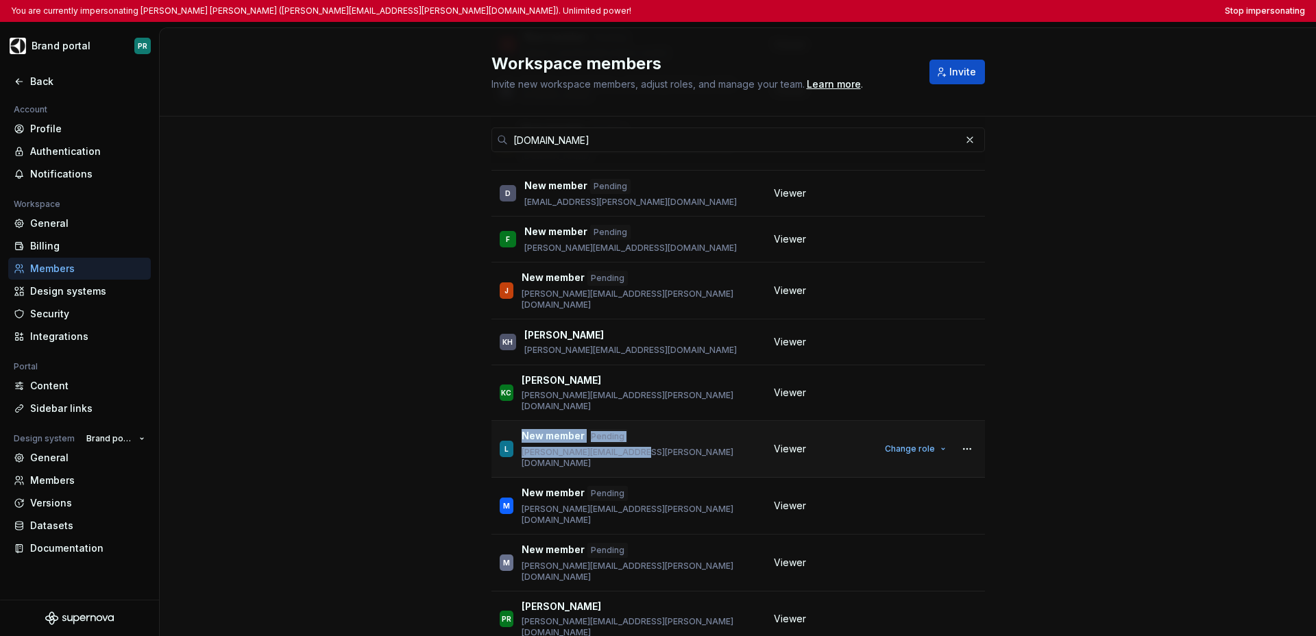
drag, startPoint x: 638, startPoint y: 419, endPoint x: 501, endPoint y: 422, distance: 136.5
click at [501, 429] on div "L New member Pending lee.johnston@egplusww.com" at bounding box center [629, 449] width 258 height 40
click at [640, 429] on div "L New member Pending lee.johnston@egplusww.com" at bounding box center [629, 449] width 258 height 40
drag, startPoint x: 639, startPoint y: 423, endPoint x: 520, endPoint y: 424, distance: 119.3
click at [520, 429] on div "L New member Pending lee.johnston@egplusww.com" at bounding box center [629, 449] width 258 height 40
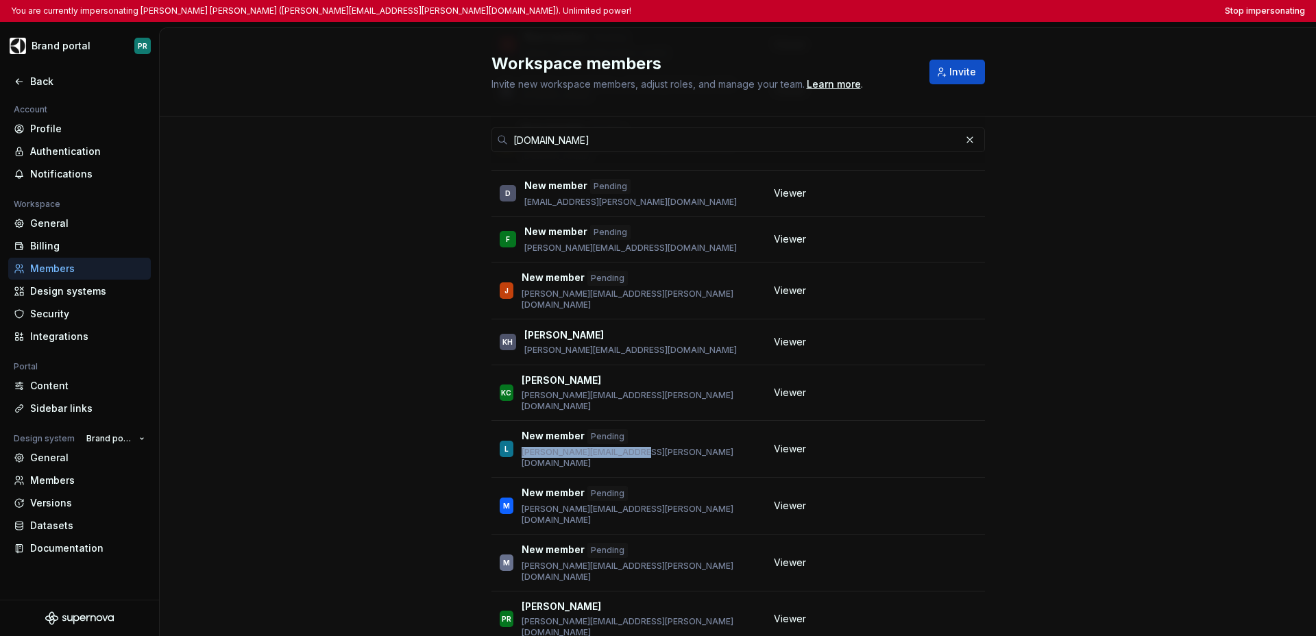
copy p "lee.johnston@egplusww.com"
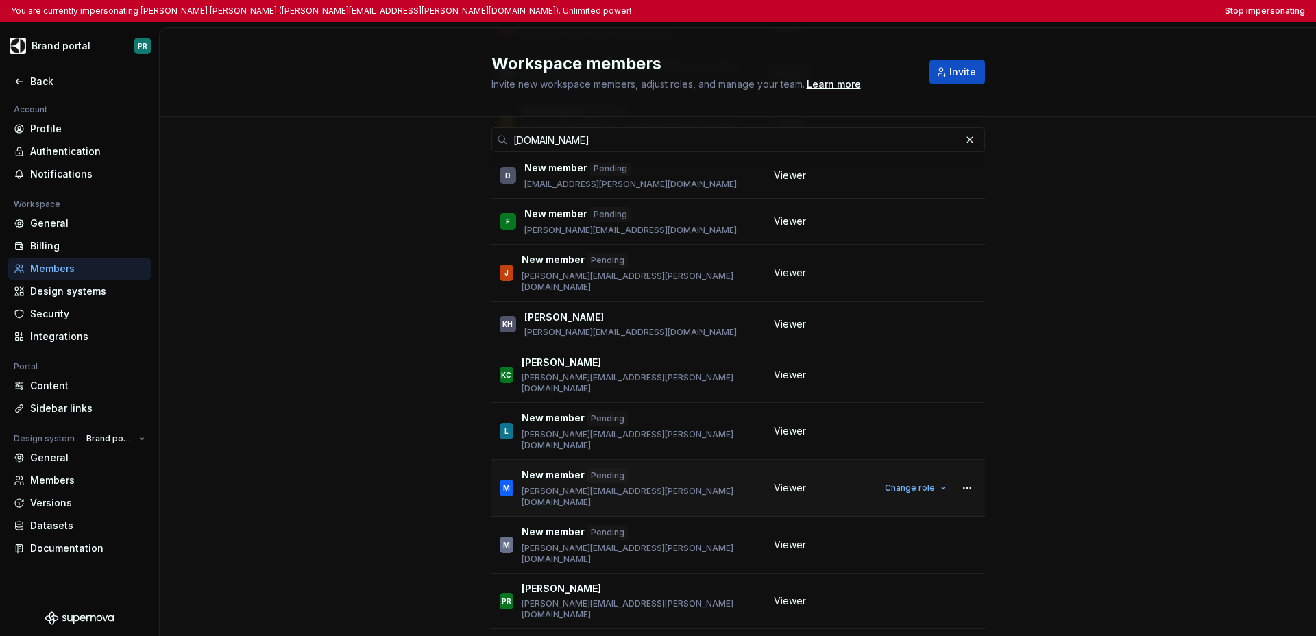
click at [646, 468] on div "M New member Pending matthew.dale@egplusww.com" at bounding box center [629, 488] width 258 height 40
drag, startPoint x: 645, startPoint y: 448, endPoint x: 518, endPoint y: 452, distance: 127.6
click at [518, 468] on div "M New member Pending matthew.dale@egplusww.com" at bounding box center [629, 488] width 258 height 40
copy p "matthew.dale@egplusww.com"
click at [646, 525] on div "M New member Pending michal.wojtyla@egplusww.com" at bounding box center [629, 545] width 258 height 40
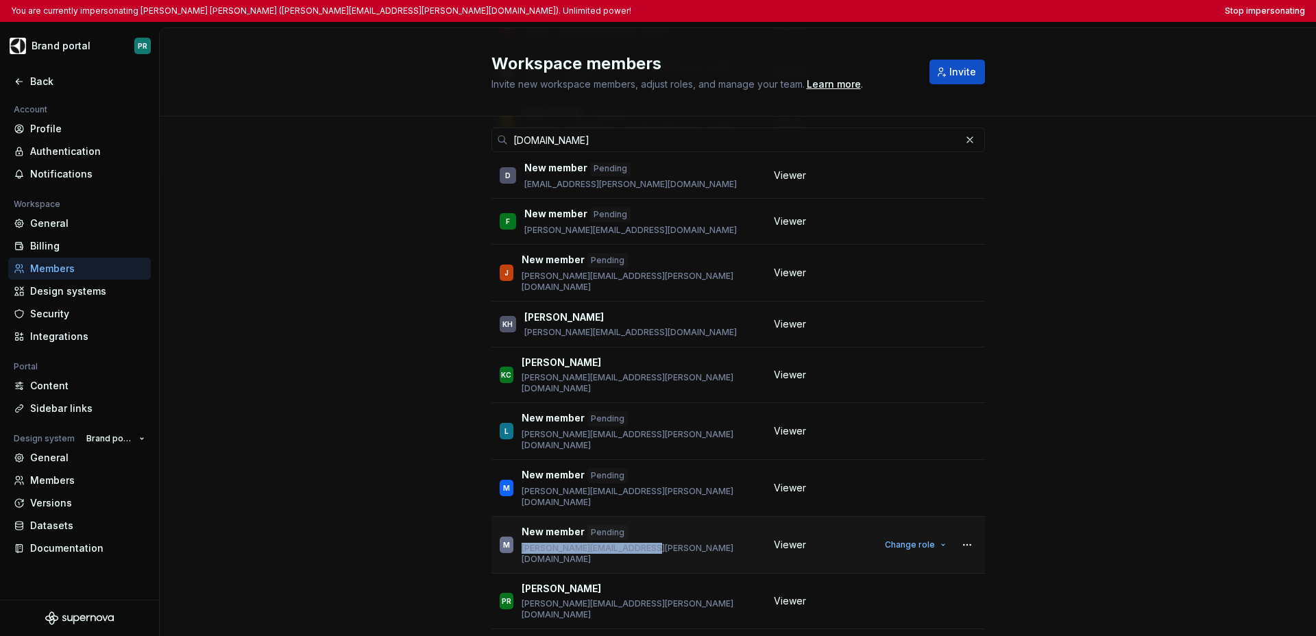
drag, startPoint x: 646, startPoint y: 496, endPoint x: 520, endPoint y: 499, distance: 126.9
click at [520, 525] on div "M New member Pending michal.wojtyla@egplusww.com" at bounding box center [629, 545] width 258 height 40
copy p "michal.wojtyla@egplusww.com"
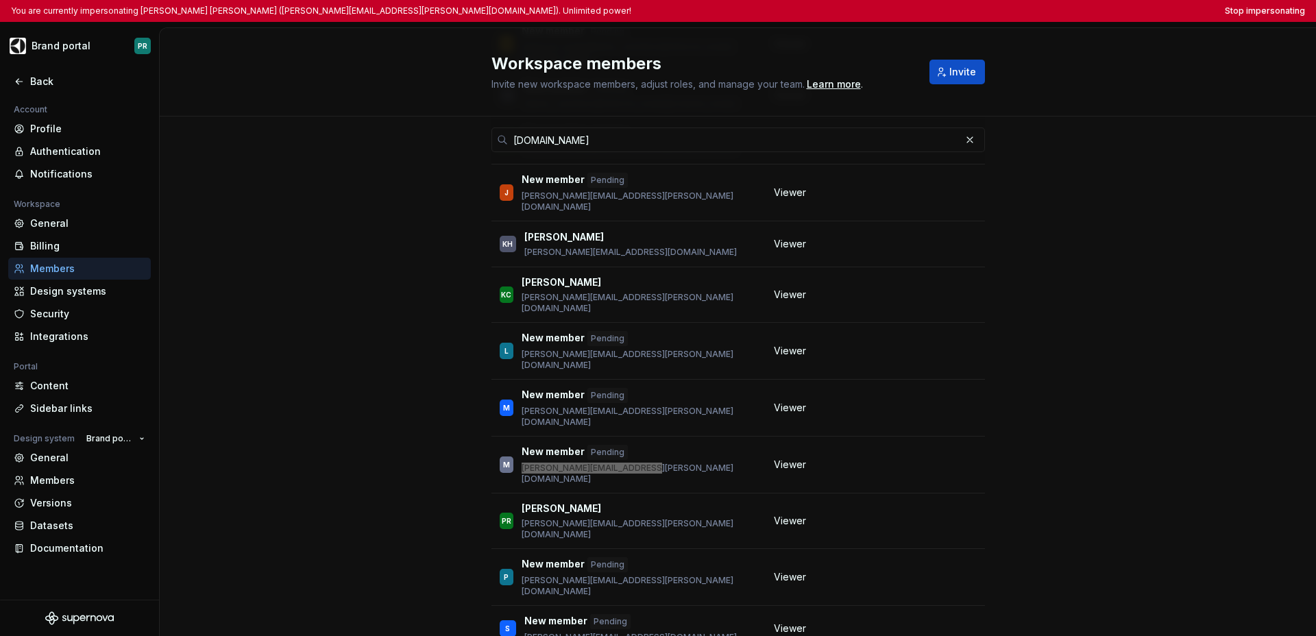
scroll to position [330, 0]
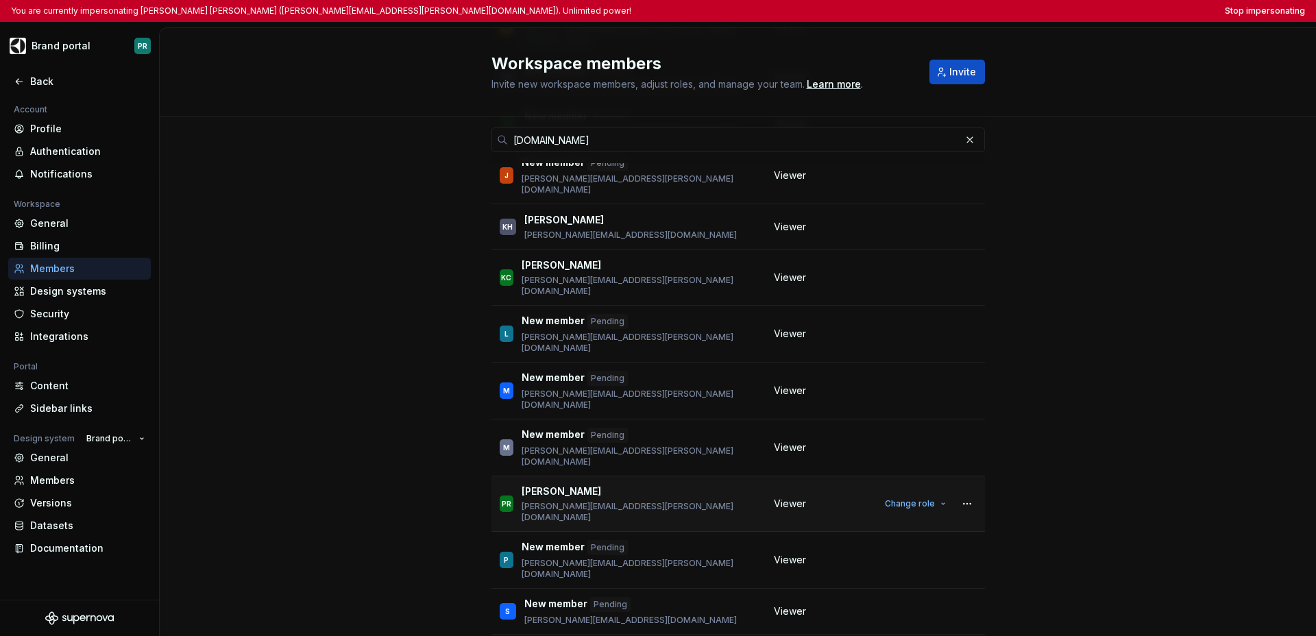
click at [641, 485] on div "PR Piotr Rodzeń piotr.rodzen@egplusww.com" at bounding box center [629, 504] width 258 height 38
drag, startPoint x: 592, startPoint y: 437, endPoint x: 519, endPoint y: 445, distance: 73.7
click at [519, 485] on div "PR Piotr Rodzeń piotr.rodzen@egplusww.com" at bounding box center [629, 504] width 258 height 38
copy p "piotr.rodzen@egplusww.com"
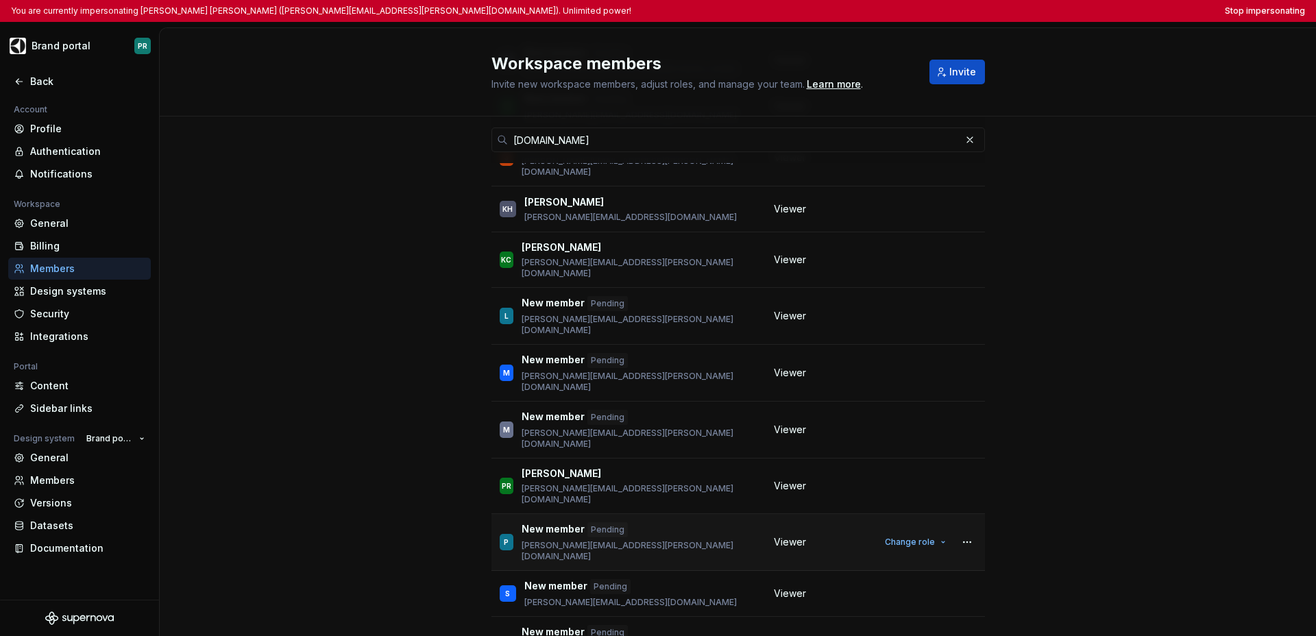
click at [647, 522] on div "P New member Pending piotr.chylinski@egplusww.com" at bounding box center [629, 542] width 258 height 40
drag, startPoint x: 634, startPoint y: 470, endPoint x: 515, endPoint y: 474, distance: 119.4
click at [515, 522] on div "P New member Pending piotr.chylinski@egplusww.com" at bounding box center [629, 542] width 258 height 40
copy p "piotr.chylinski@egplusww.com"
drag, startPoint x: 644, startPoint y: 516, endPoint x: 516, endPoint y: 520, distance: 127.6
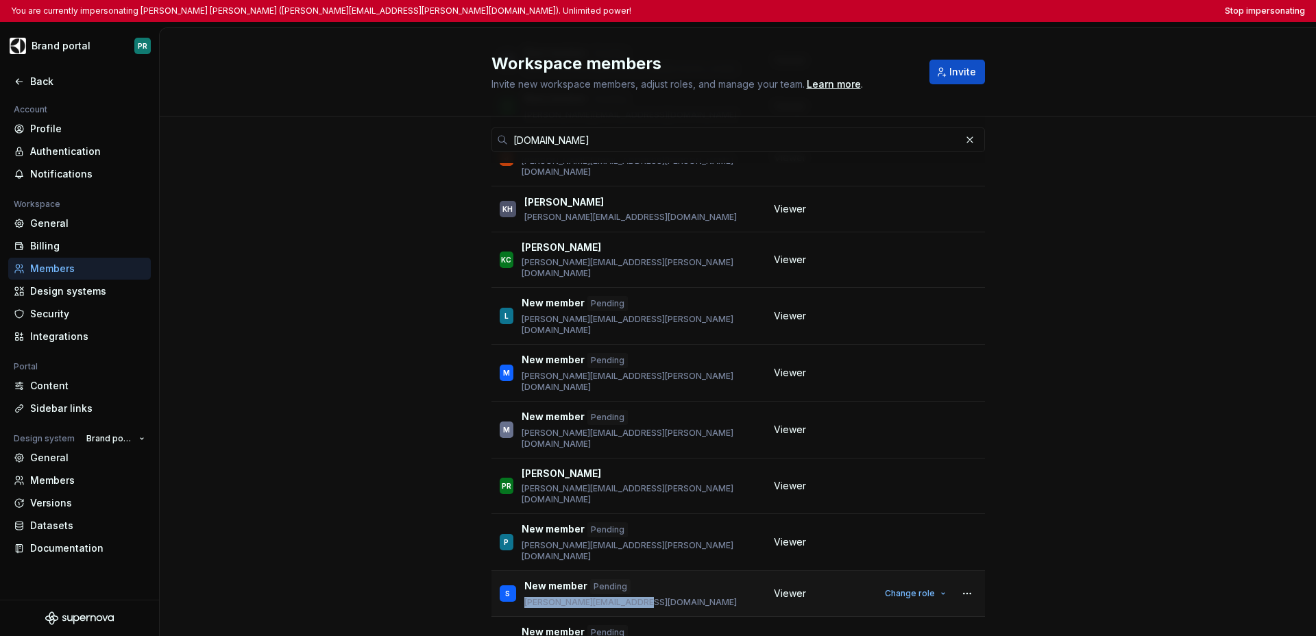
click at [516, 579] on div "S New member Pending sharon.kamen@egplusww.com" at bounding box center [629, 593] width 258 height 29
copy p "sharon.kamen@egplusww.com"
click at [946, 140] on button "button" at bounding box center [969, 139] width 19 height 19
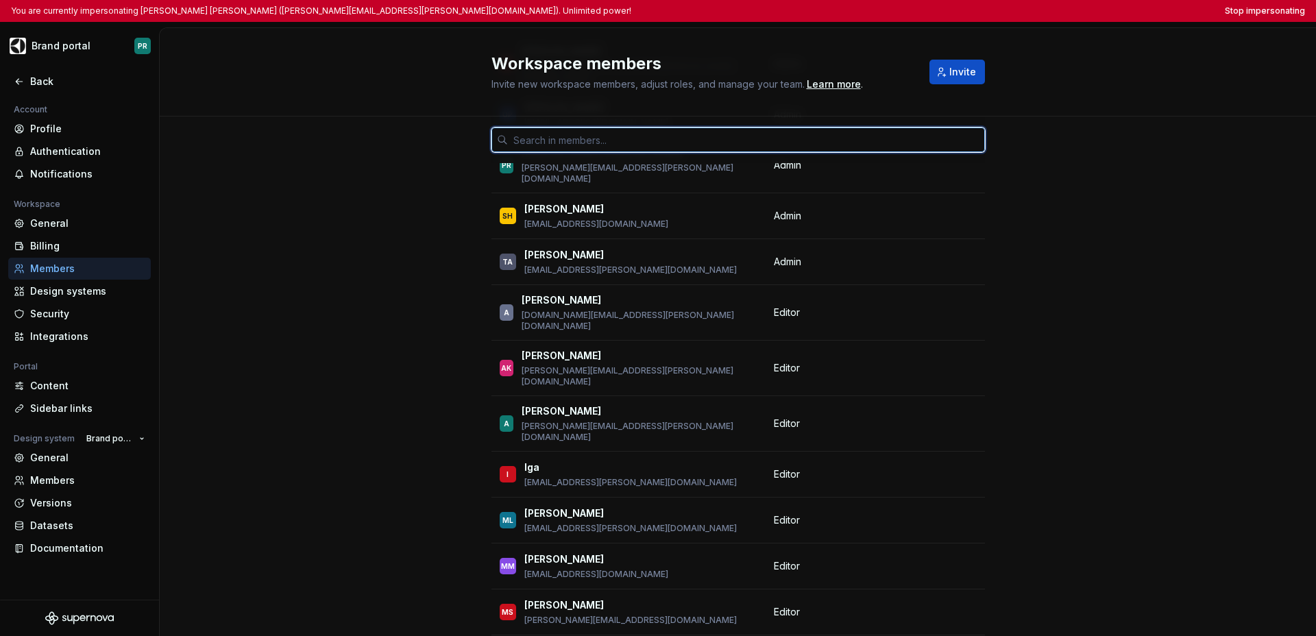
scroll to position [35624, 0]
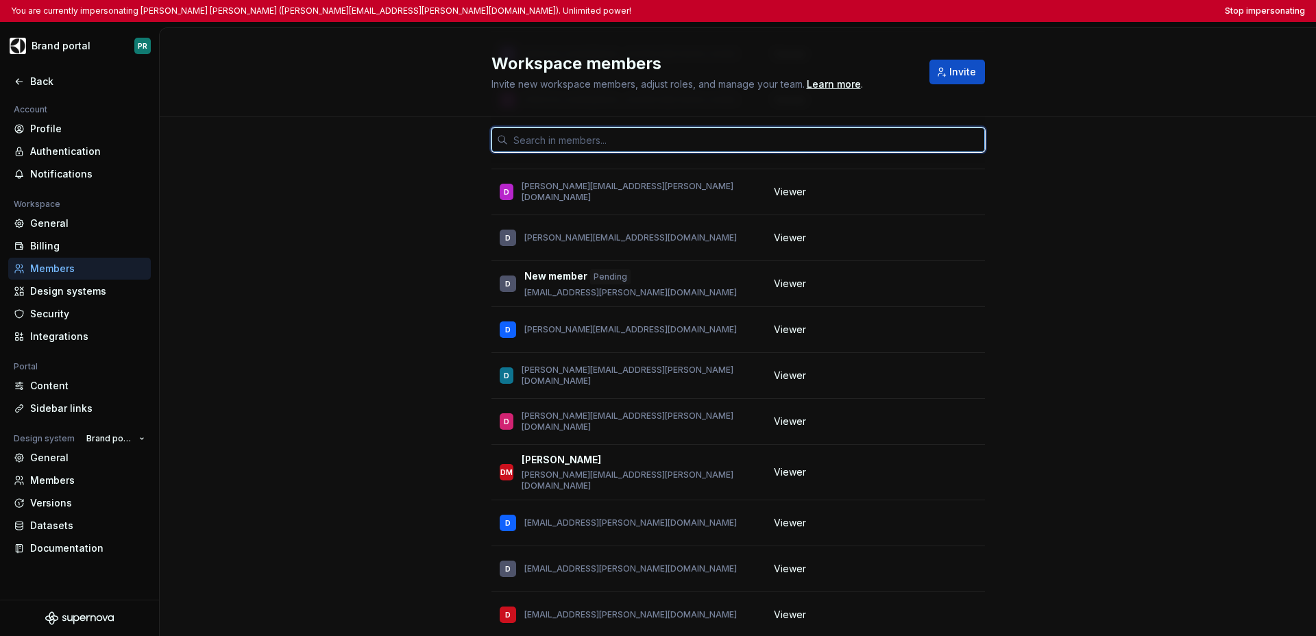
click at [716, 136] on input "text" at bounding box center [746, 140] width 477 height 25
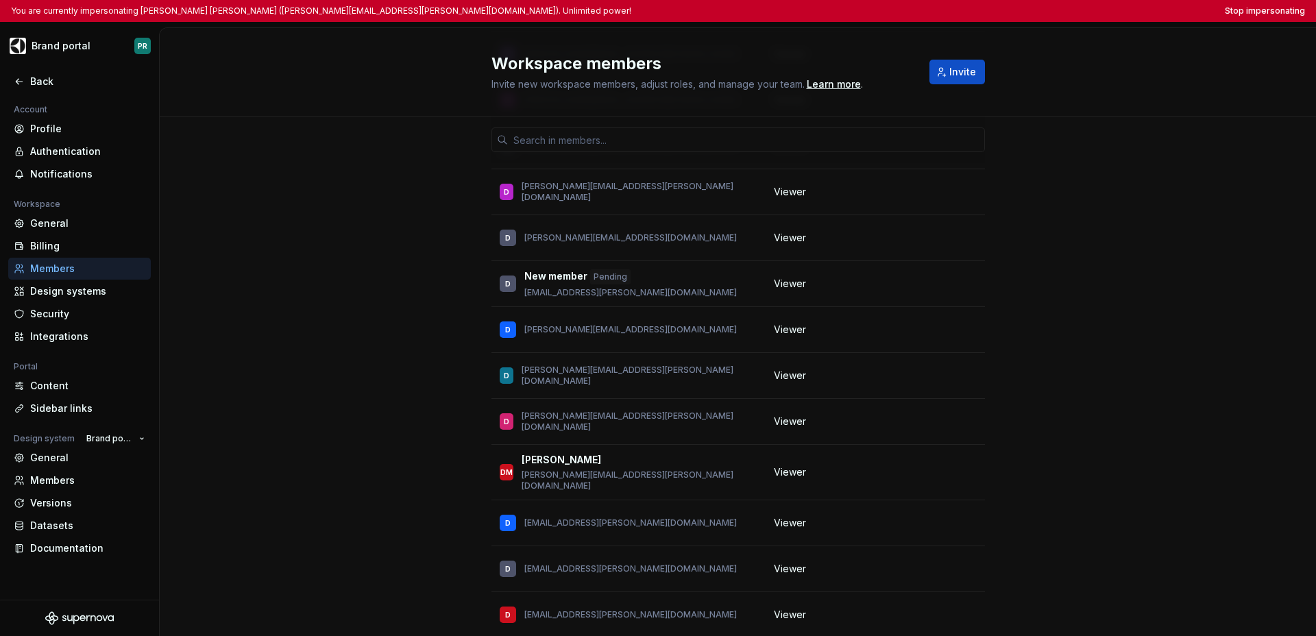
drag, startPoint x: 1098, startPoint y: 195, endPoint x: 1026, endPoint y: 230, distance: 79.4
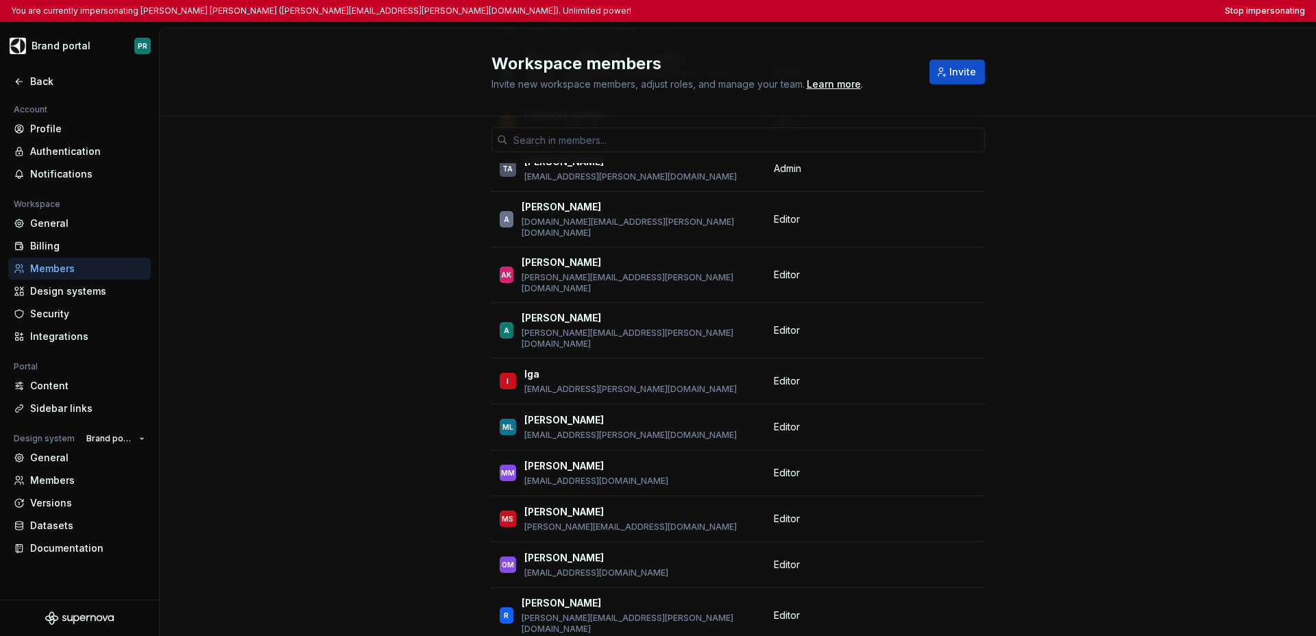
scroll to position [0, 0]
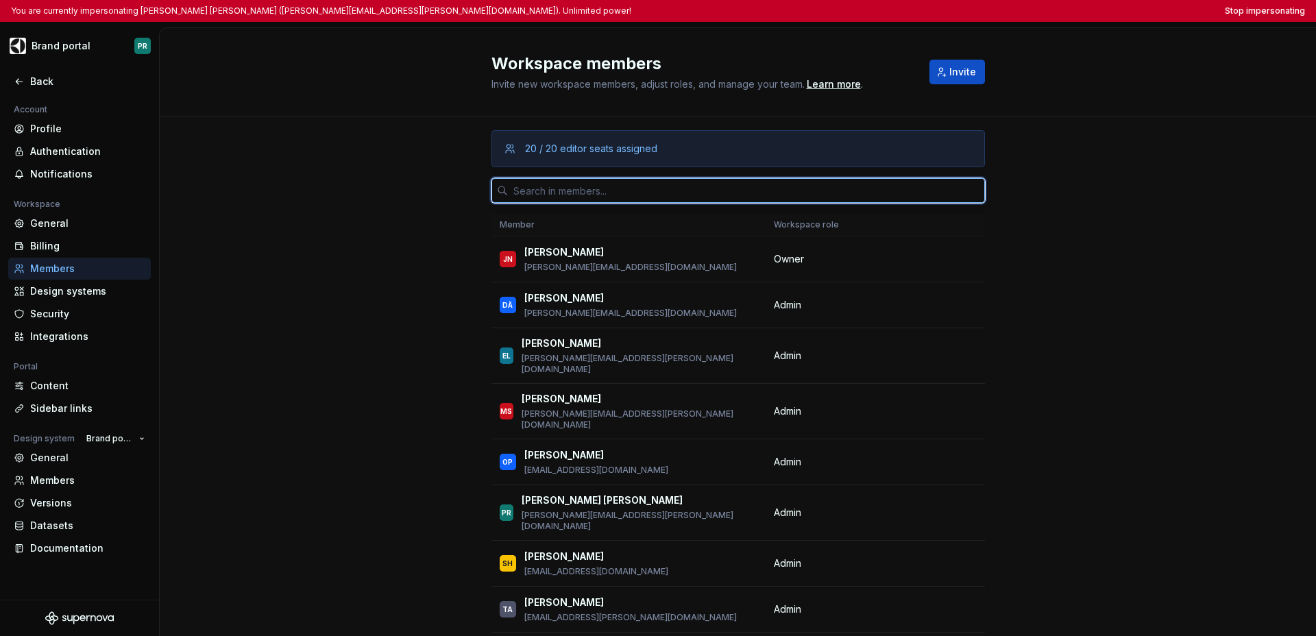
click at [665, 189] on input "text" at bounding box center [746, 190] width 477 height 25
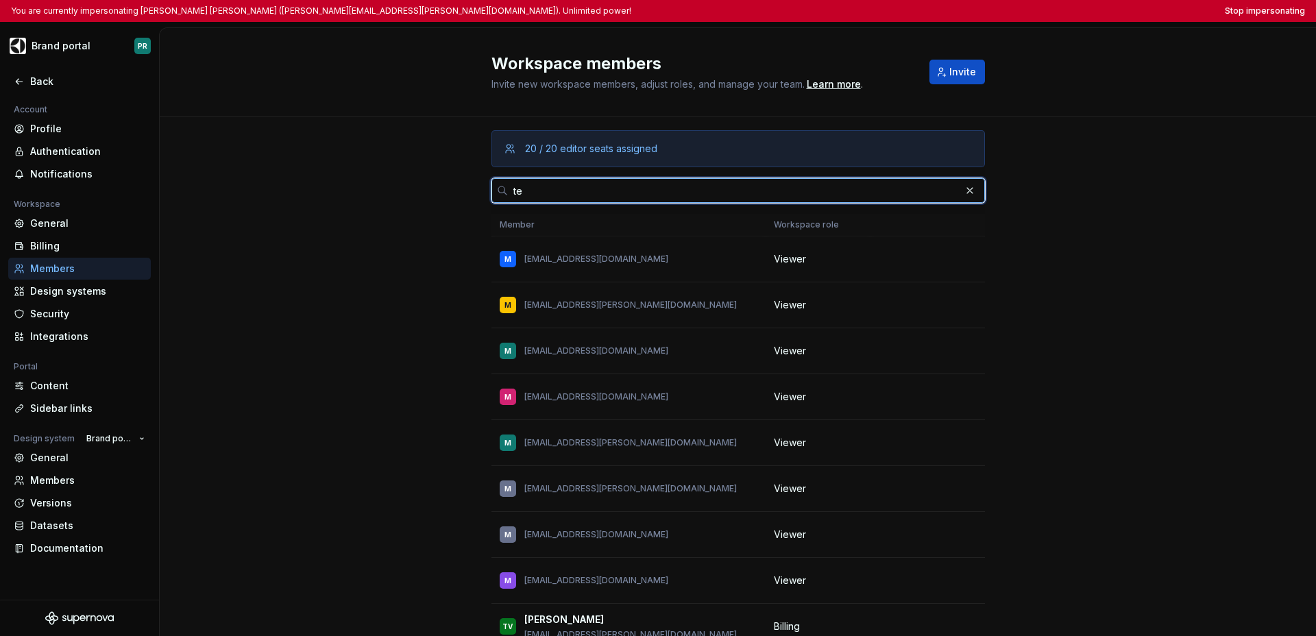
type input "t"
